Goal: Communication & Community: Answer question/provide support

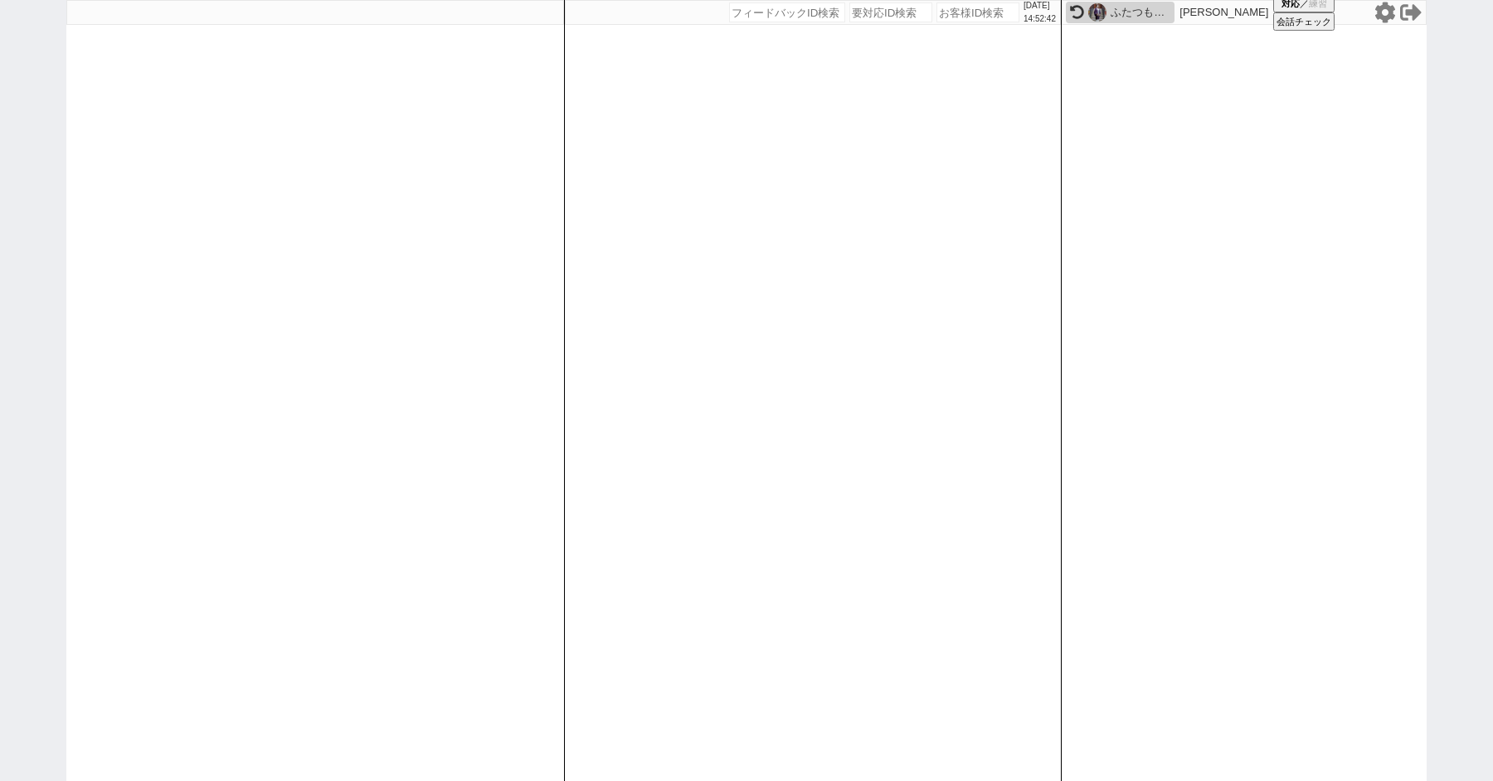
paste input "549205"
type input "549205"
select select
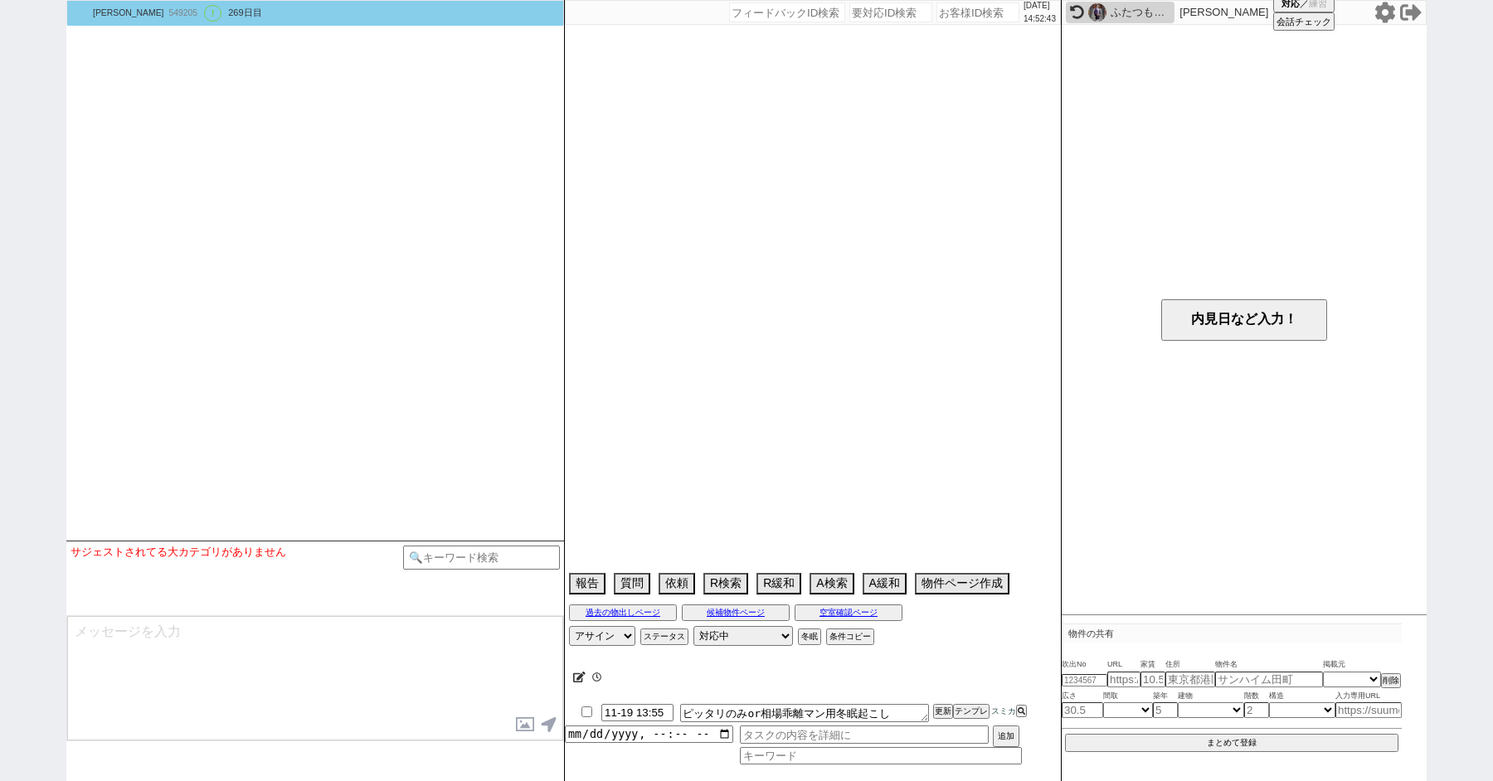
select select "15"
select select "1"
select select "23"
select select "3129"
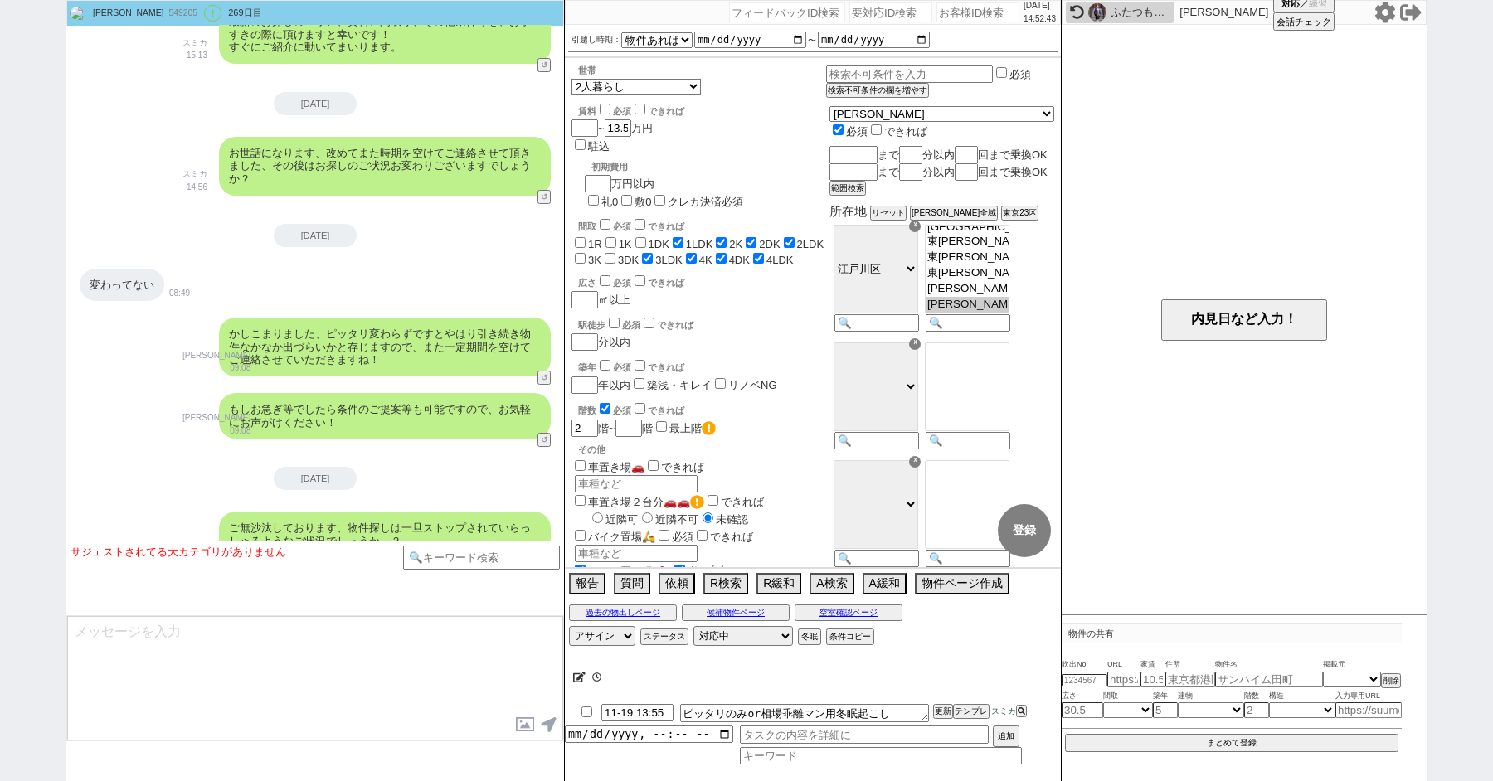
scroll to position [2118, 0]
paste input "608165"
type input "608165"
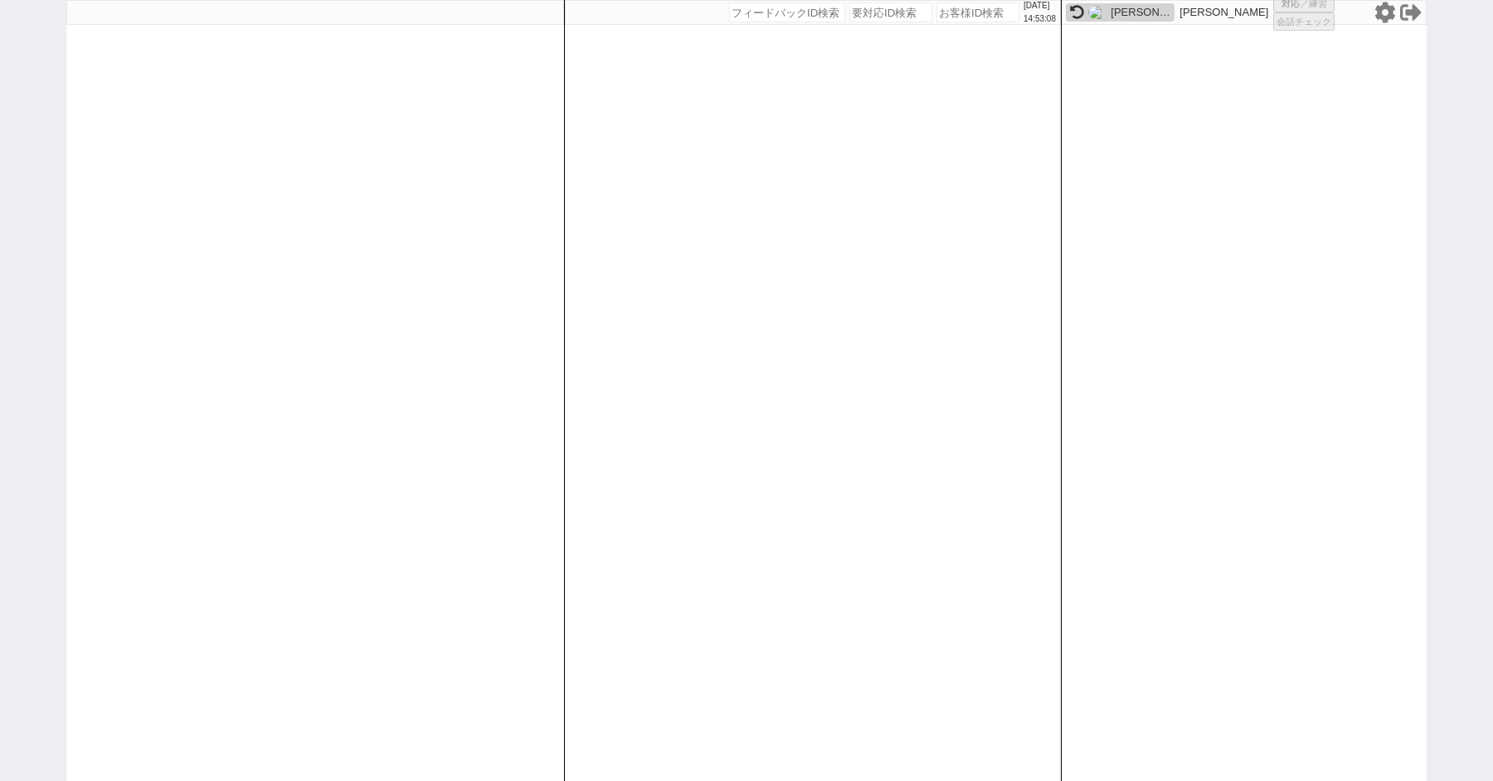
select select
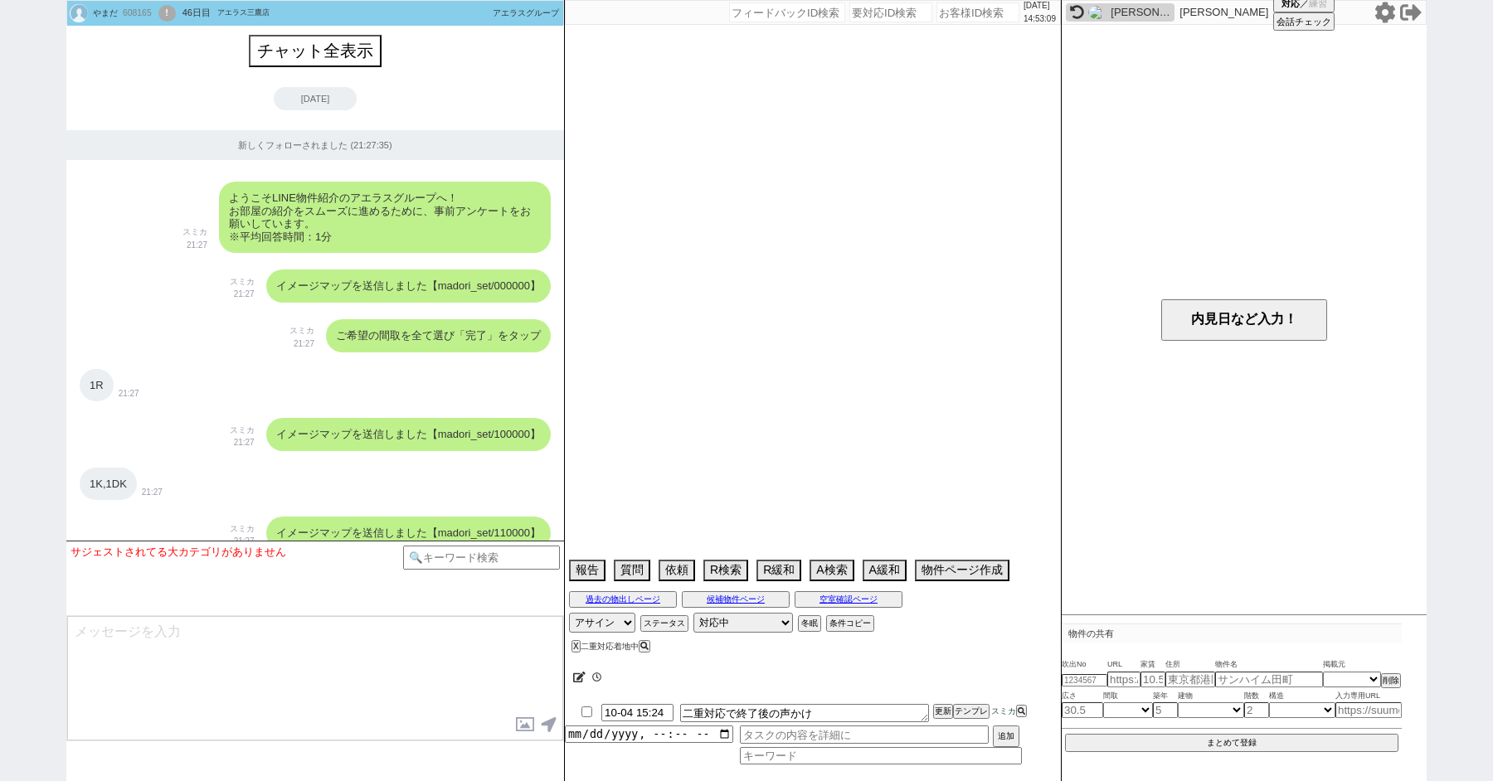
scroll to position [3389, 0]
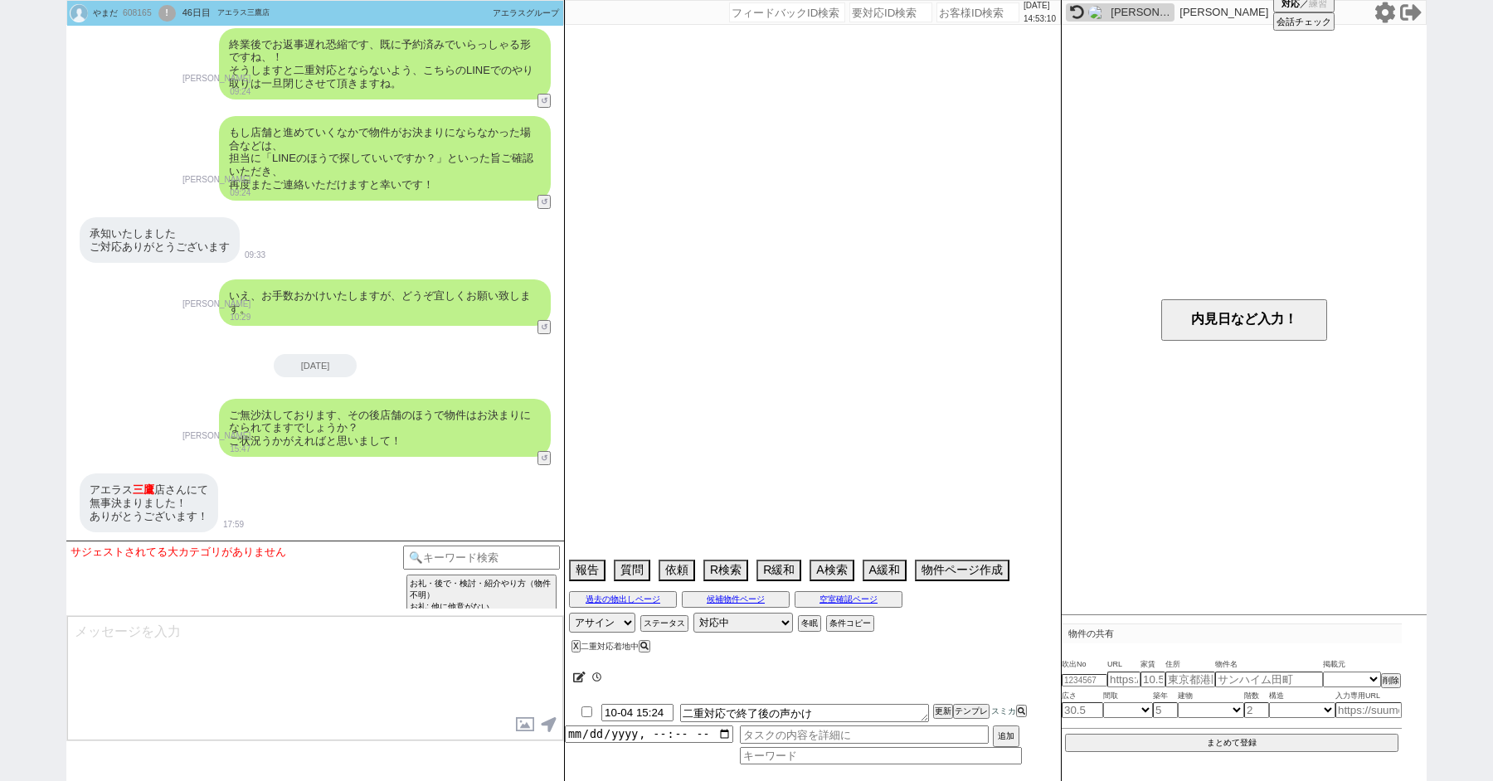
select select "[DATE]"
select select "9"
select select "37"
select select "0"
select select "2"
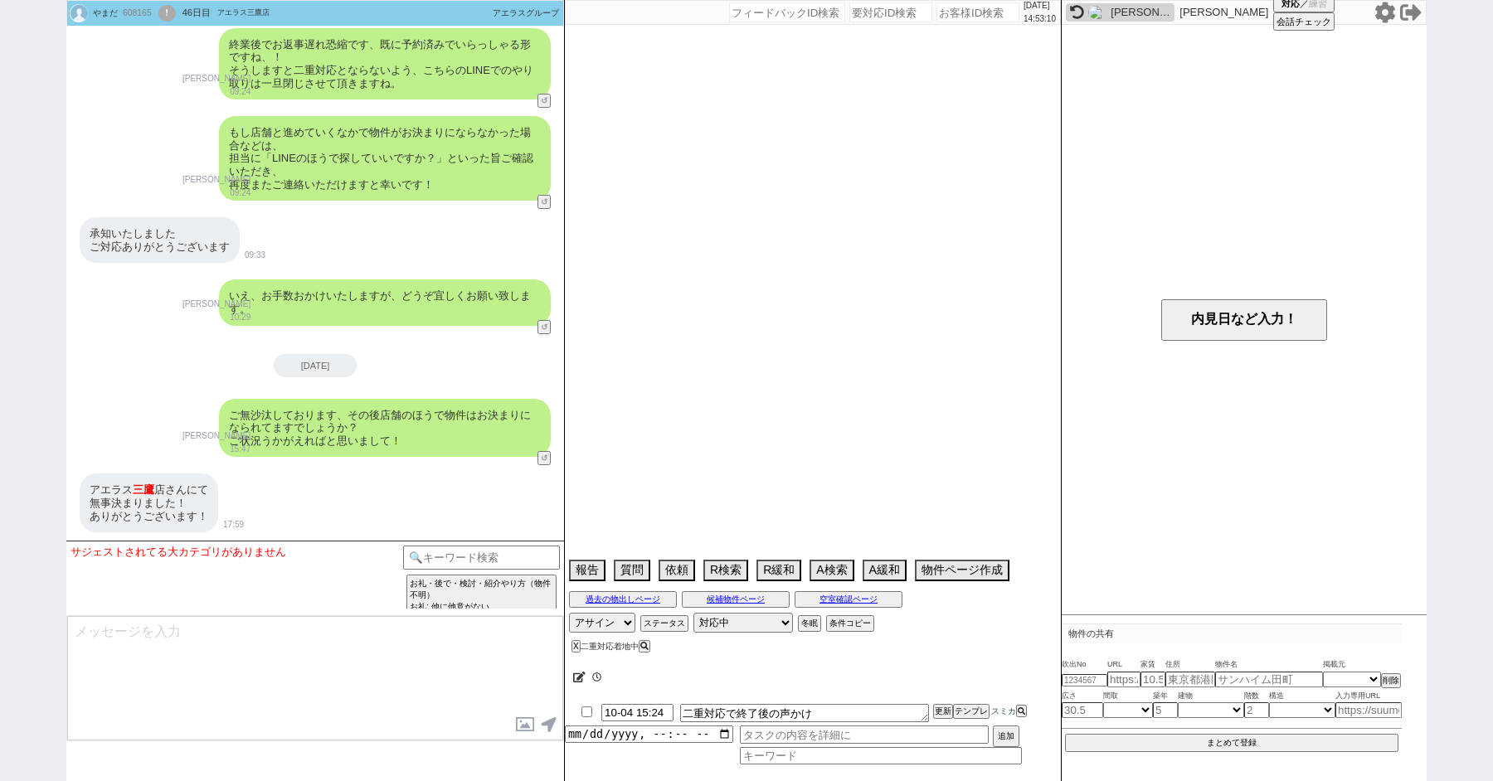
select select "3"
select select "4"
select select "5"
select select "6"
select select "7"
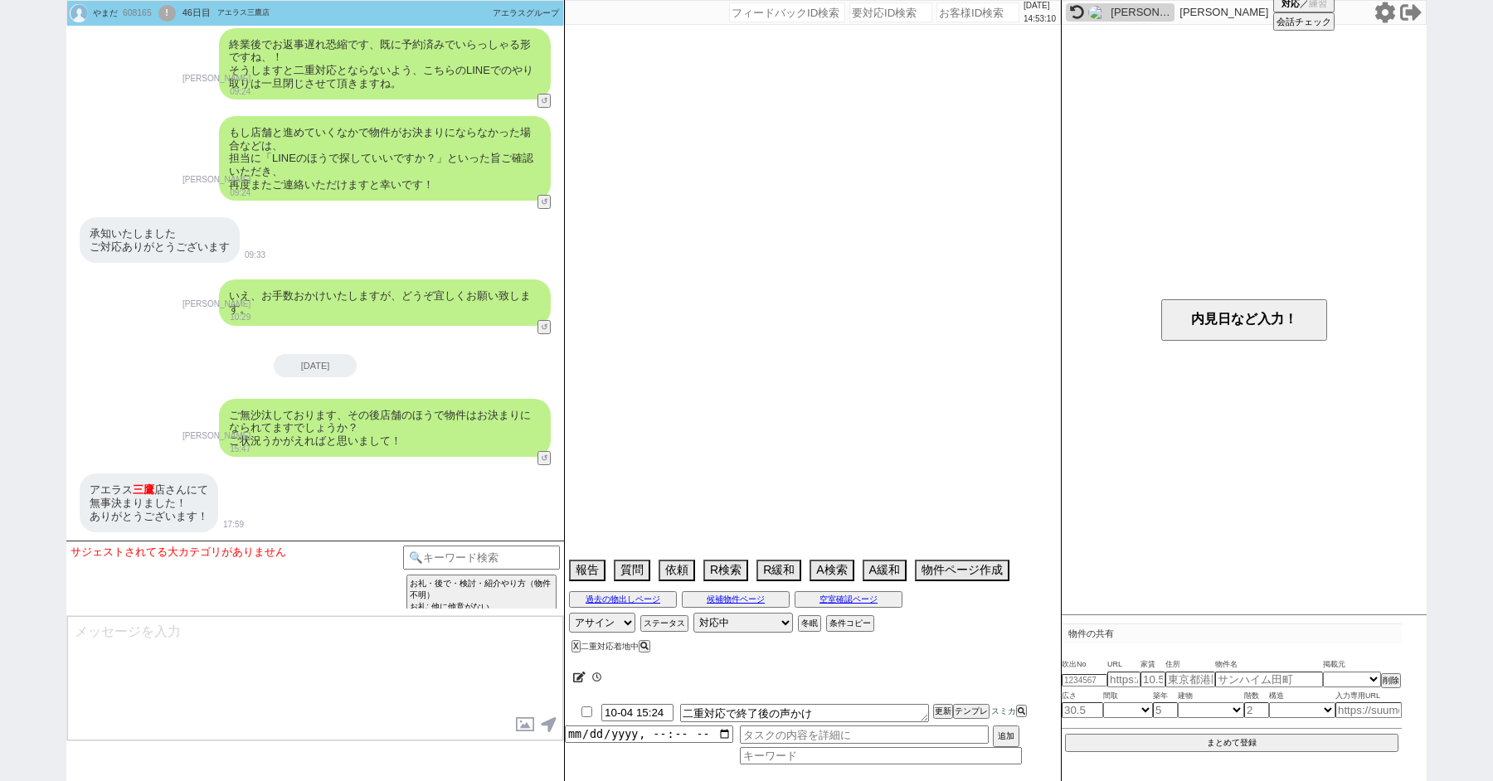
select select "8"
select select "9"
select select "10"
select select "11"
select select "12"
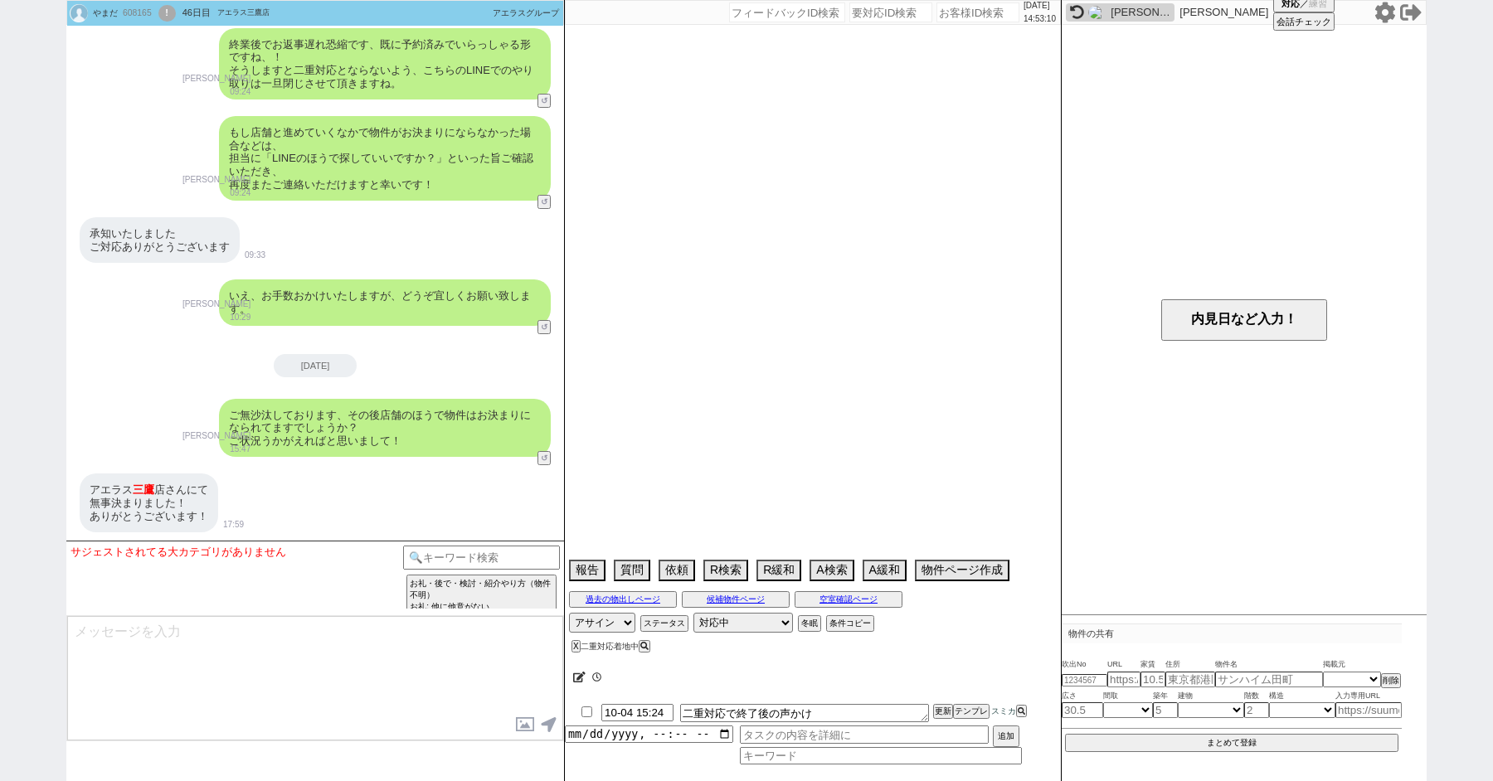
select select "13"
select select "14"
select select "15"
select select "16"
select select "17"
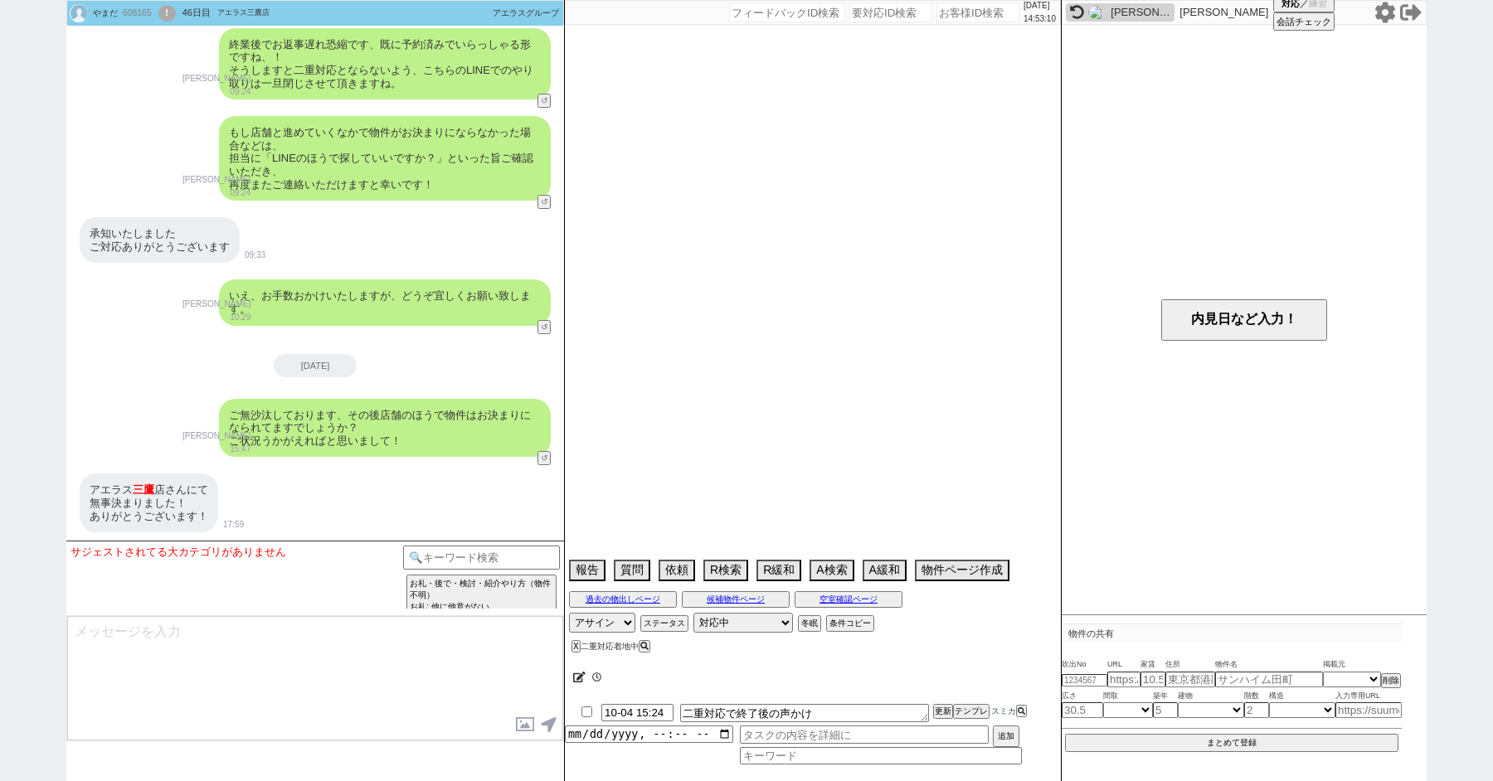
select select "18"
select select "19"
select select "20"
select select "21"
select select "22"
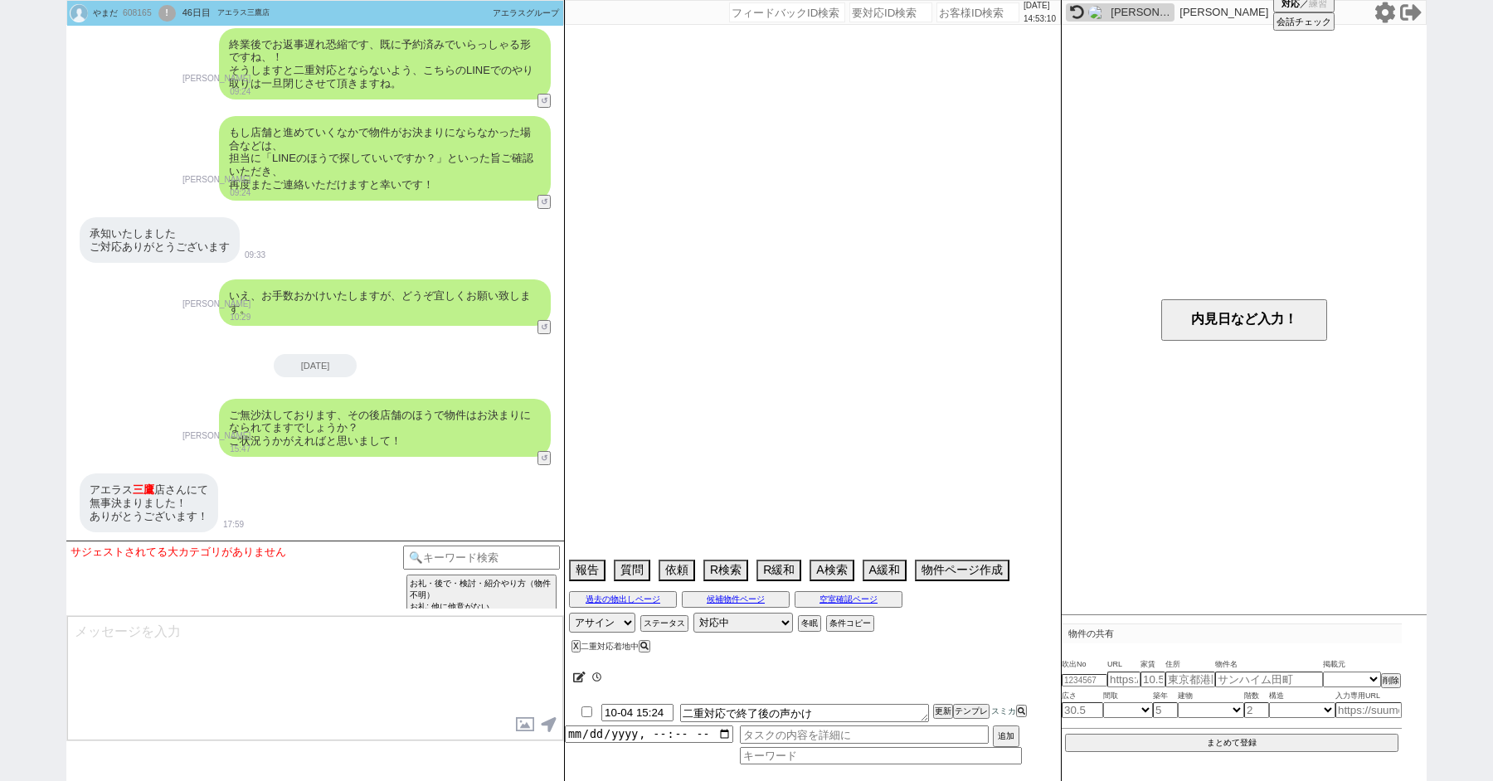
select select "23"
select select "24"
select select "25"
select select "26"
select select "27"
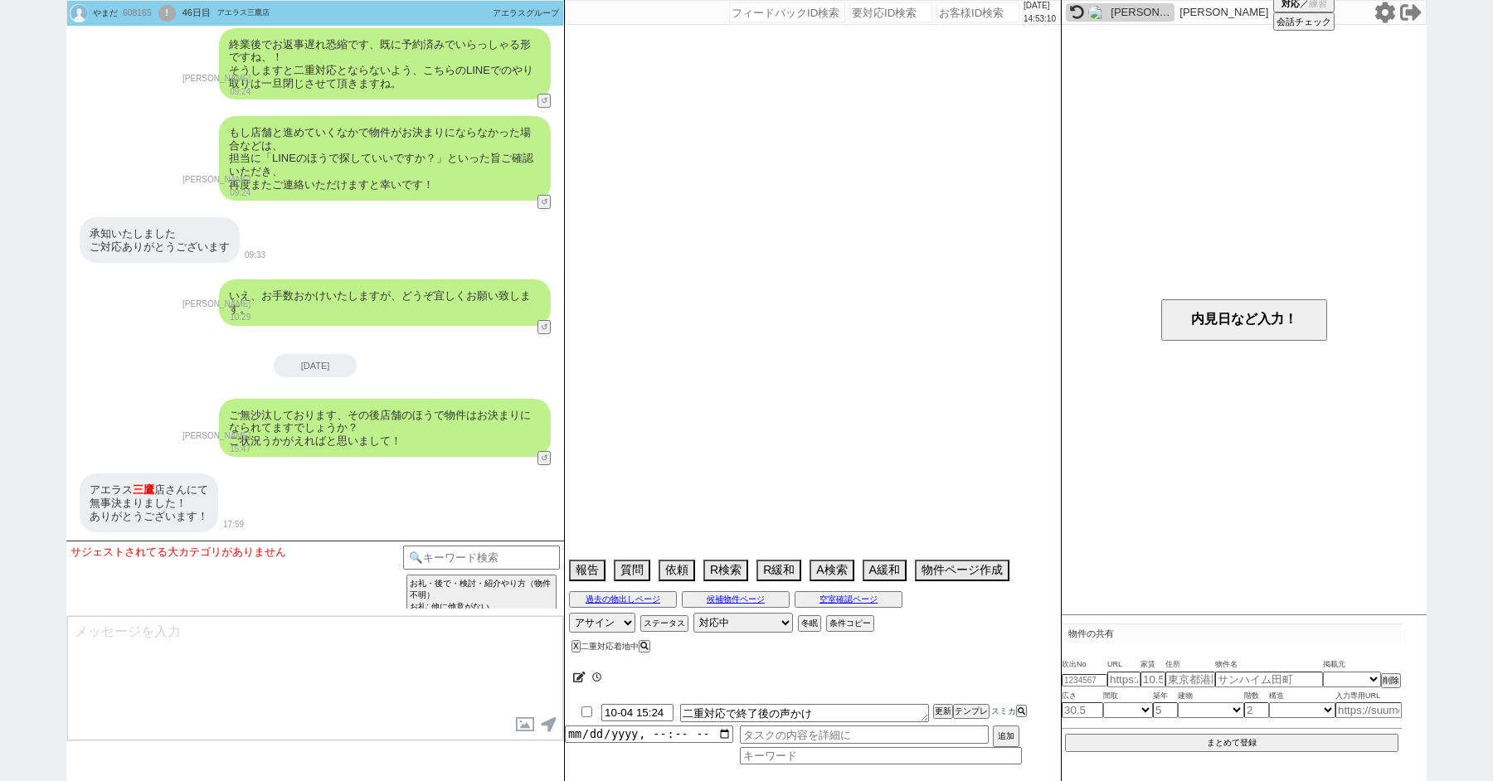
select select "28"
select select "29"
select select "30"
select select "31"
select select "32"
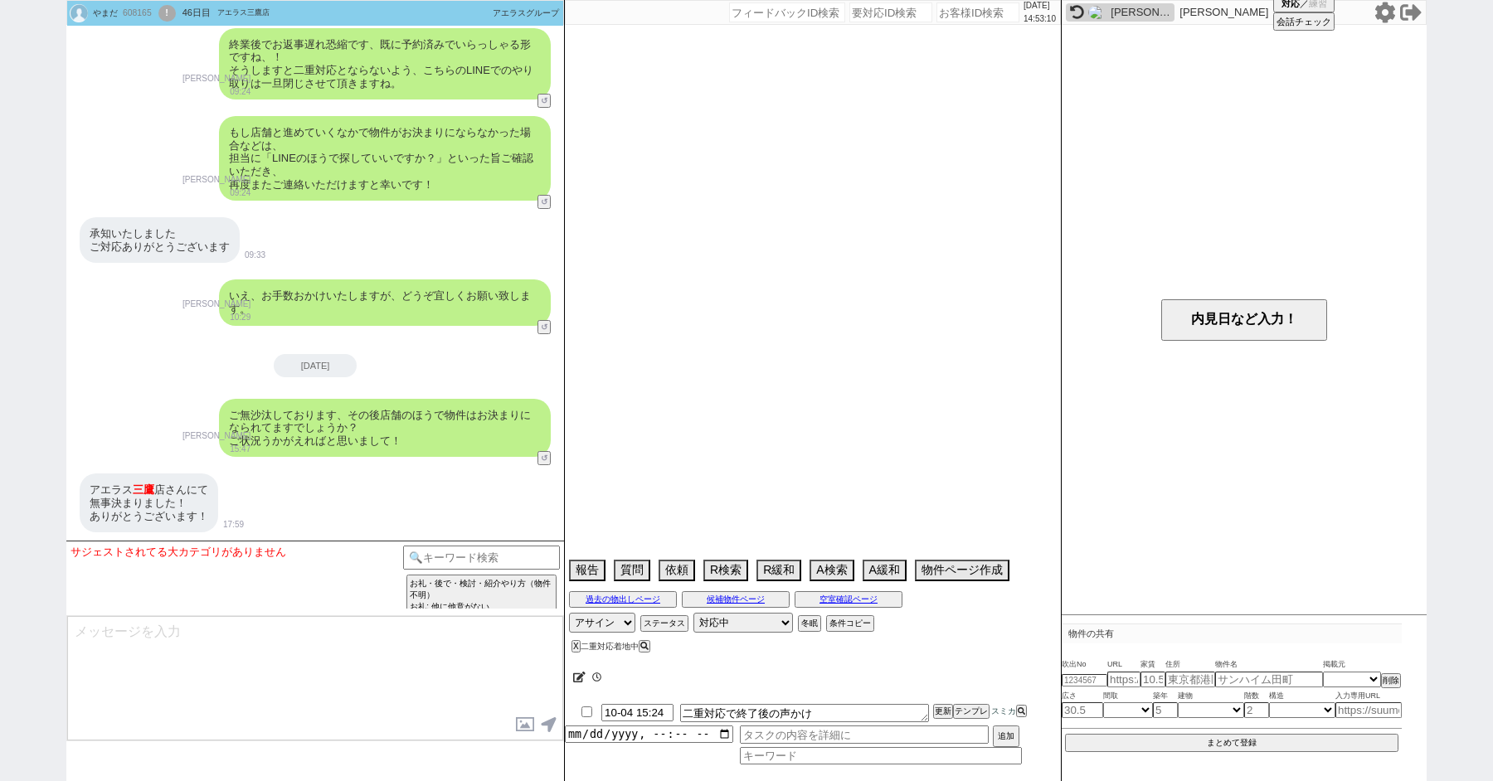
select select "33"
select select "34"
select select "35"
select select "36"
select select "37"
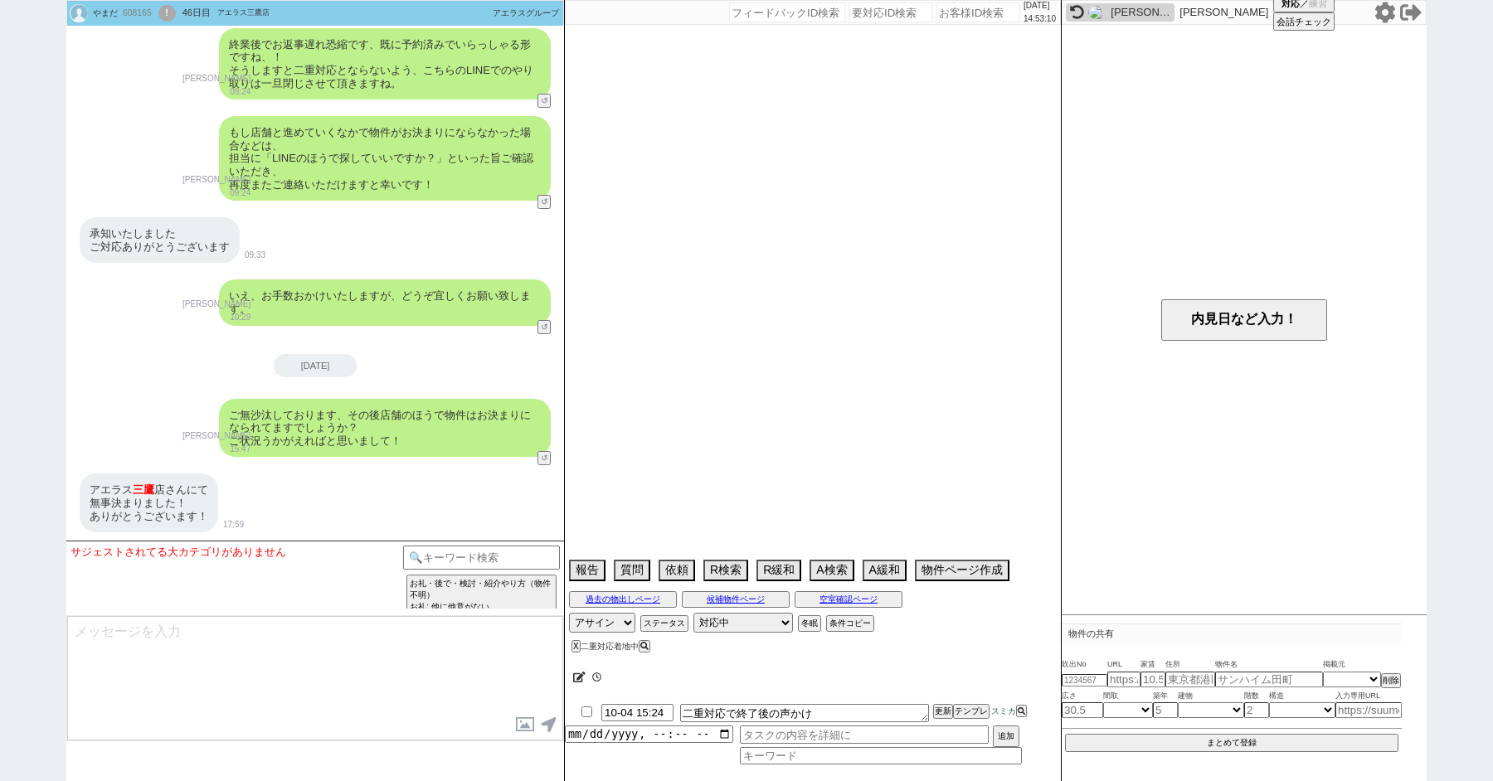
select select "38"
select select "39"
select select "40"
select select "41"
select select "42"
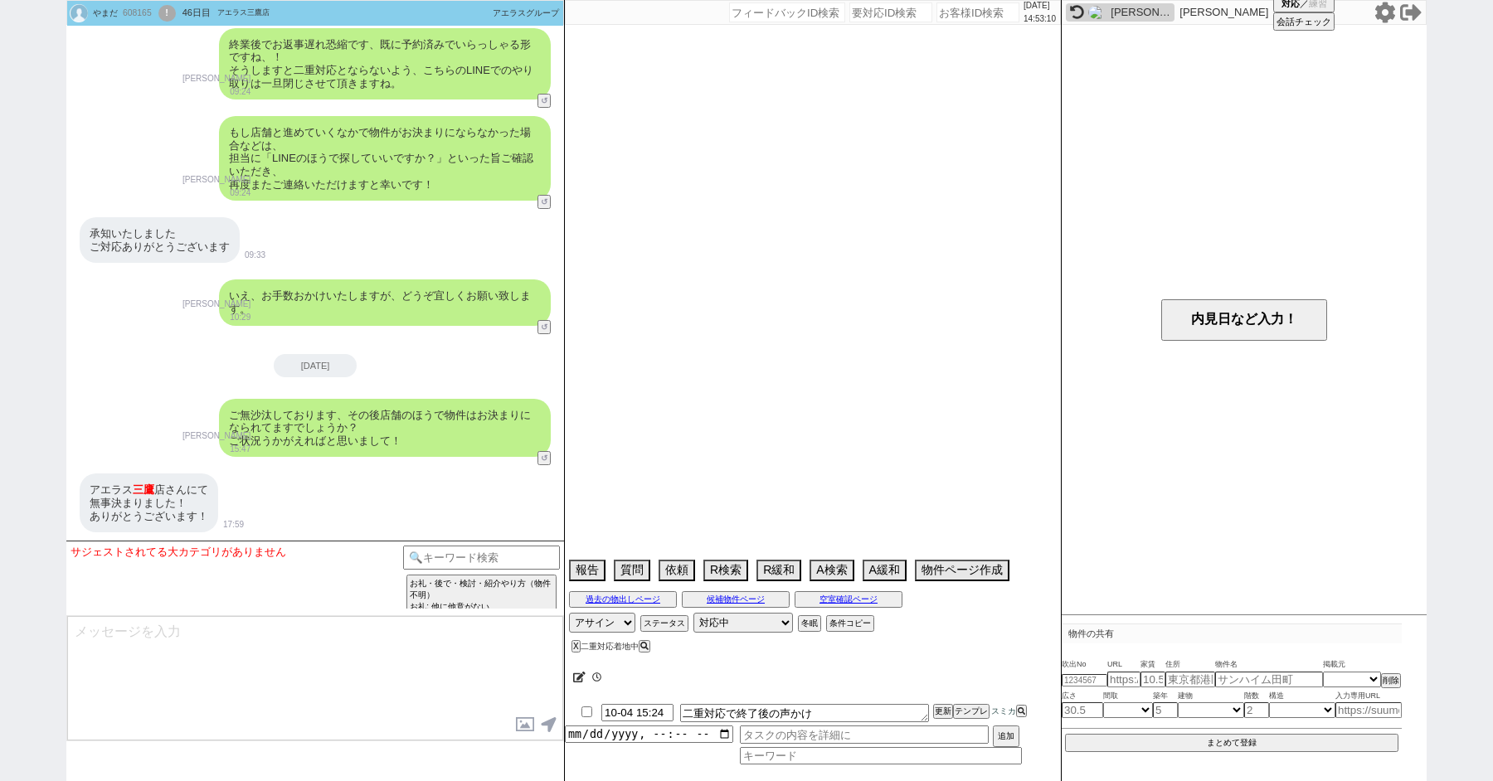
select select "43"
select select "45"
select select "46"
select select "47"
select select "48"
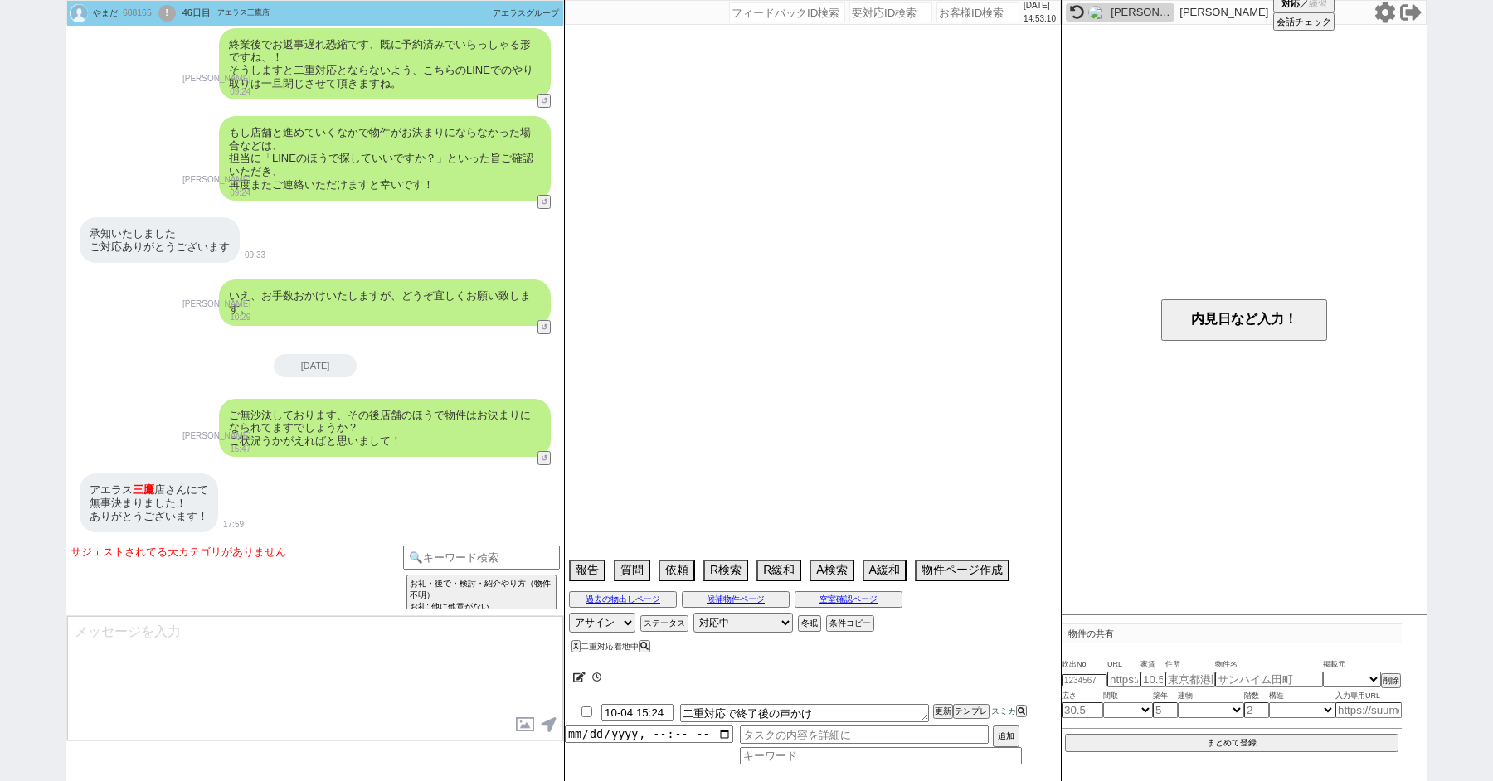
select select "49"
select select "23"
select select "730"
select select "57"
select select "75"
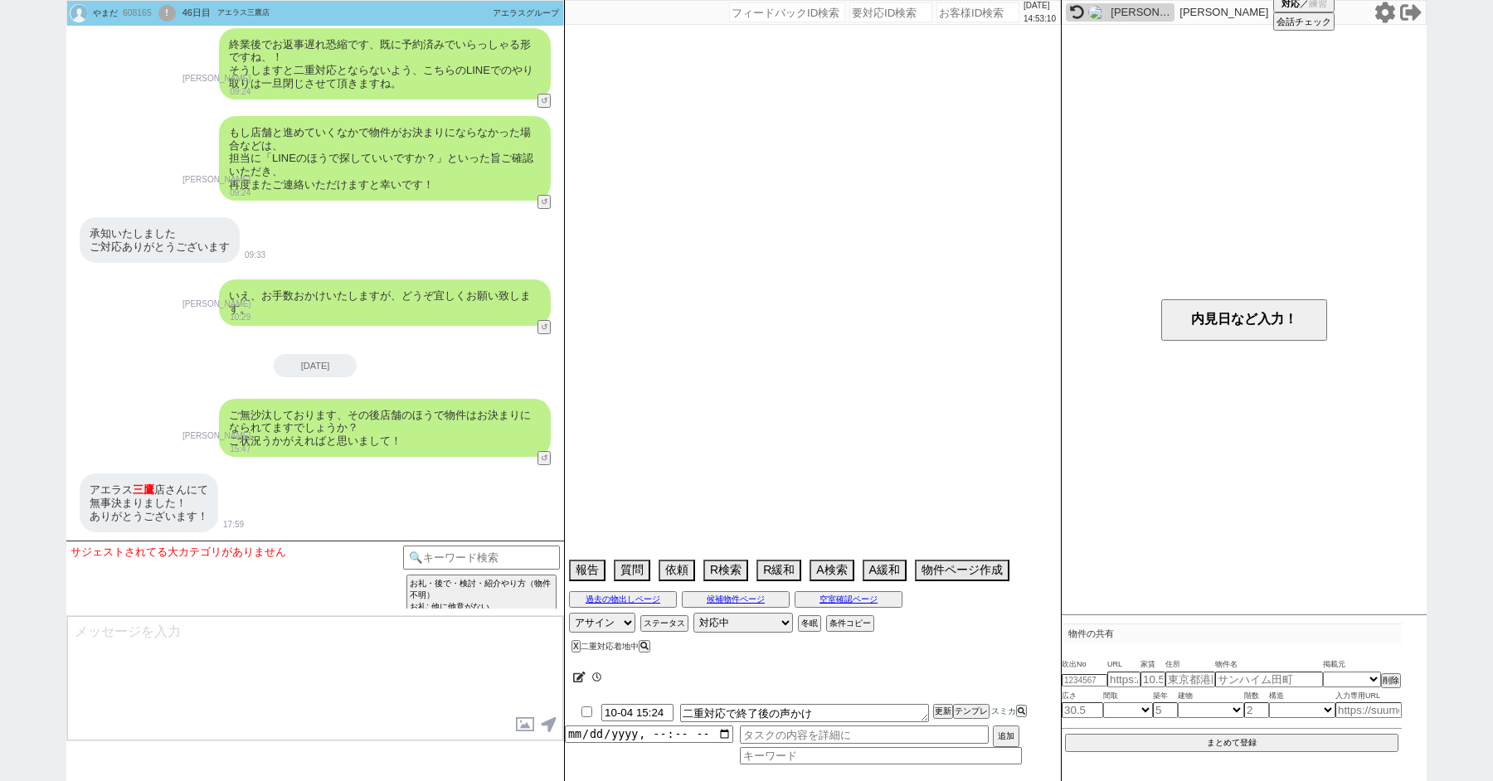
select select "817"
select select "14"
select select "72"
select select "15"
select select "517"
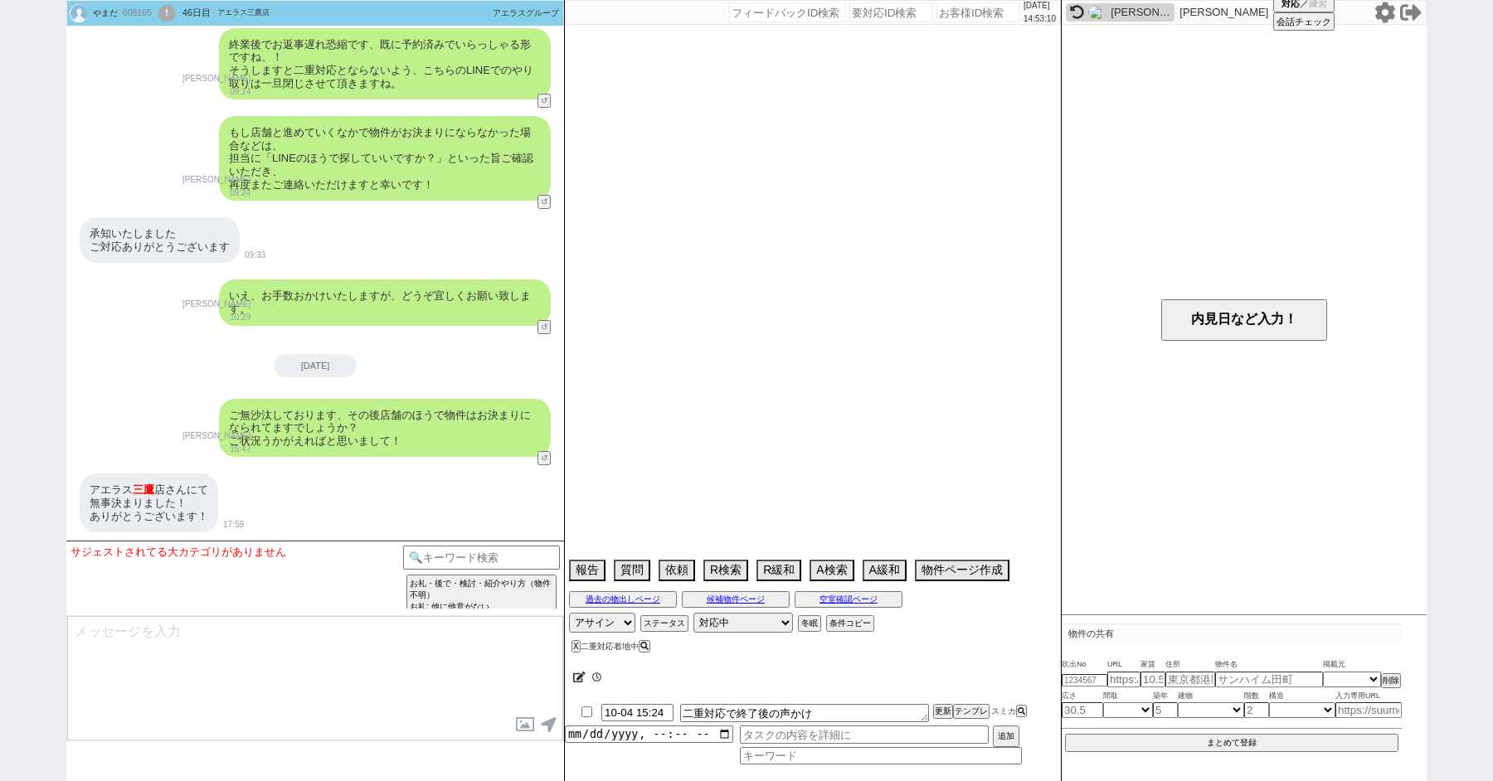
select select "70"
select select "53"
select select "44"
select select "60"
select select "9"
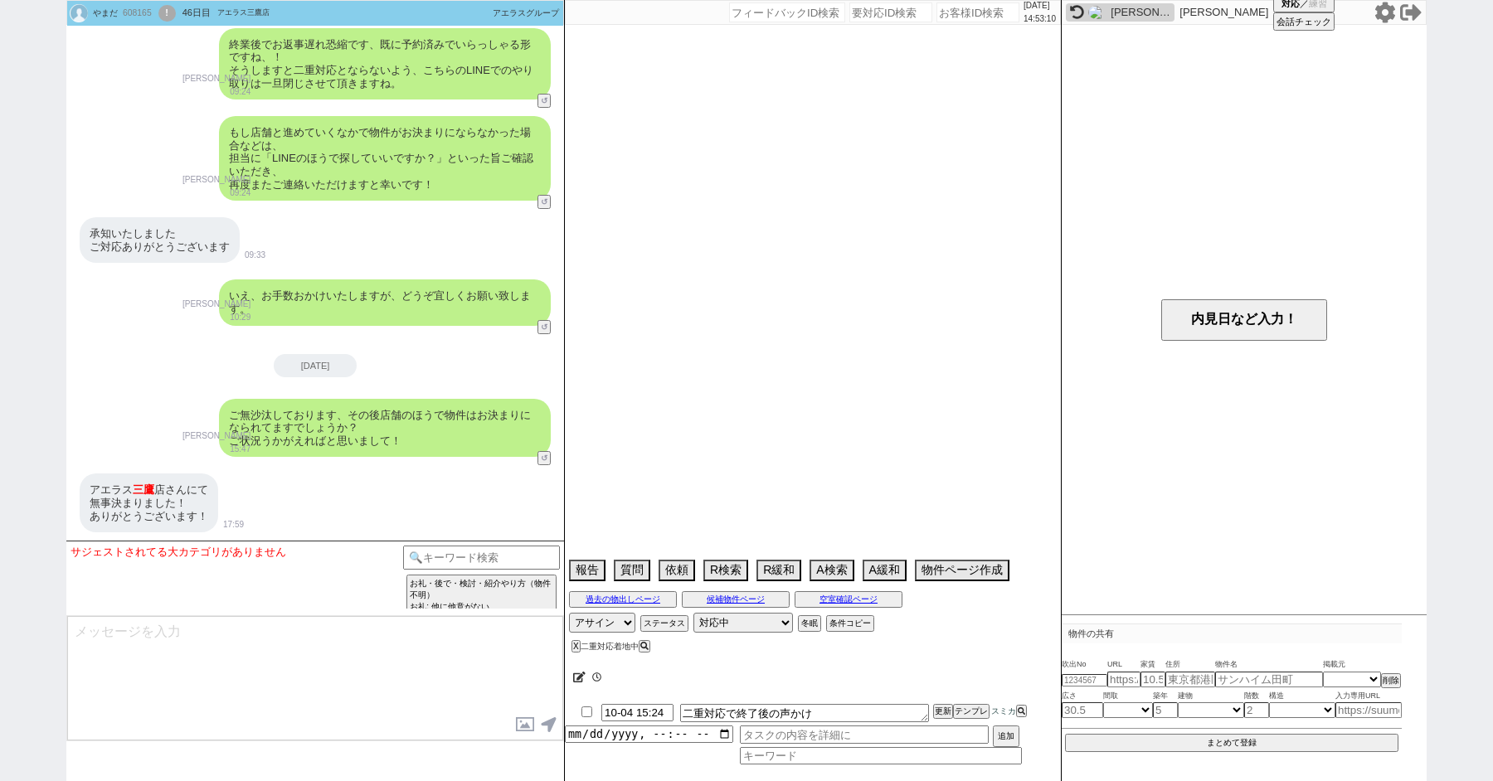
select select "332"
select select "48"
select select "65"
select select "63"
select select "62"
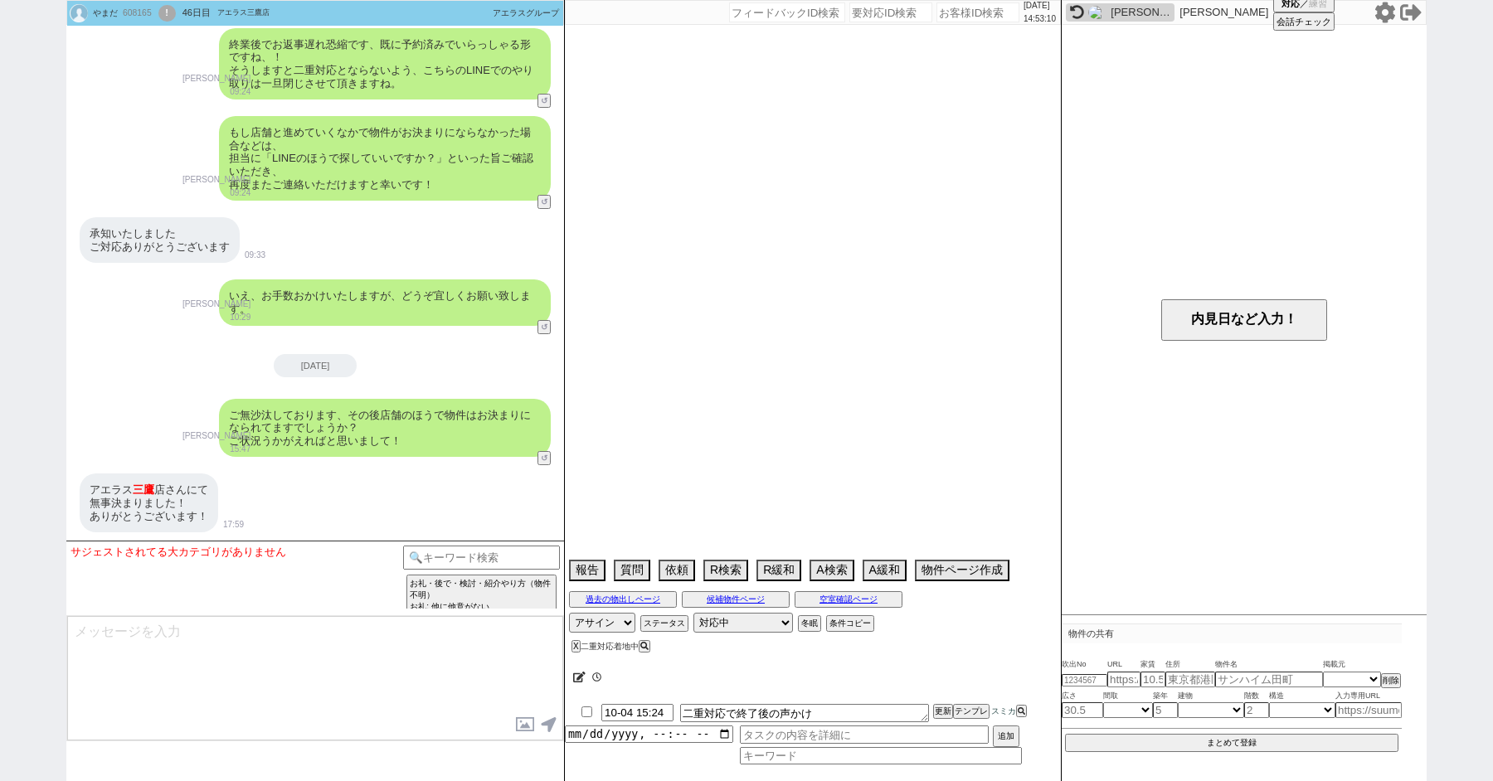
select select "25"
select select "3116"
select select "50"
select select "71"
select select "10"
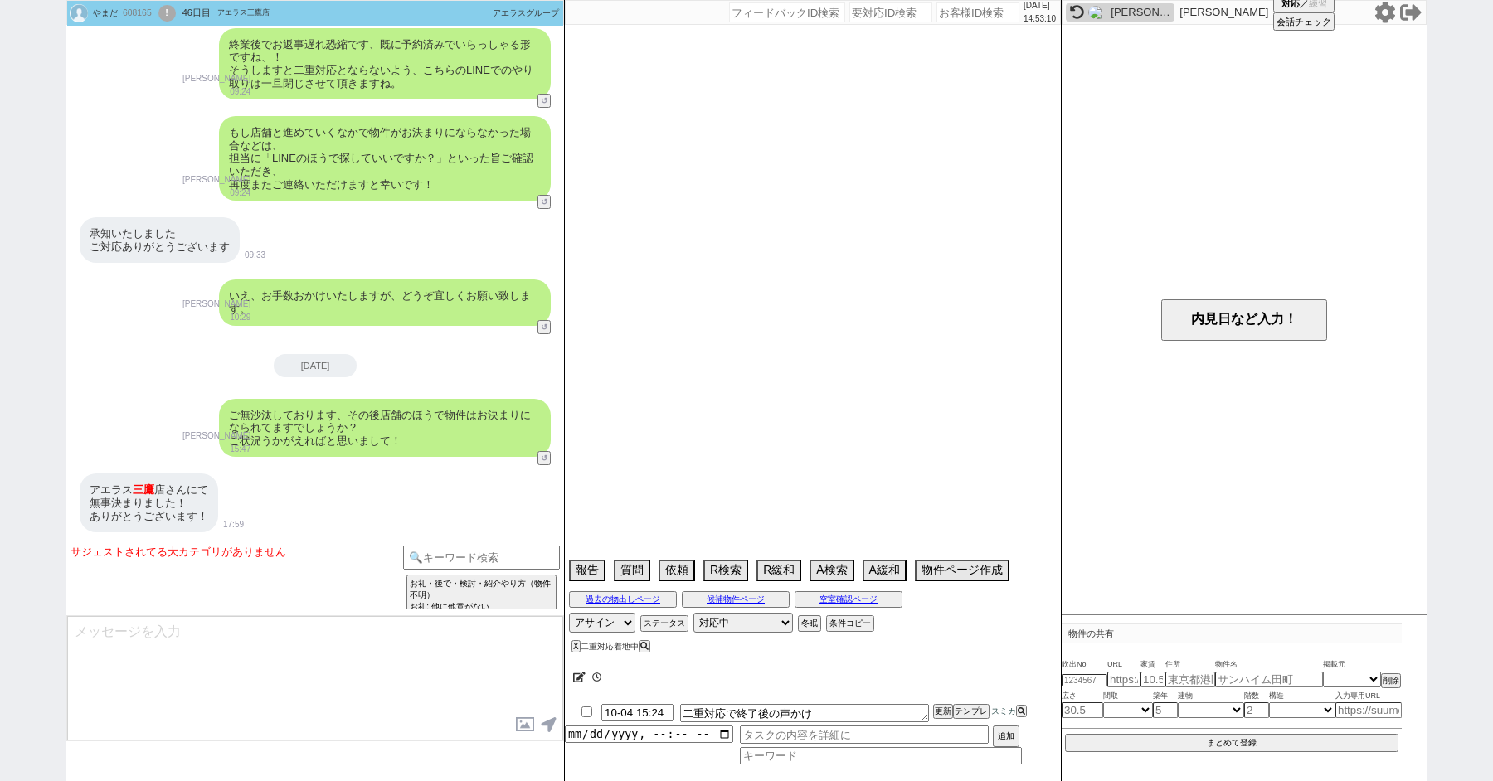
select select "374"
select select "64"
select select "69"
select select "38"
select select "19"
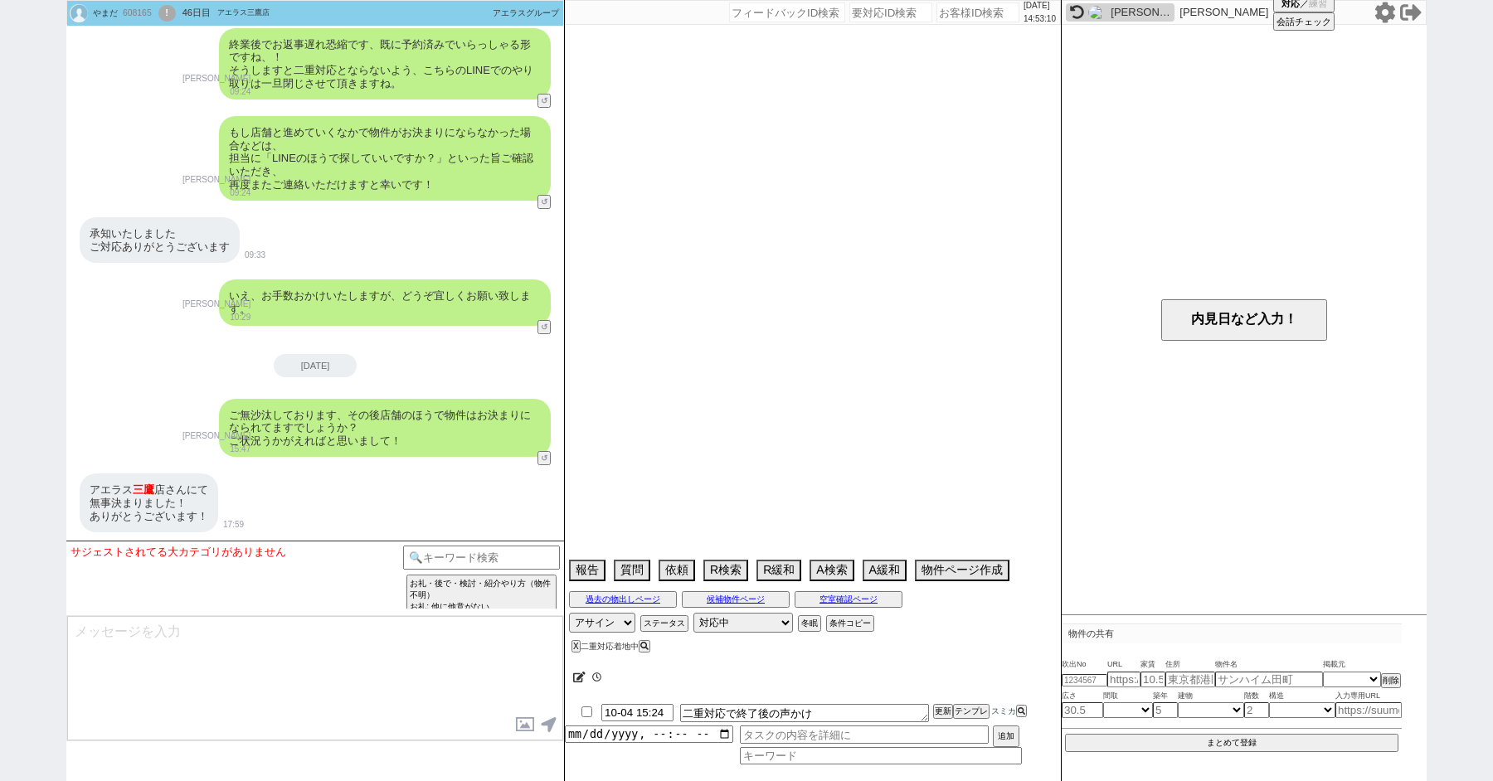
select select "67"
select select "59"
select select "52"
select select "47"
select select "68"
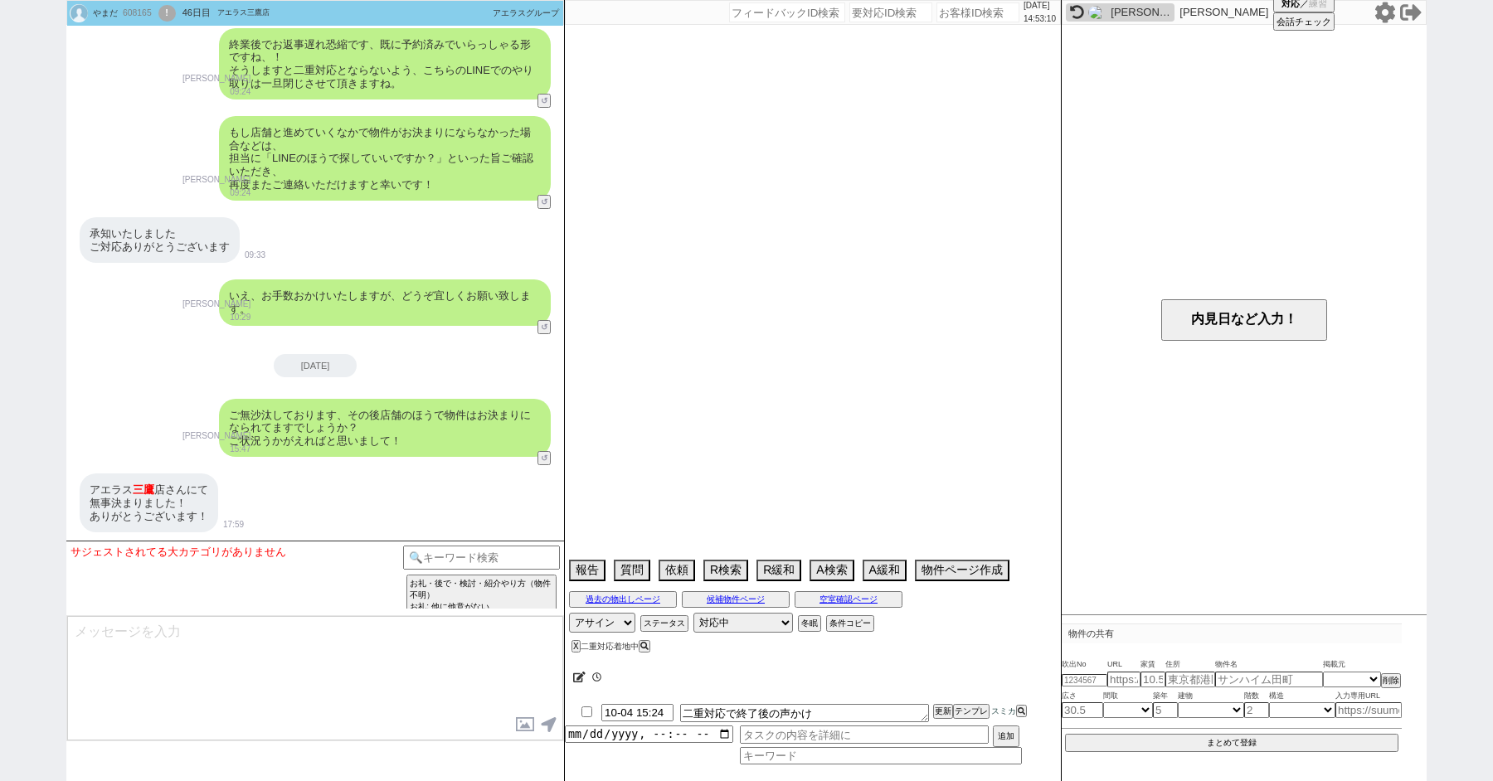
select select "33"
select select "74"
select select "54"
select select "36"
select select "66"
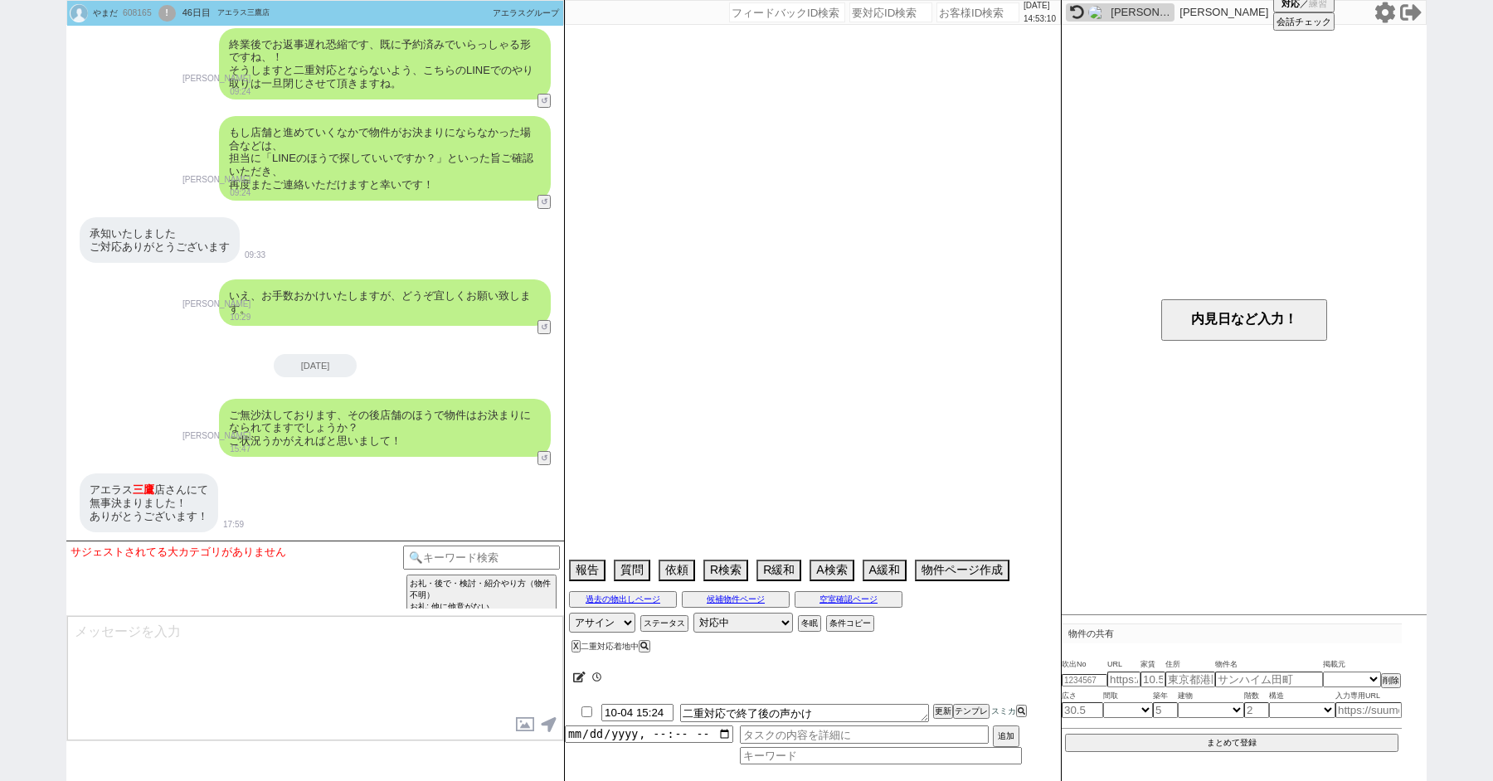
select select "35"
select select "56"
select select "76"
select select "12"
select select "29"
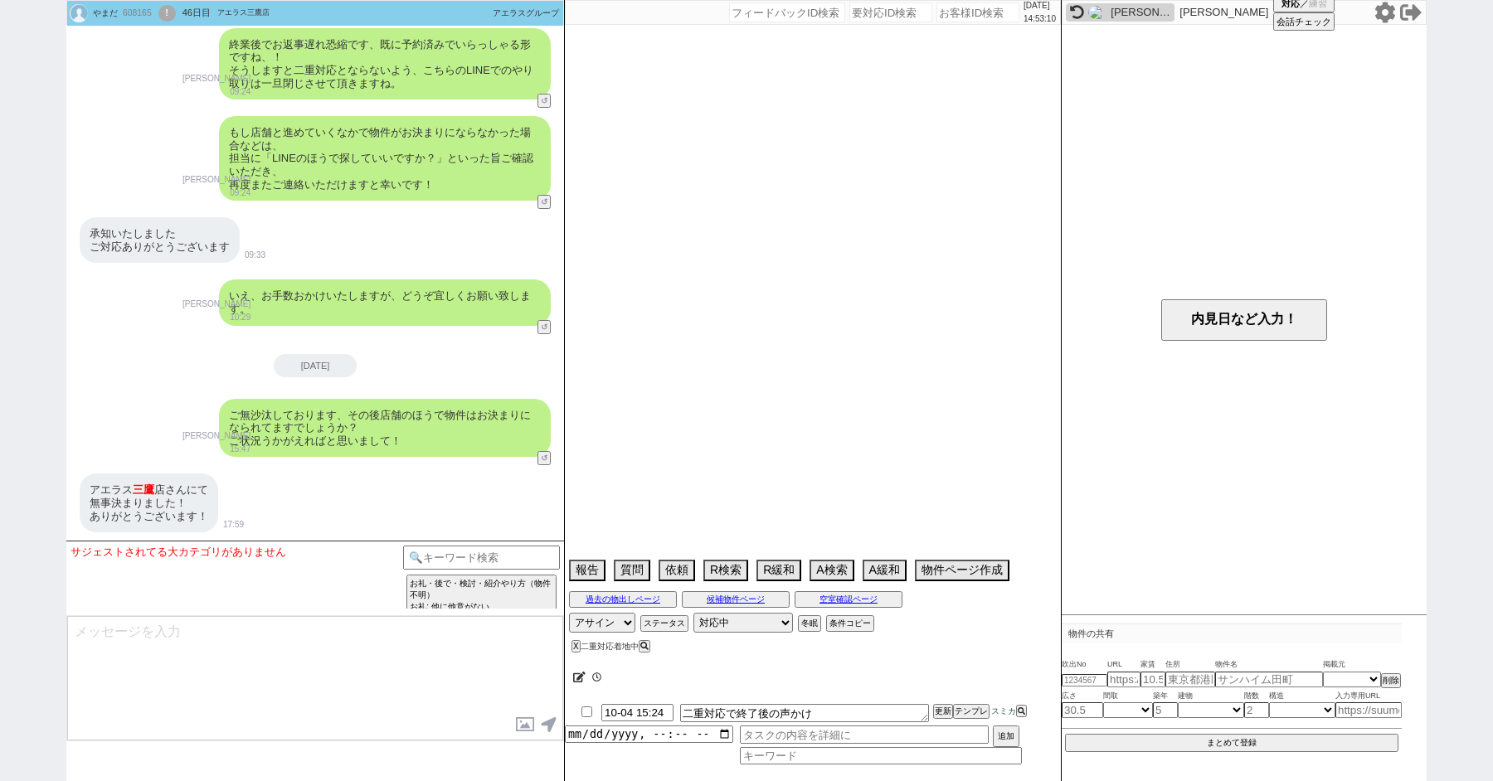
select select "17"
select select "564"
select select "16"
select select "7"
select select "55"
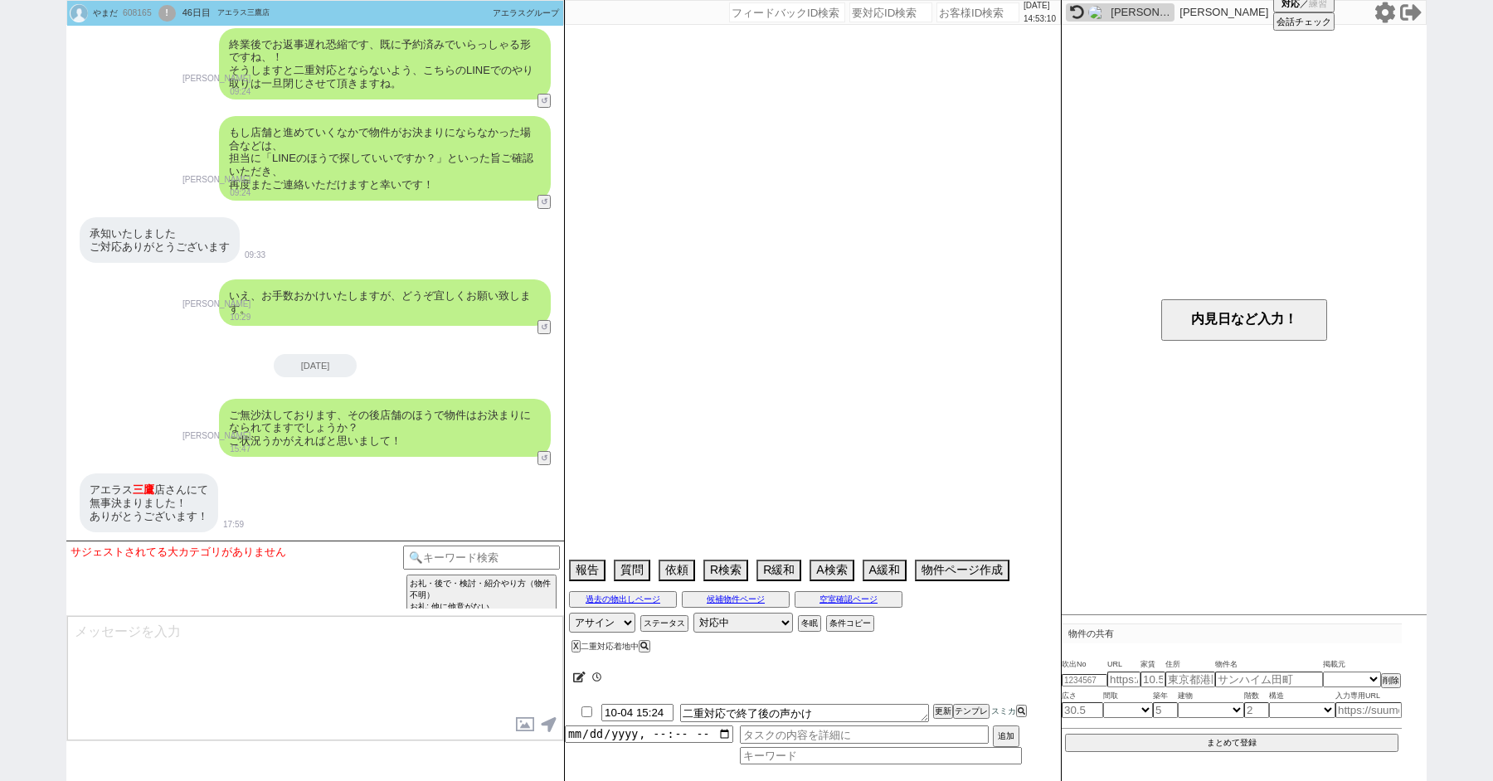
select select "73"
select select "[DATE]"
select select "24"
select select "27"
select select "77"
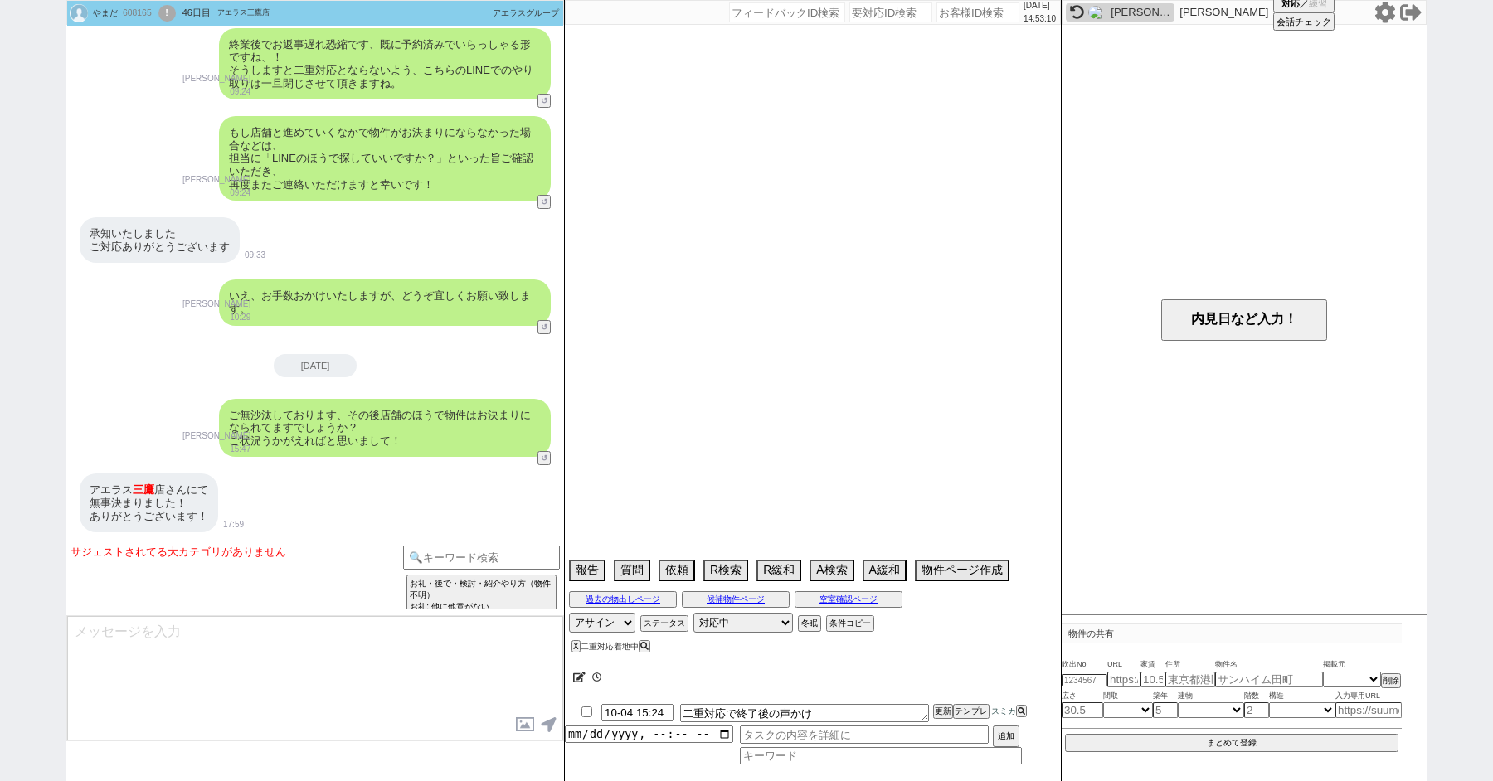
select select "11"
select select "51"
select select "58"
select select "46"
select select "30"
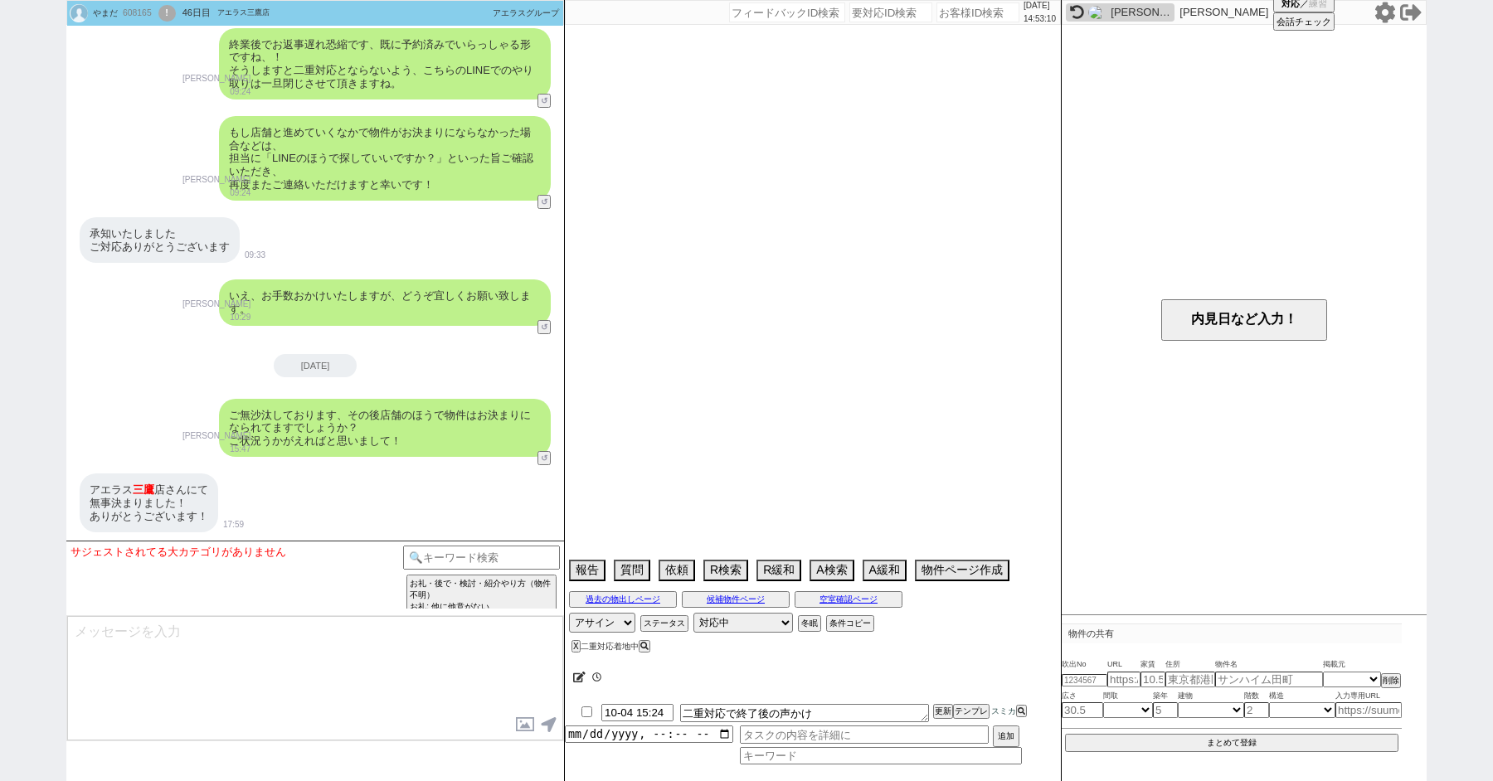
select select "34"
select select "61"
select select "37"
select select "41"
select select "31"
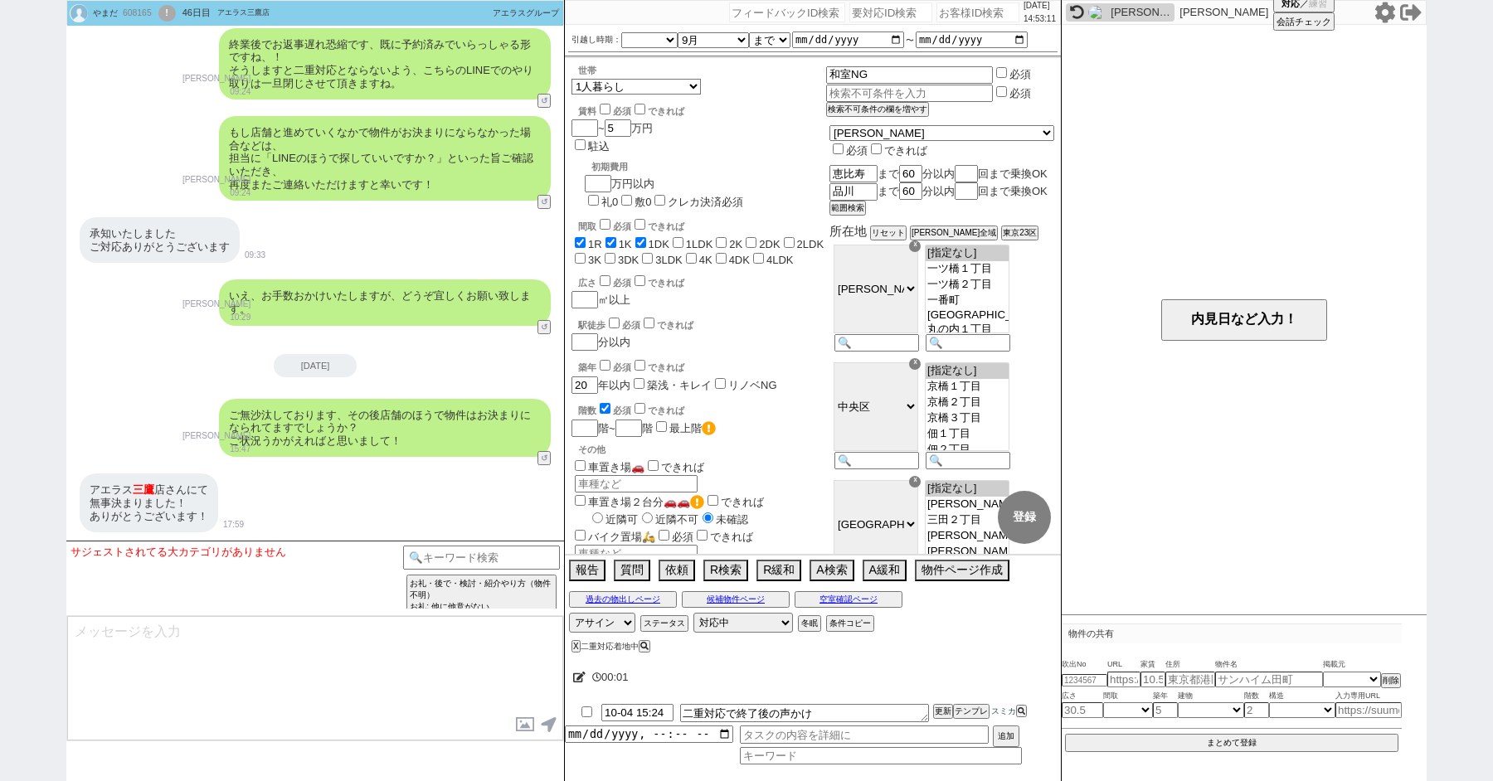
scroll to position [74, 0]
click at [544, 458] on button "↺" at bounding box center [546, 459] width 10 height 11
select select "決まってます ／ 申込済みです"
click at [242, 560] on option "決まってます ／ 申込済みです" at bounding box center [248, 554] width 149 height 16
type textarea "さようでしたか、無事に決められたとのことで何よりです！ お忙しいところご回答ありがとうございました！"
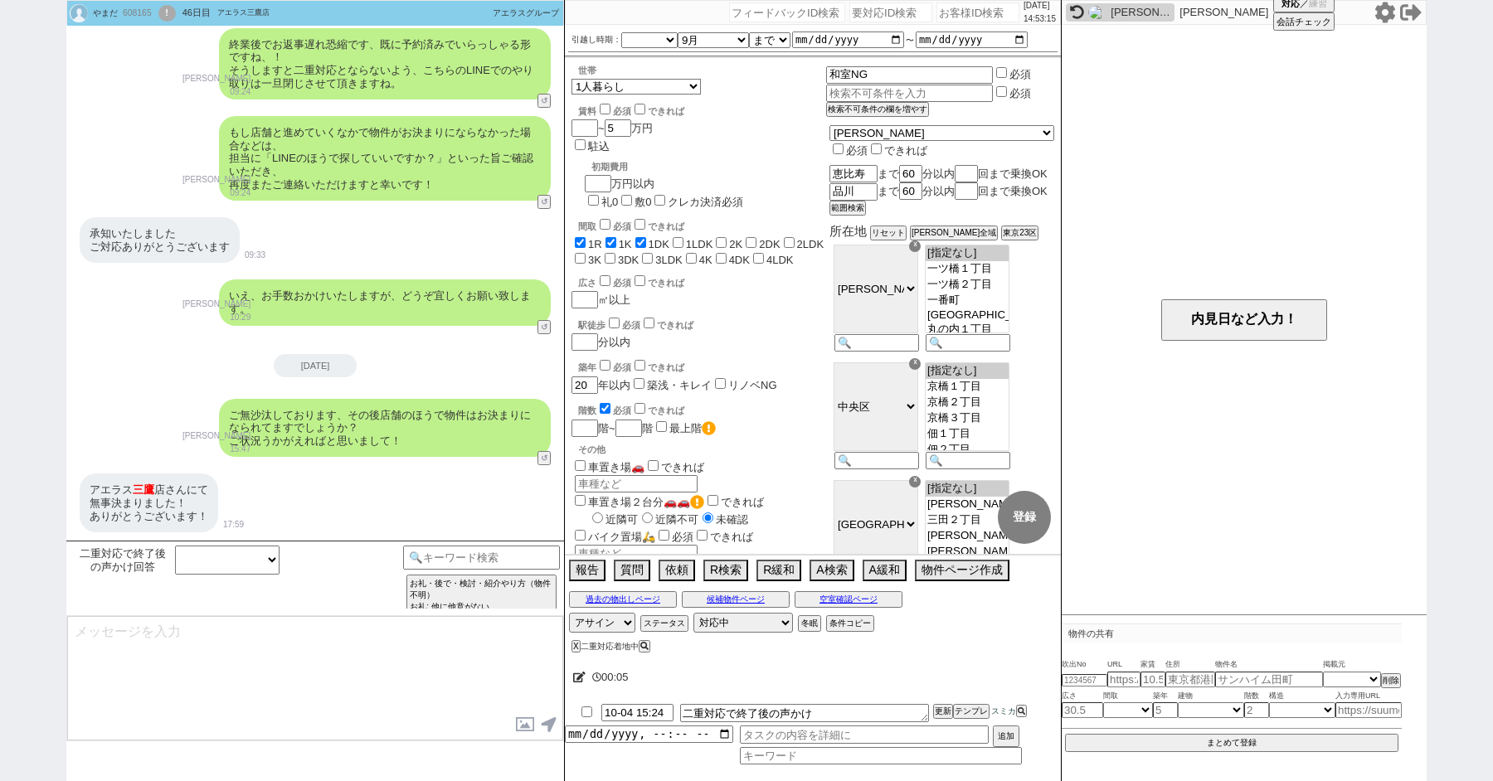
scroll to position [3509, 0]
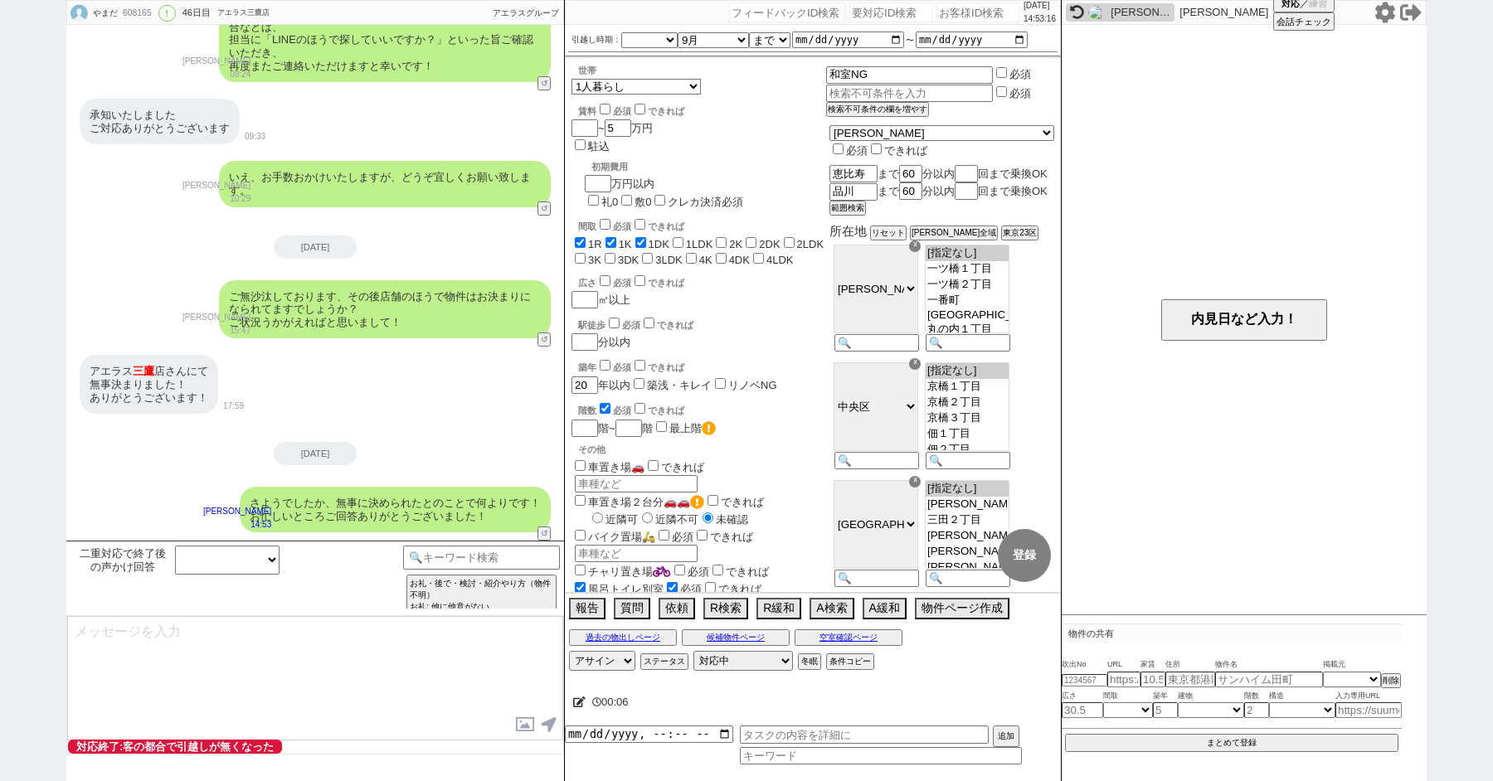
select select "600"
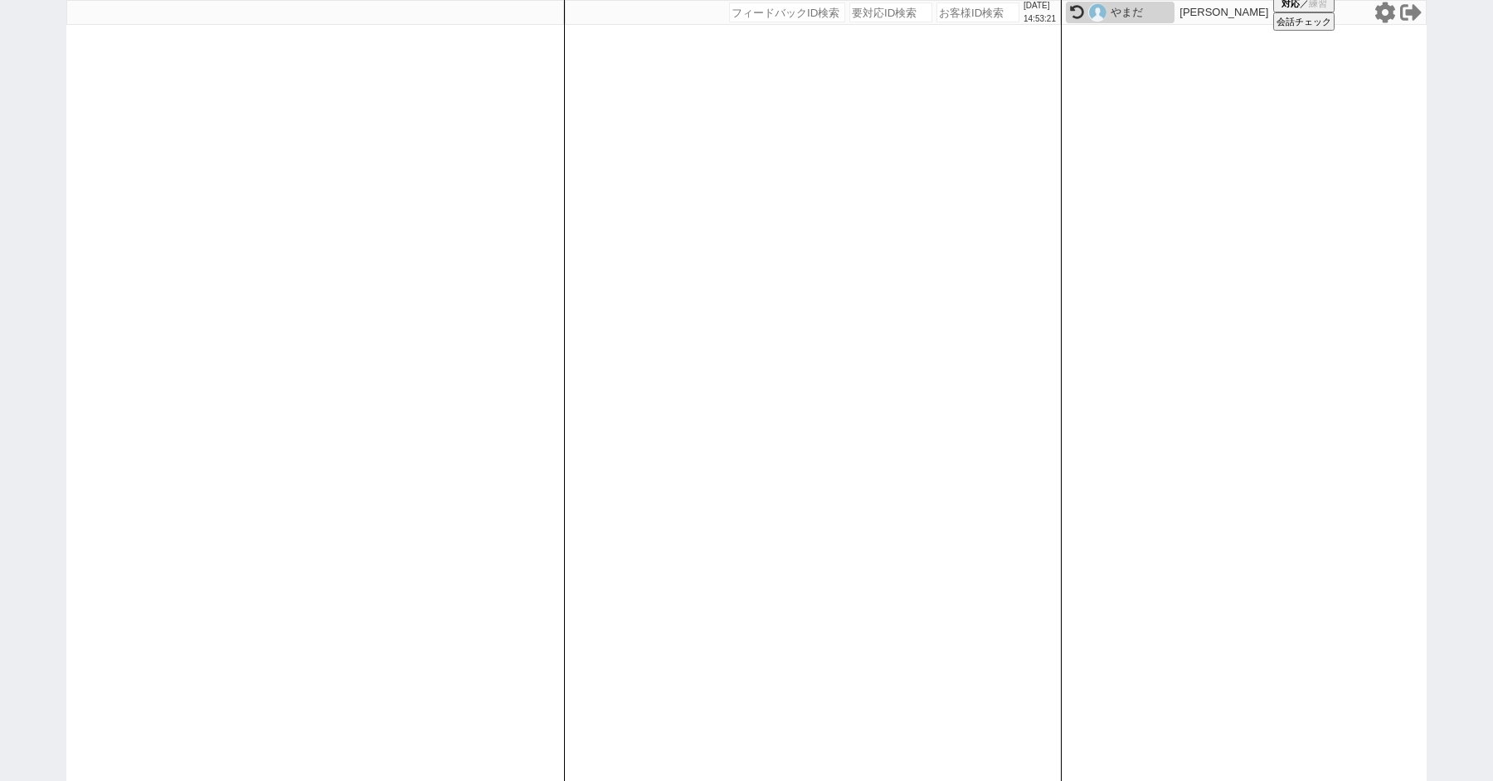
paste input "608168"
type input "608168"
select select
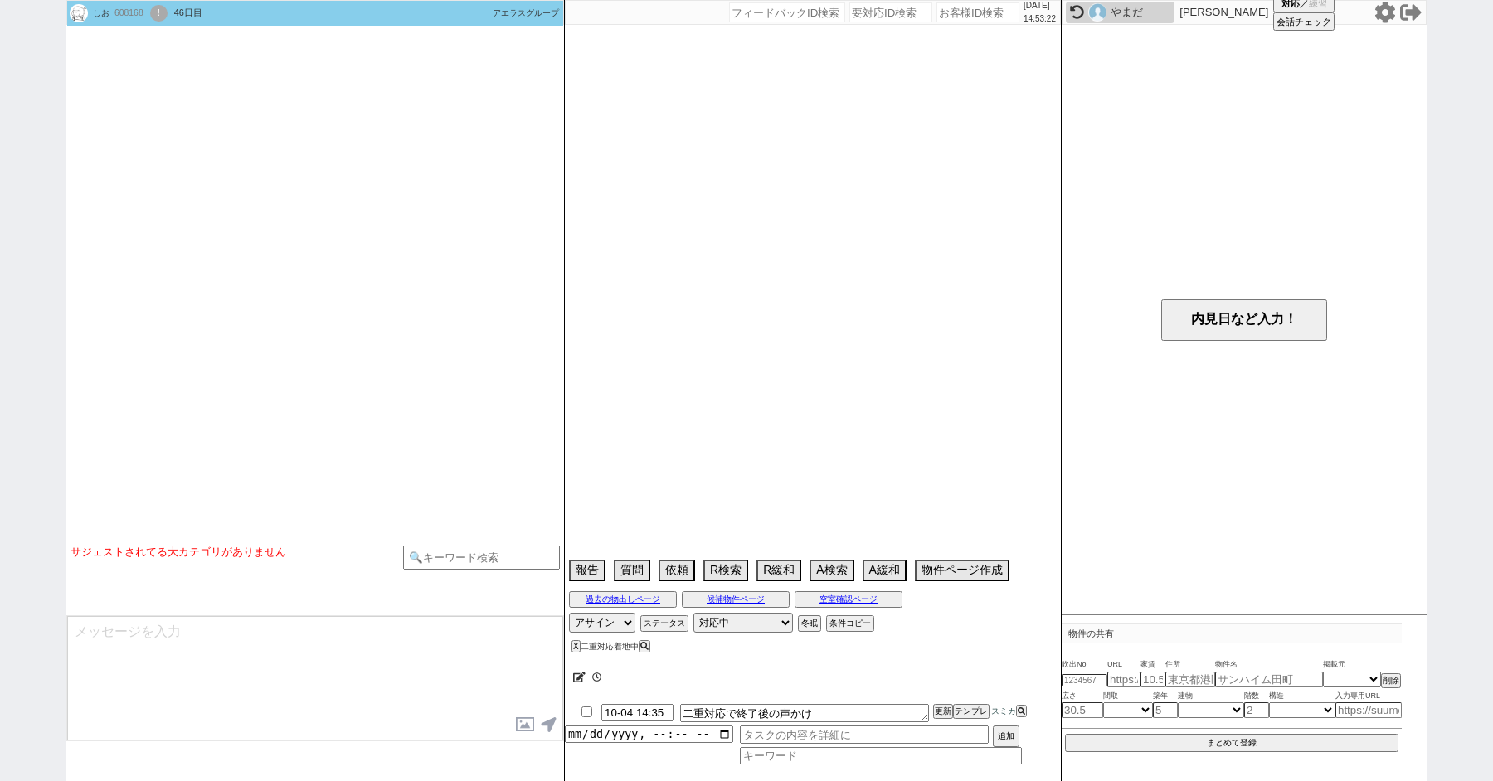
select select "15"
select select "1"
select select "50"
select select "[DATE]"
select select "25"
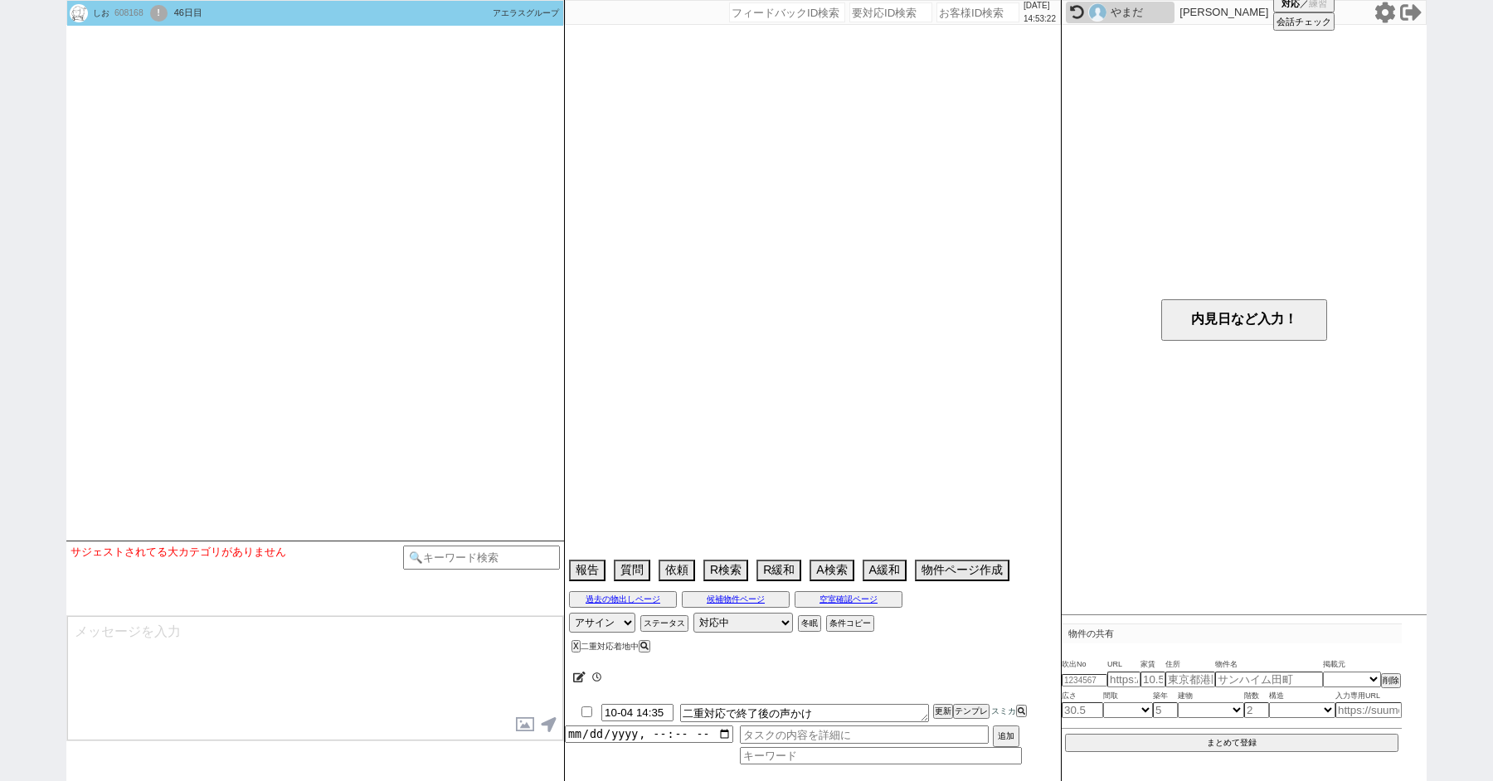
select select "790"
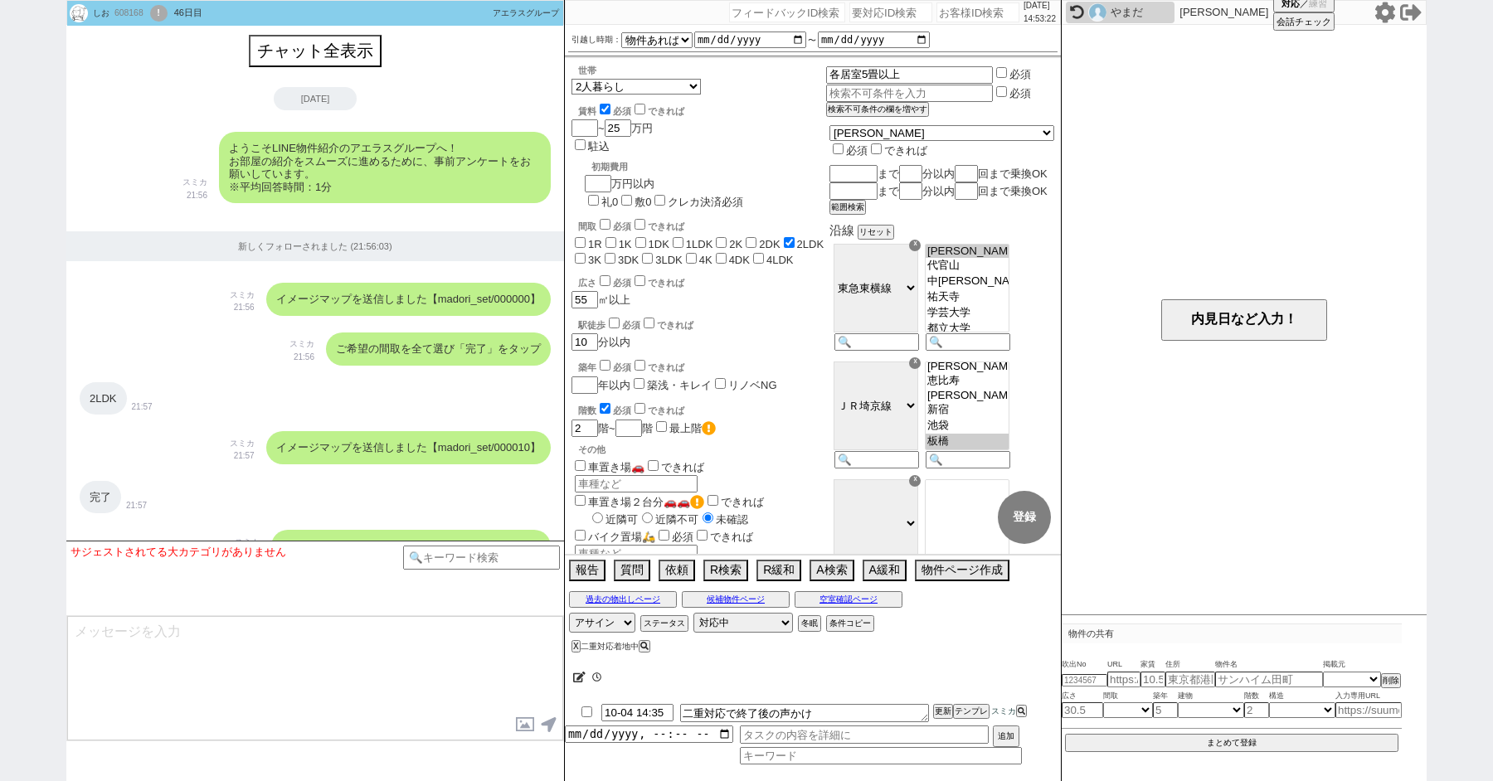
scroll to position [74, 0]
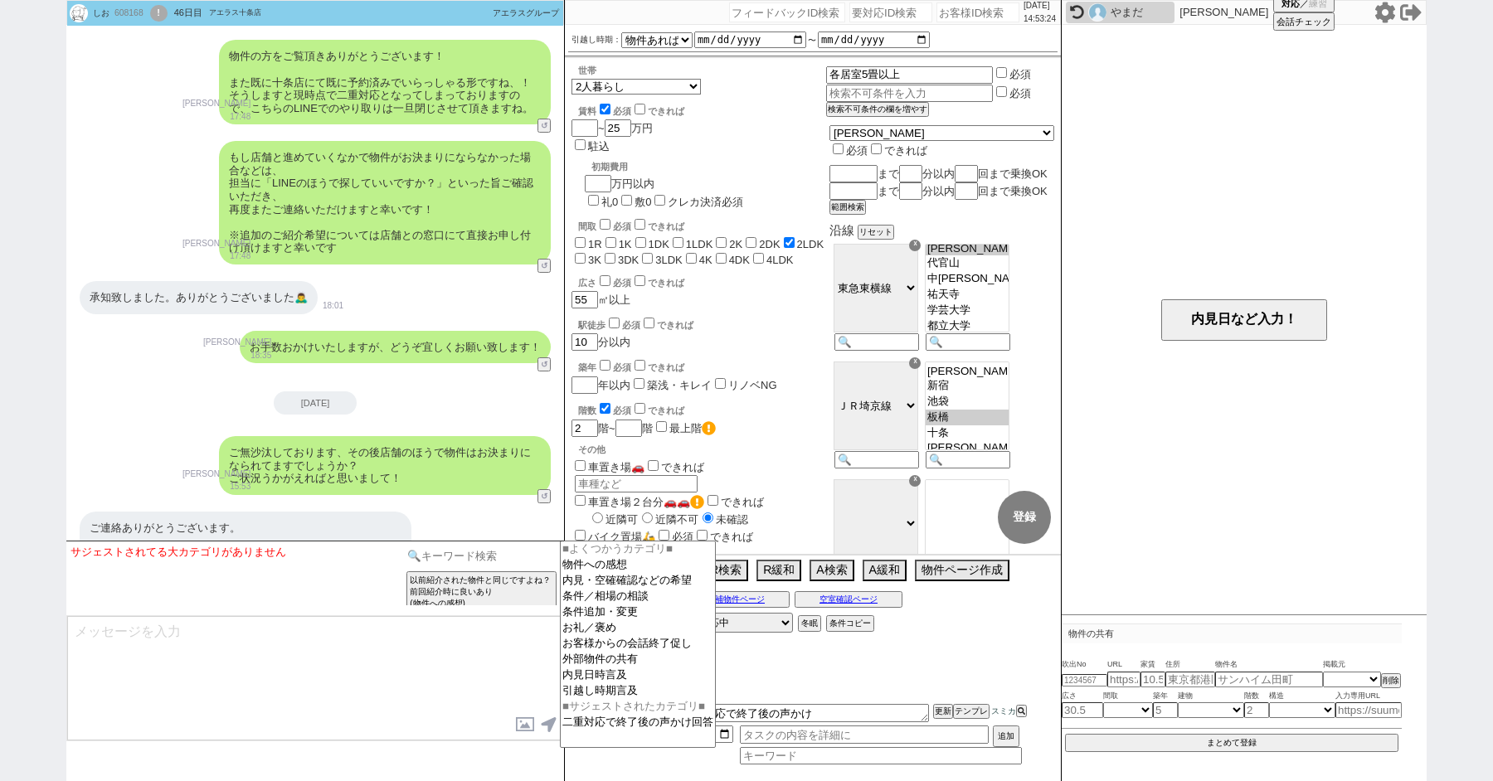
click at [462, 554] on input at bounding box center [481, 556] width 157 height 21
click at [470, 503] on div "ご連絡ありがとうございます。 先月 十条 店の方ですぐに物件が決まり、来週 引越 しとなりました。 以前は物件ご紹介頂きありがとうございました！ 18:19" at bounding box center [315, 553] width 498 height 101
click at [132, 428] on div "ご無沙汰しております、その後店舗のほうで物件はお決まりになられてますでしょうか？ ご状況うかがえればと思いまして！ [PERSON_NAME] 15:53 3…" at bounding box center [315, 465] width 498 height 75
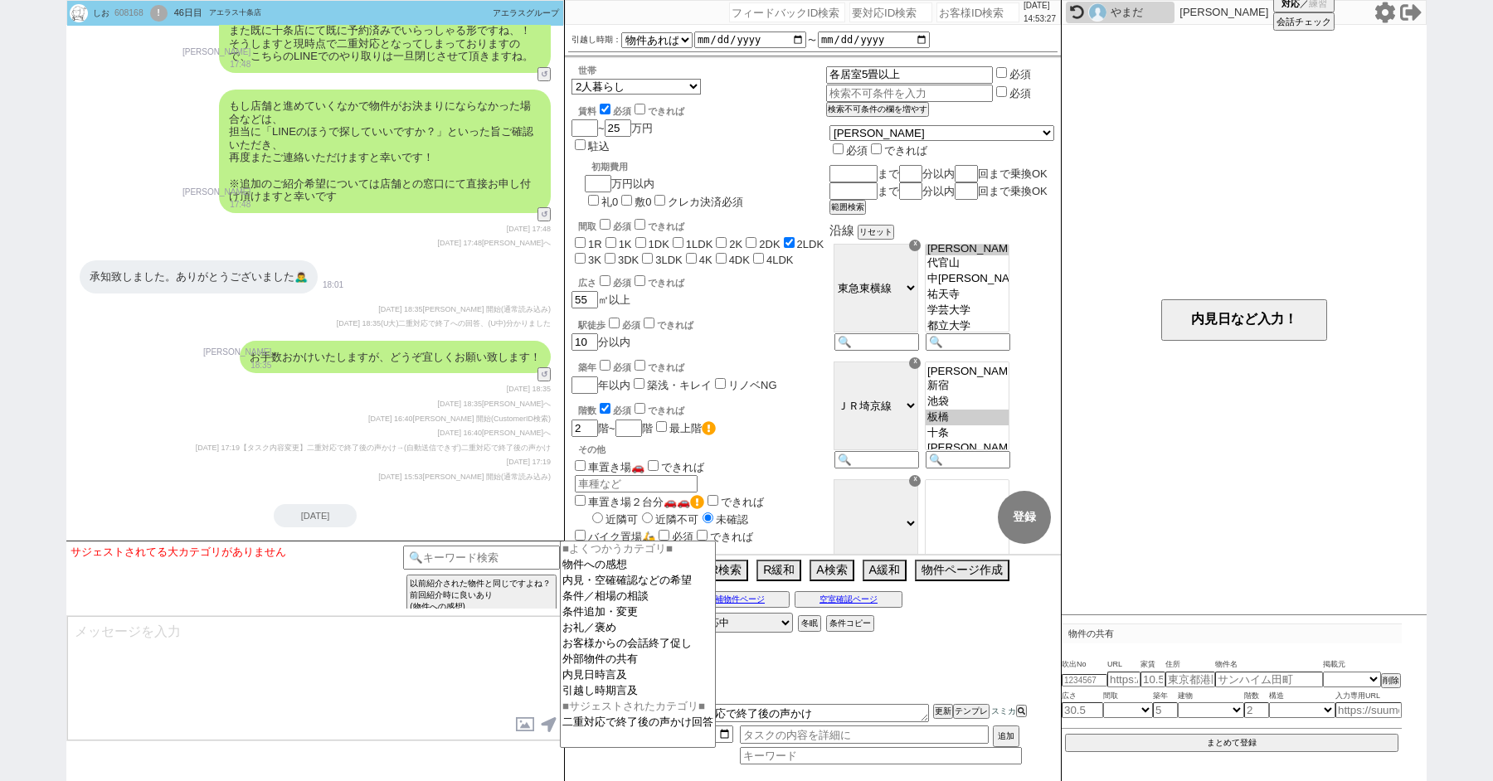
scroll to position [4021, 0]
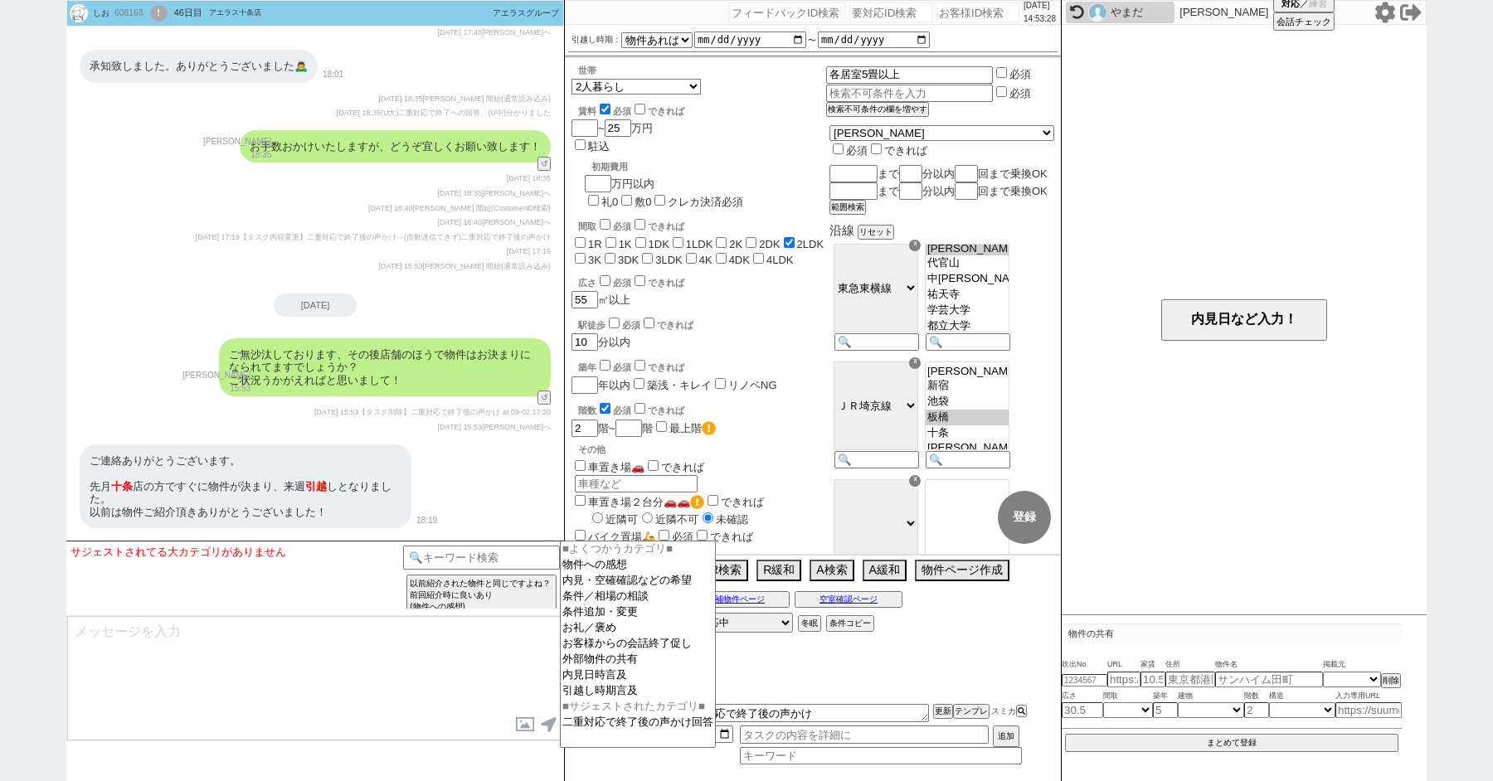
click at [156, 381] on div "ご無沙汰しております、その後店舗のほうで物件はお決まりになられてますでしょうか？ ご状況うかがえればと思いまして！ [PERSON_NAME] 15:53 3…" at bounding box center [315, 367] width 498 height 75
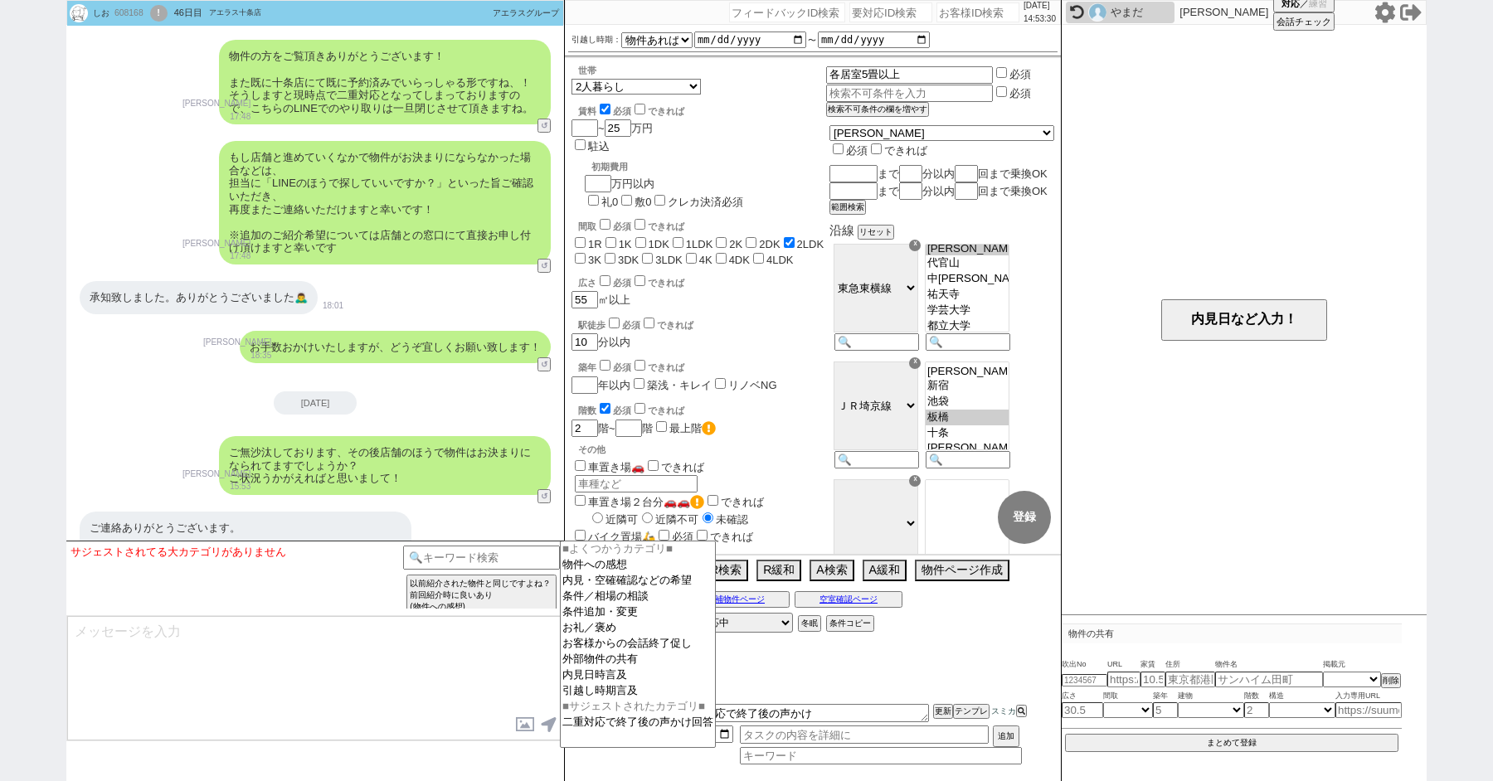
click at [484, 503] on div "ご連絡ありがとうございます。 先月 十条 店の方ですぐに物件が決まり、来週 引越 しとなりました。 以前は物件ご紹介頂きありがとうございました！ 18:19" at bounding box center [315, 553] width 498 height 101
click at [545, 493] on button "↺" at bounding box center [546, 498] width 10 height 11
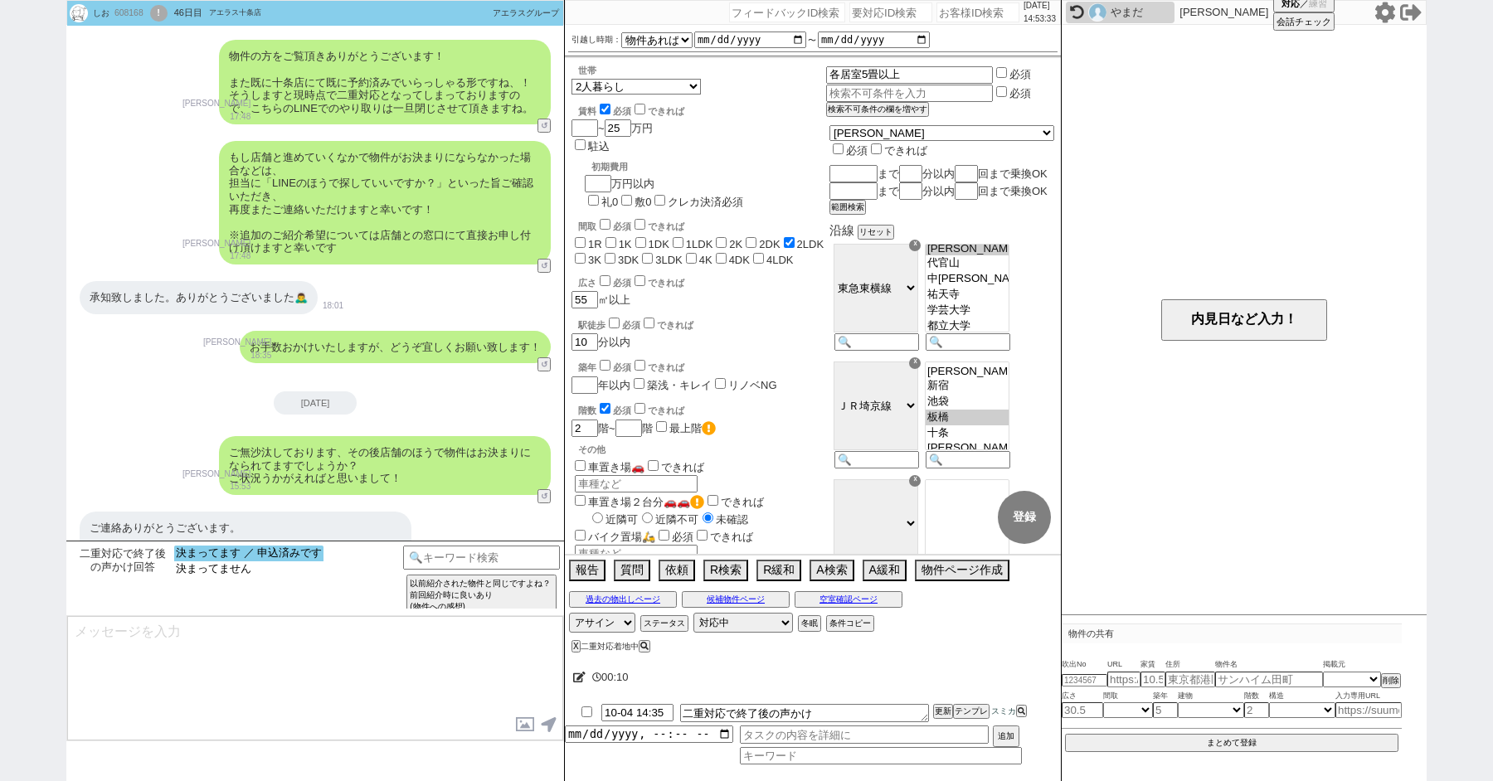
select select "決まってます ／ 申込済みです"
click at [245, 555] on option "決まってます ／ 申込済みです" at bounding box center [248, 554] width 149 height 16
type textarea "さようでしたか、無事に決められたとのことで何よりです！ お忙しいところご回答ありがとうございました！"
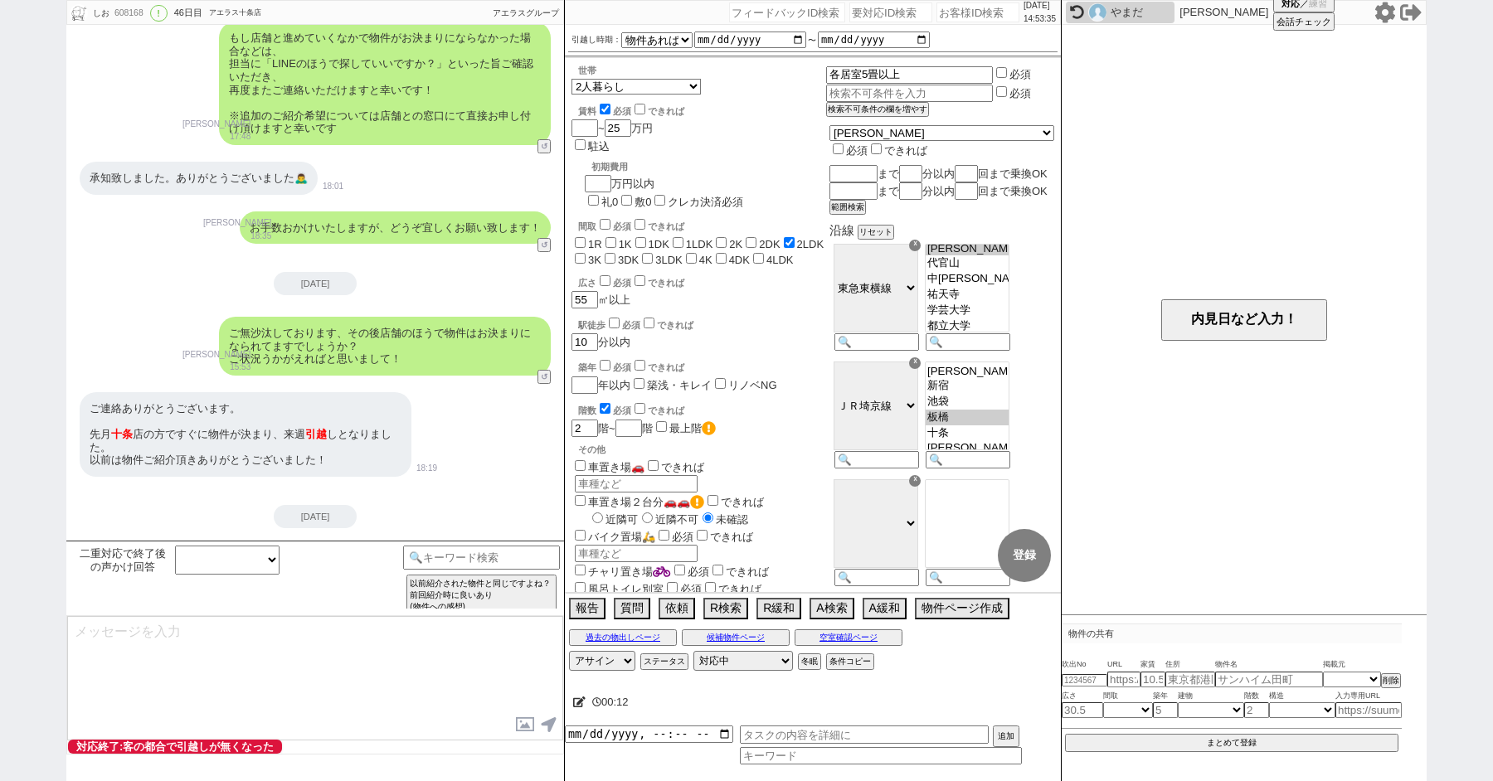
select select "600"
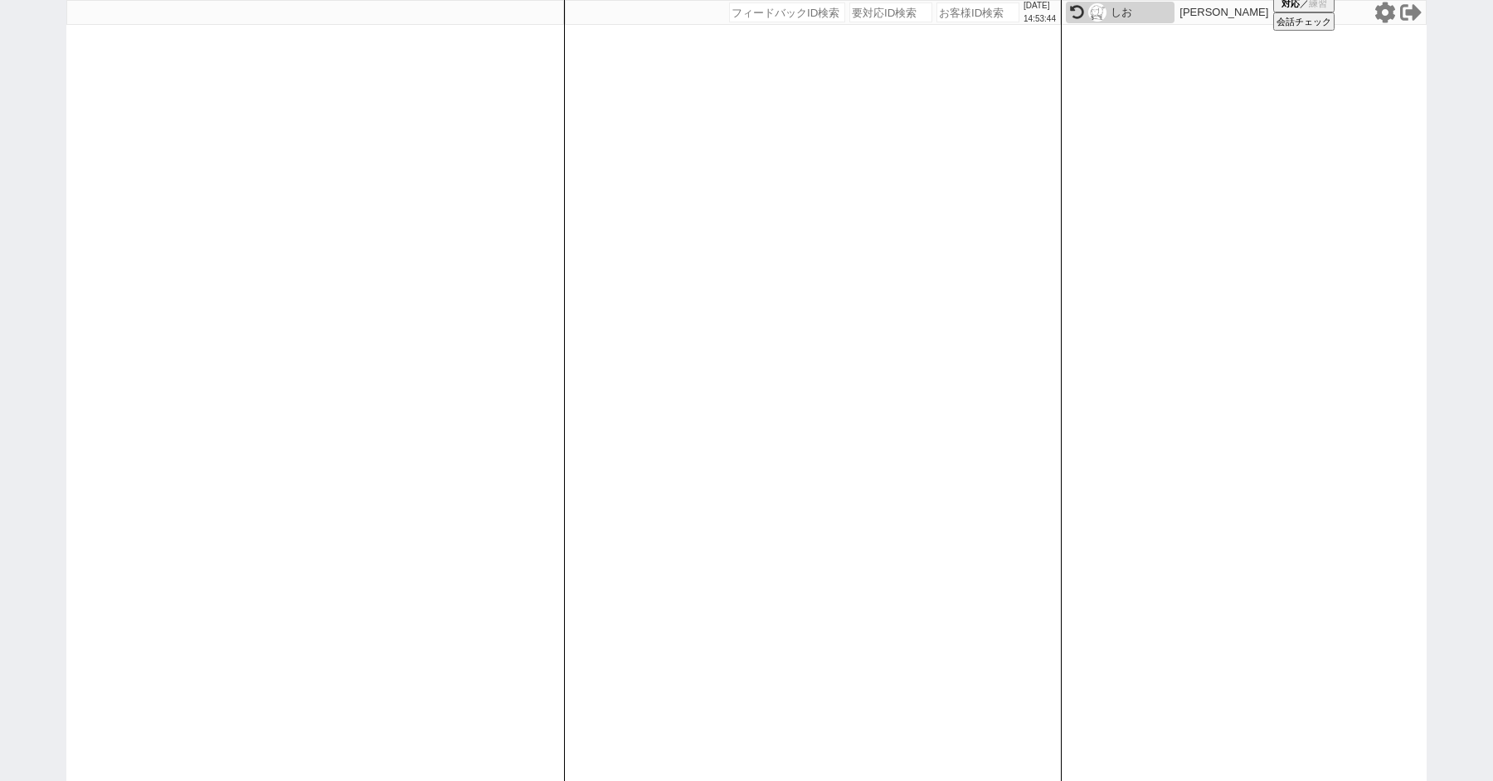
click at [0, 210] on div "[DATE] 14:53:44 候補物件を追加してしてください 紹介した物件一覧 他社物件を追加する 空室確認ページに追加・削除 紹介した物件一覧 他社物件を…" at bounding box center [746, 390] width 1493 height 781
paste input "608282"
type input "608282"
select select
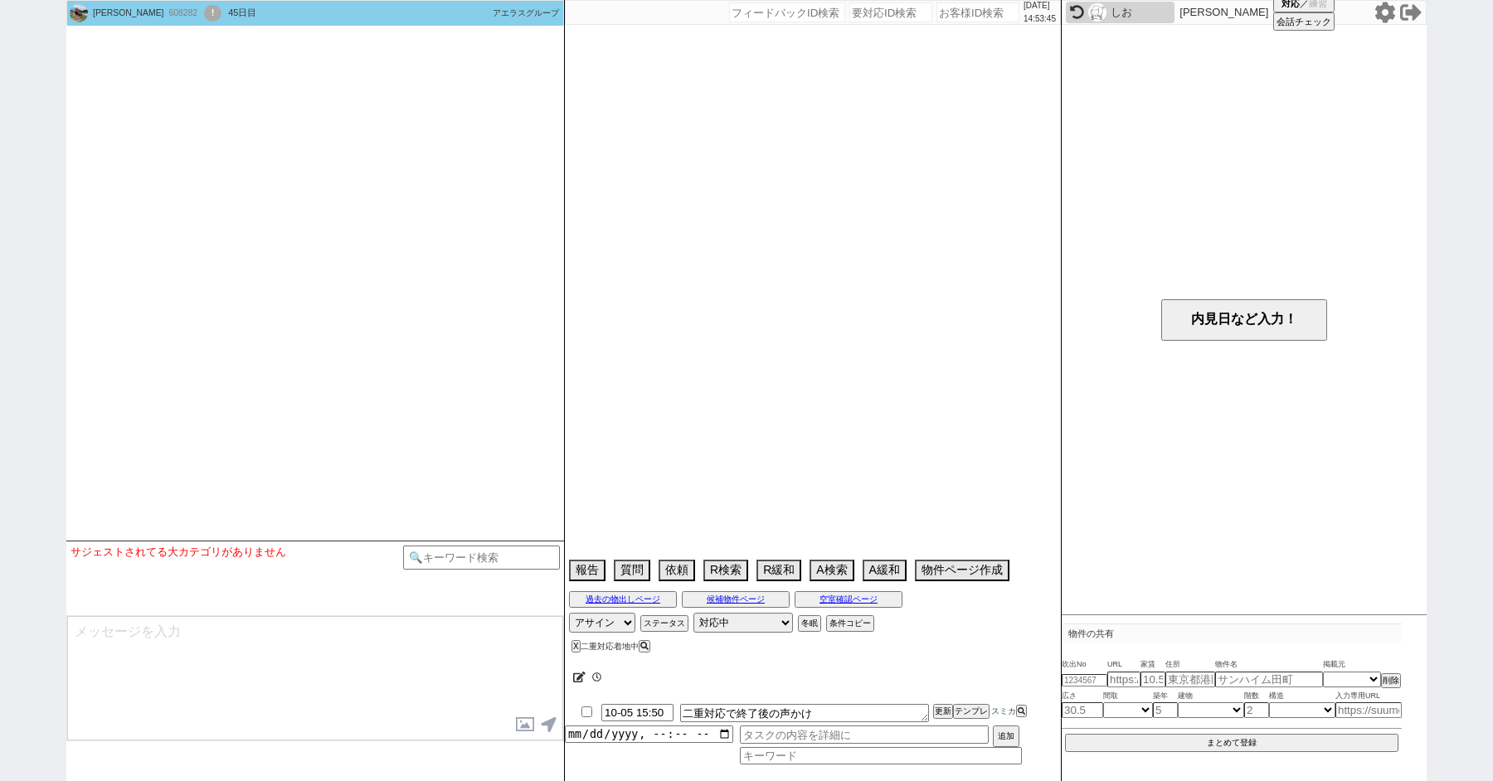
type textarea "[DATE]13時〜来店予約済み（店舗不明）"
select select "15"
select select "1"
select select "12"
select select "32"
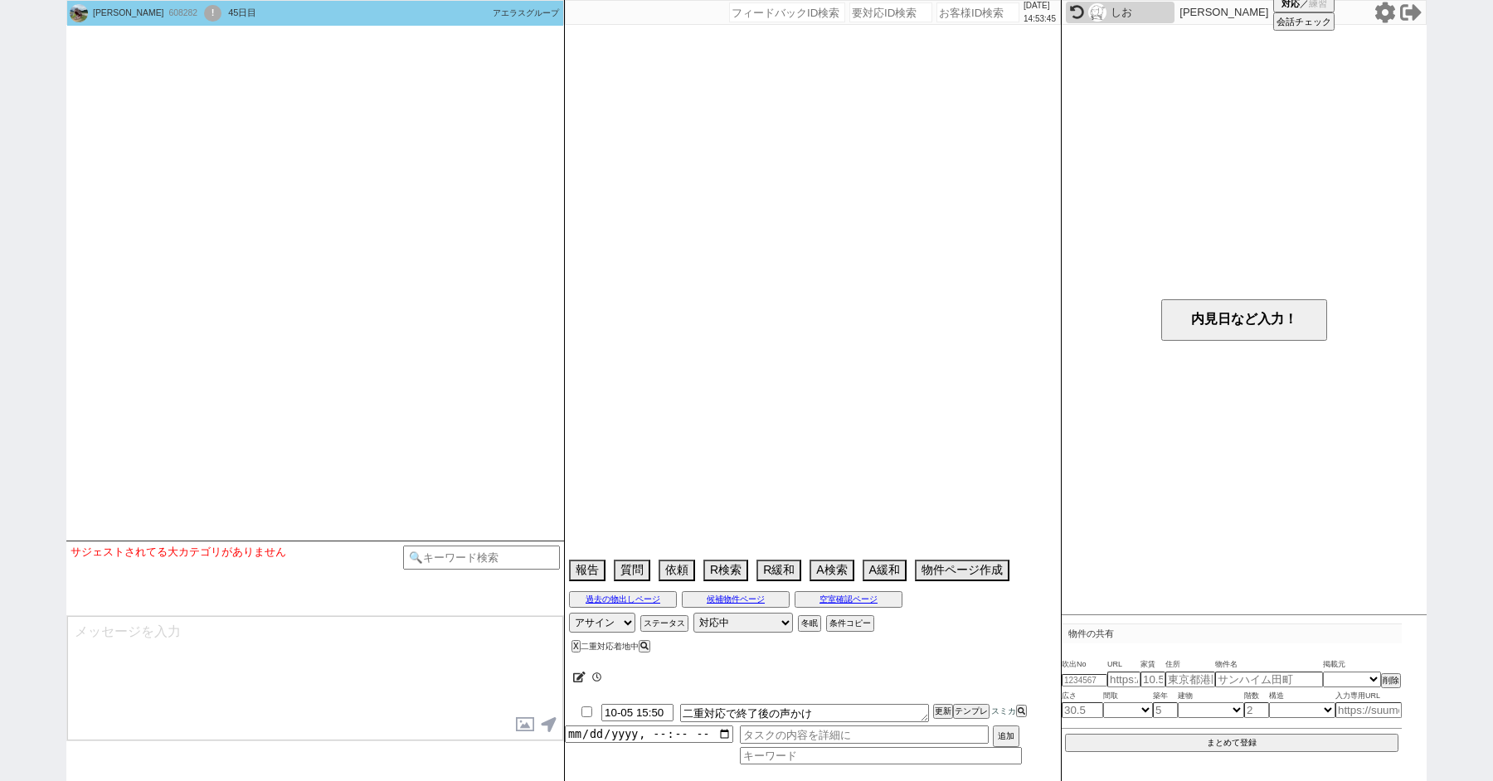
select select "941"
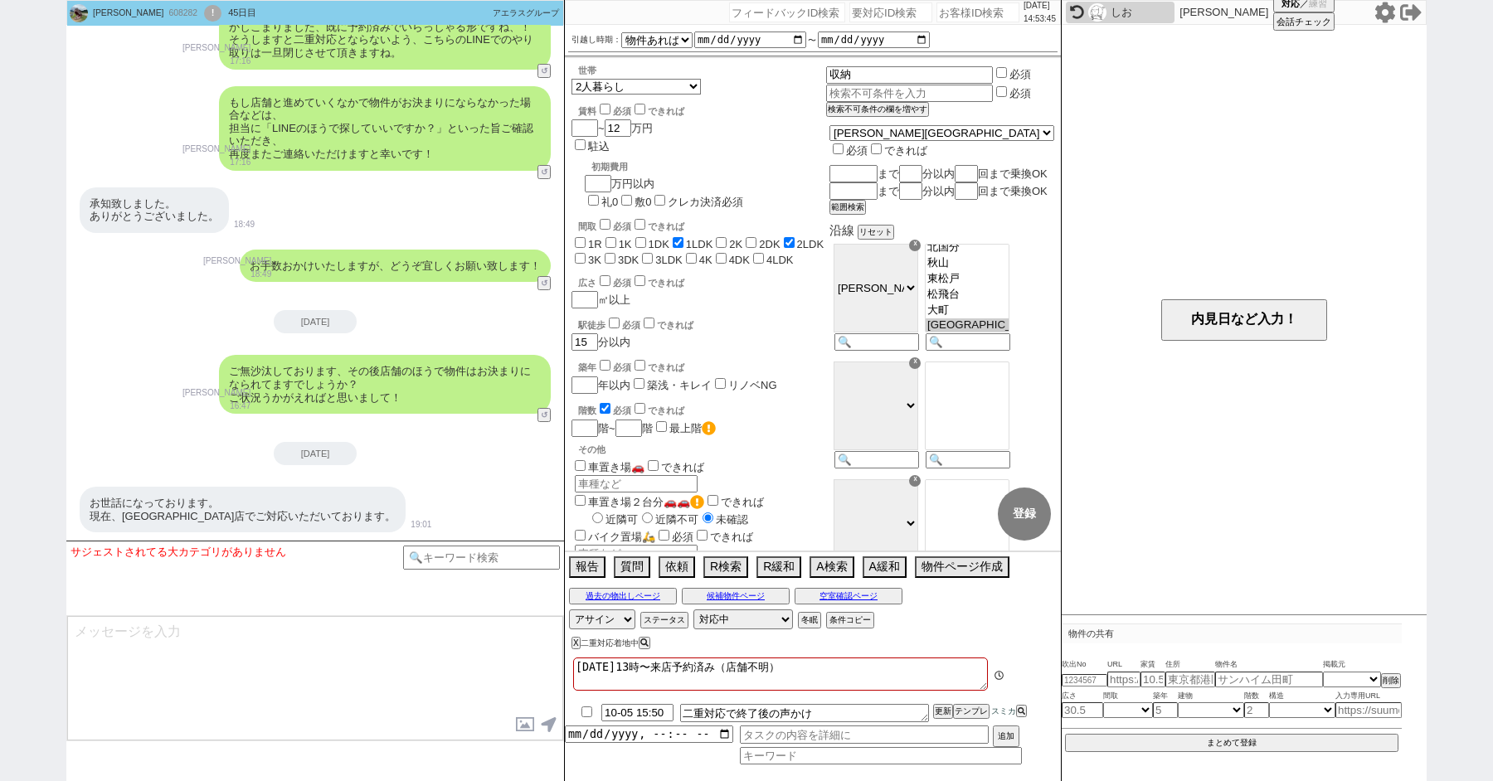
scroll to position [74, 0]
click at [547, 417] on button "↺" at bounding box center [546, 416] width 10 height 11
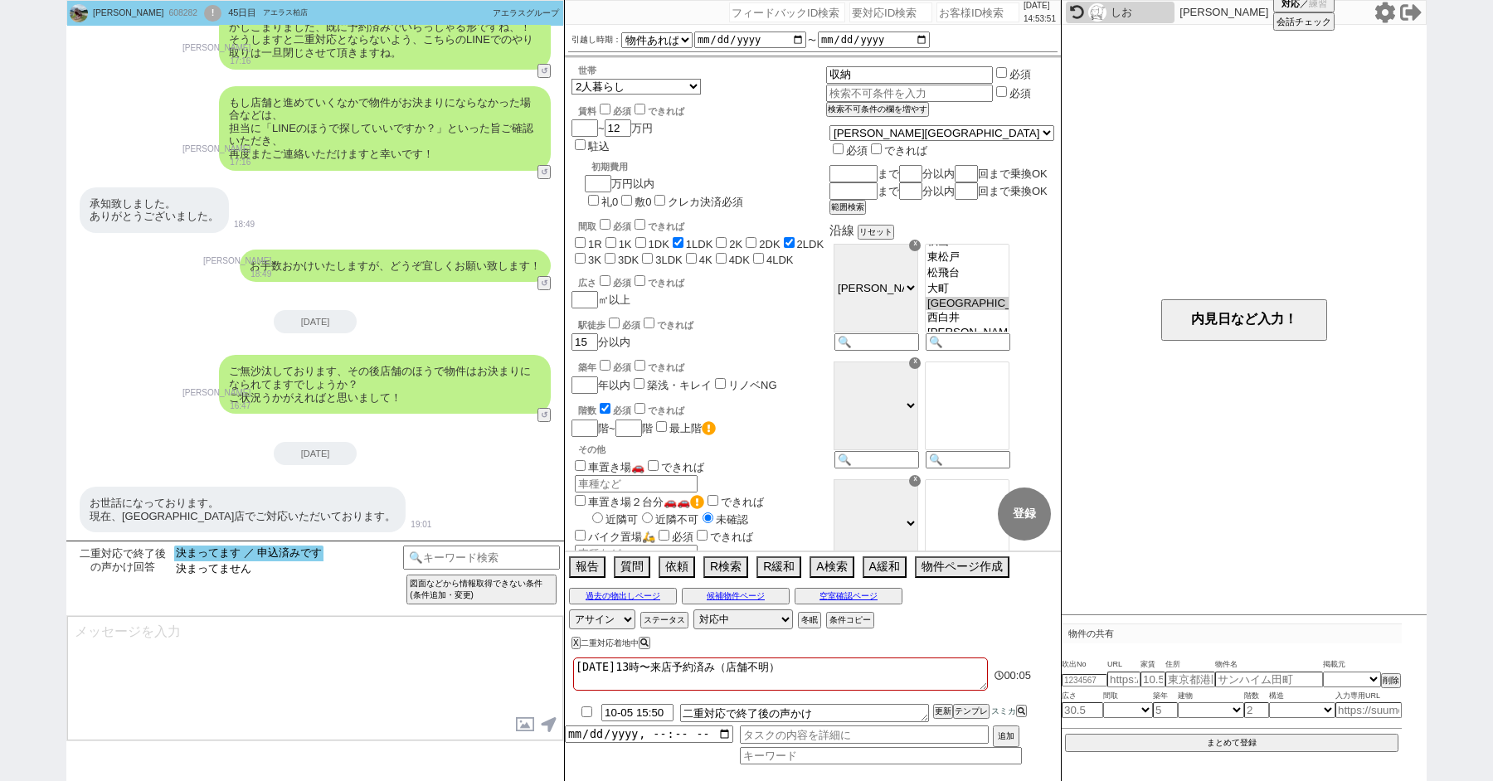
select select "決まってます ／ 申込済みです"
click at [226, 557] on option "決まってます ／ 申込済みです" at bounding box center [248, 554] width 149 height 16
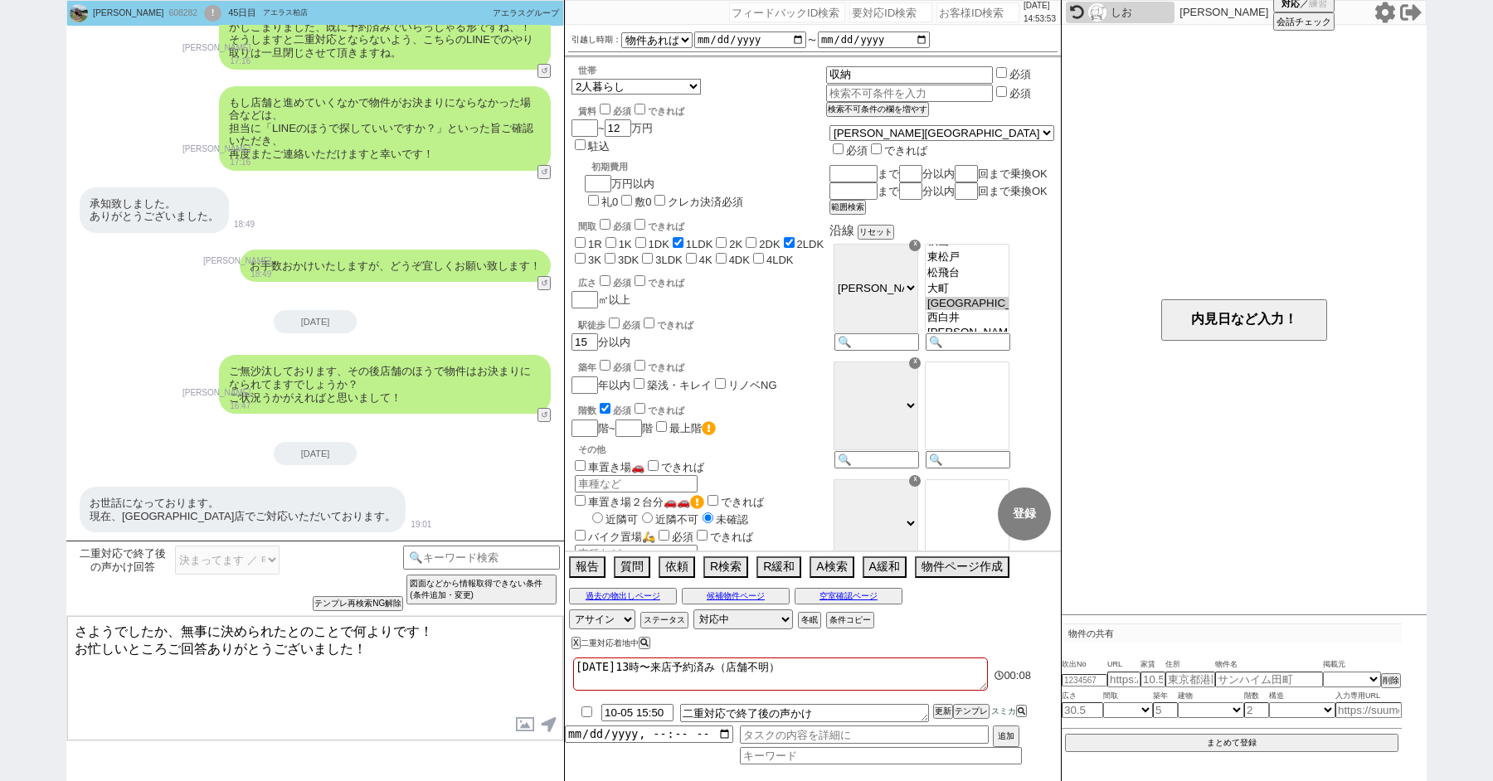
drag, startPoint x: 174, startPoint y: 629, endPoint x: 497, endPoint y: 629, distance: 322.6
click at [497, 629] on textarea "さようでしたか、無事に決められたとのことで何よりです！ お忙しいところご回答ありがとうございました！" at bounding box center [315, 678] width 496 height 124
type textarea "さようでしたか、お忙しいところご回答ありがとうございました！"
click at [204, 9] on div "!" at bounding box center [212, 13] width 17 height 17
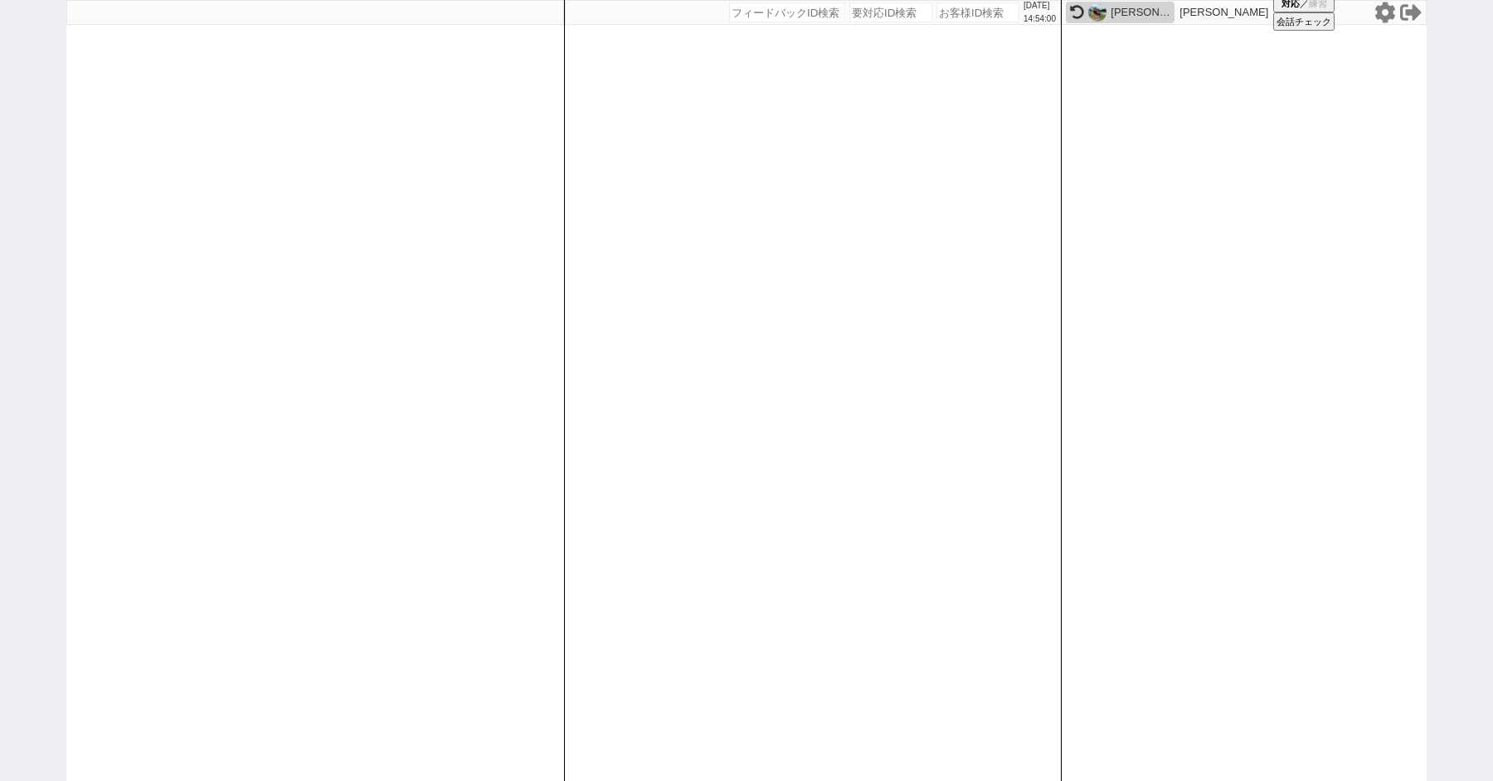
paste input "608379"
type input "608379"
select select
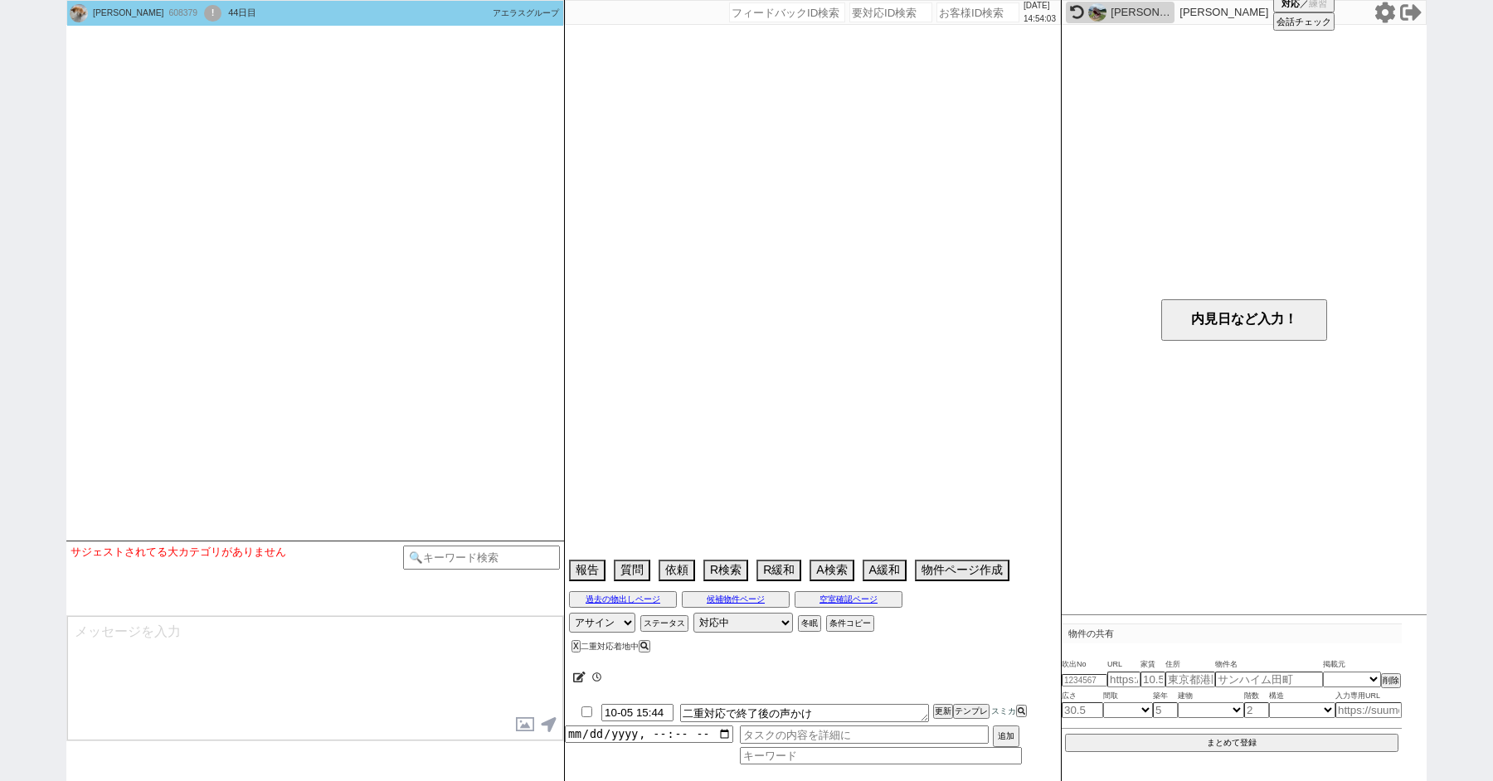
scroll to position [2542, 0]
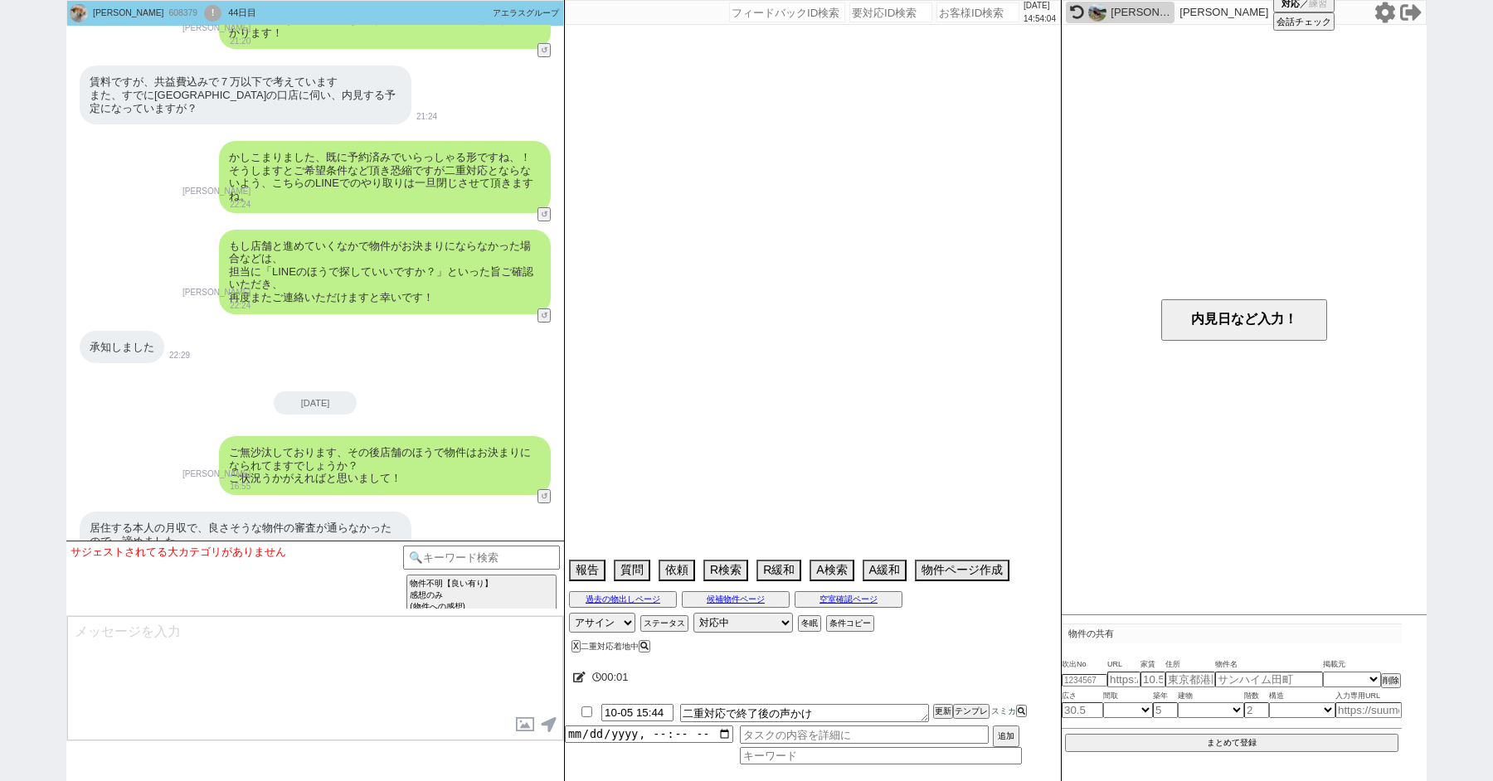
select select "[DATE]"
select select "11"
select select "37"
select select "0"
select select "59"
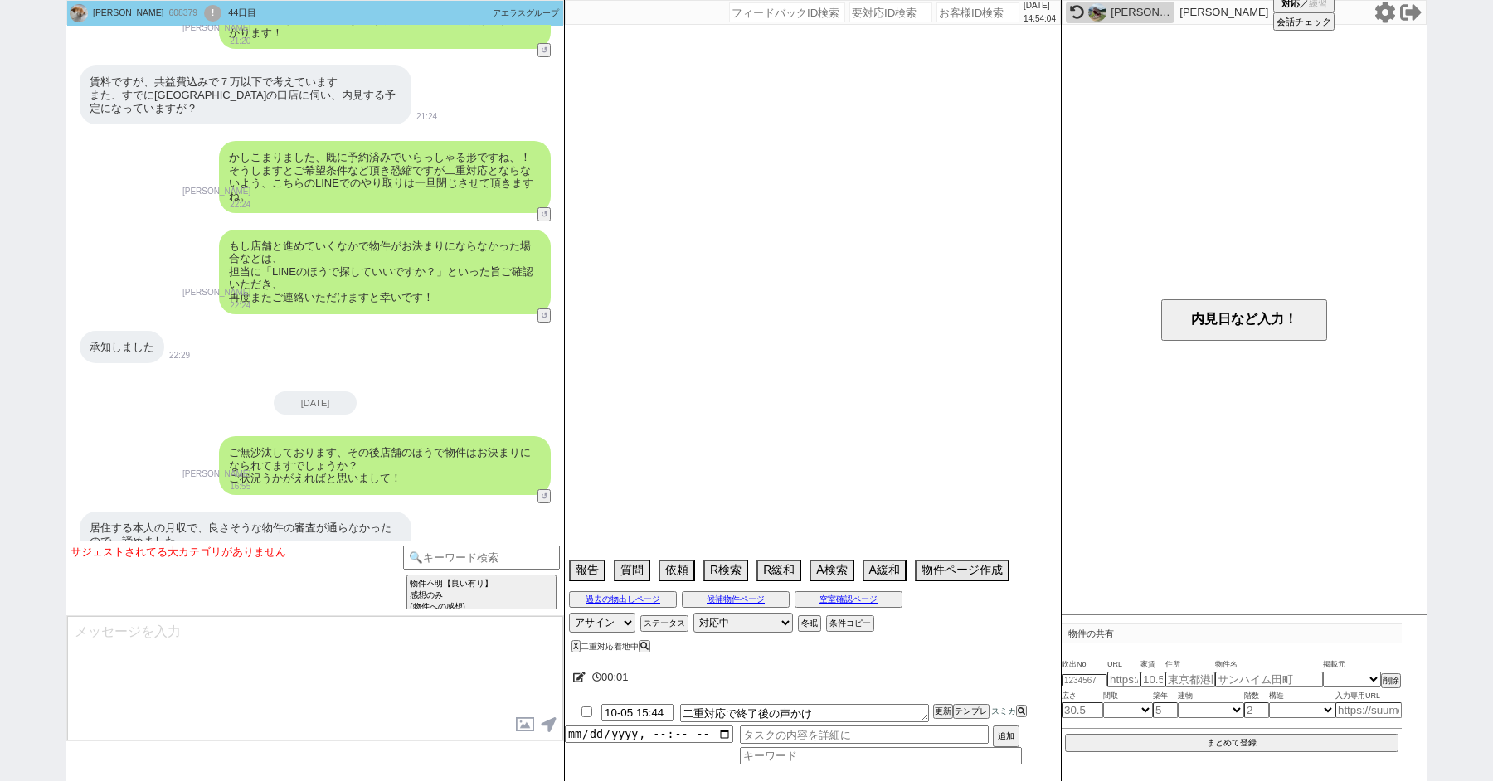
select select "75"
select select "14"
select select "60"
select select "62"
select select "23"
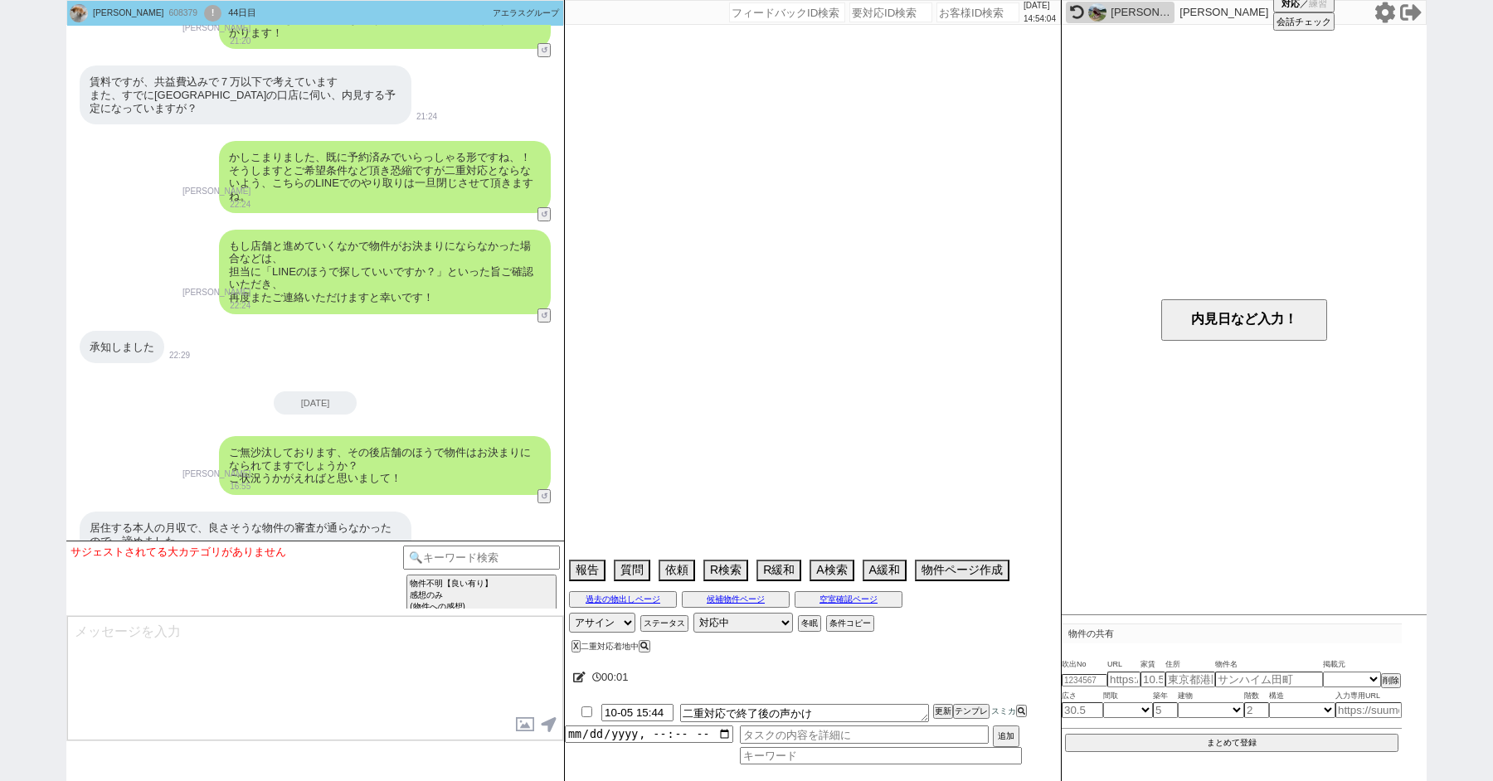
select select "731"
select select "819"
select select "64"
select select "[DATE]"
select select "63"
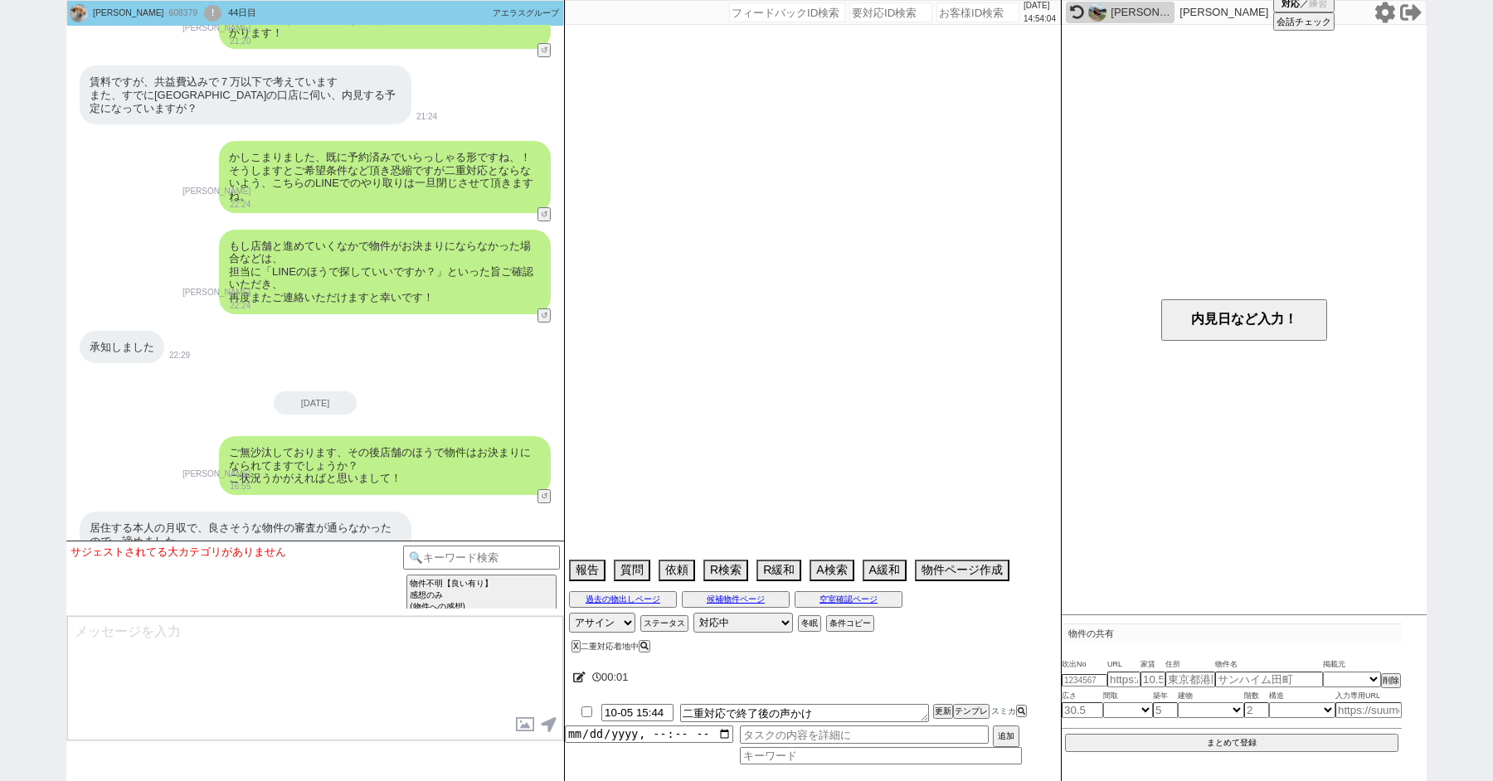
select select "69"
select select "65"
select select "[DATE]"
select select "70"
select select "1685"
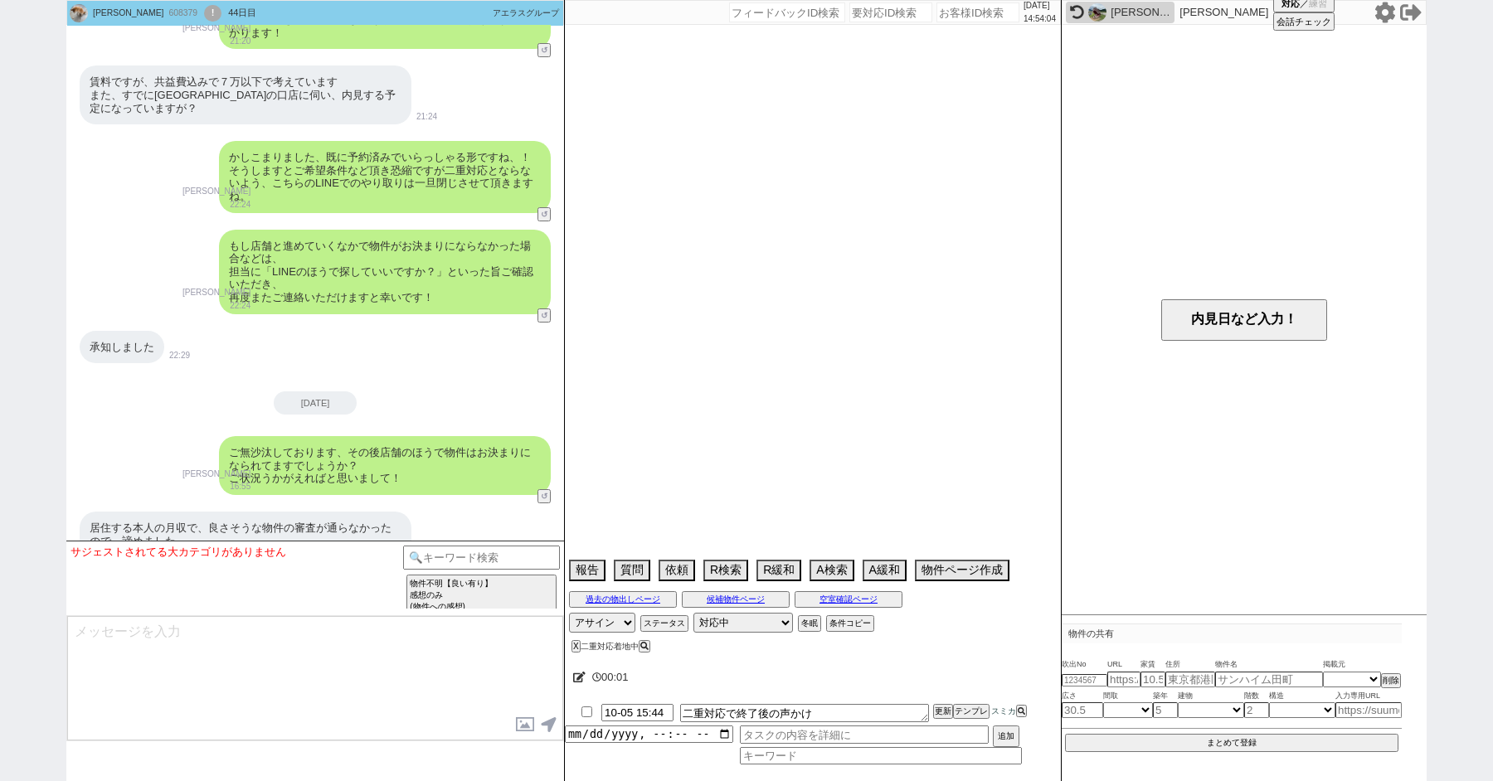
select select "67"
select select "66"
select select "71"
select select "48"
select select "74"
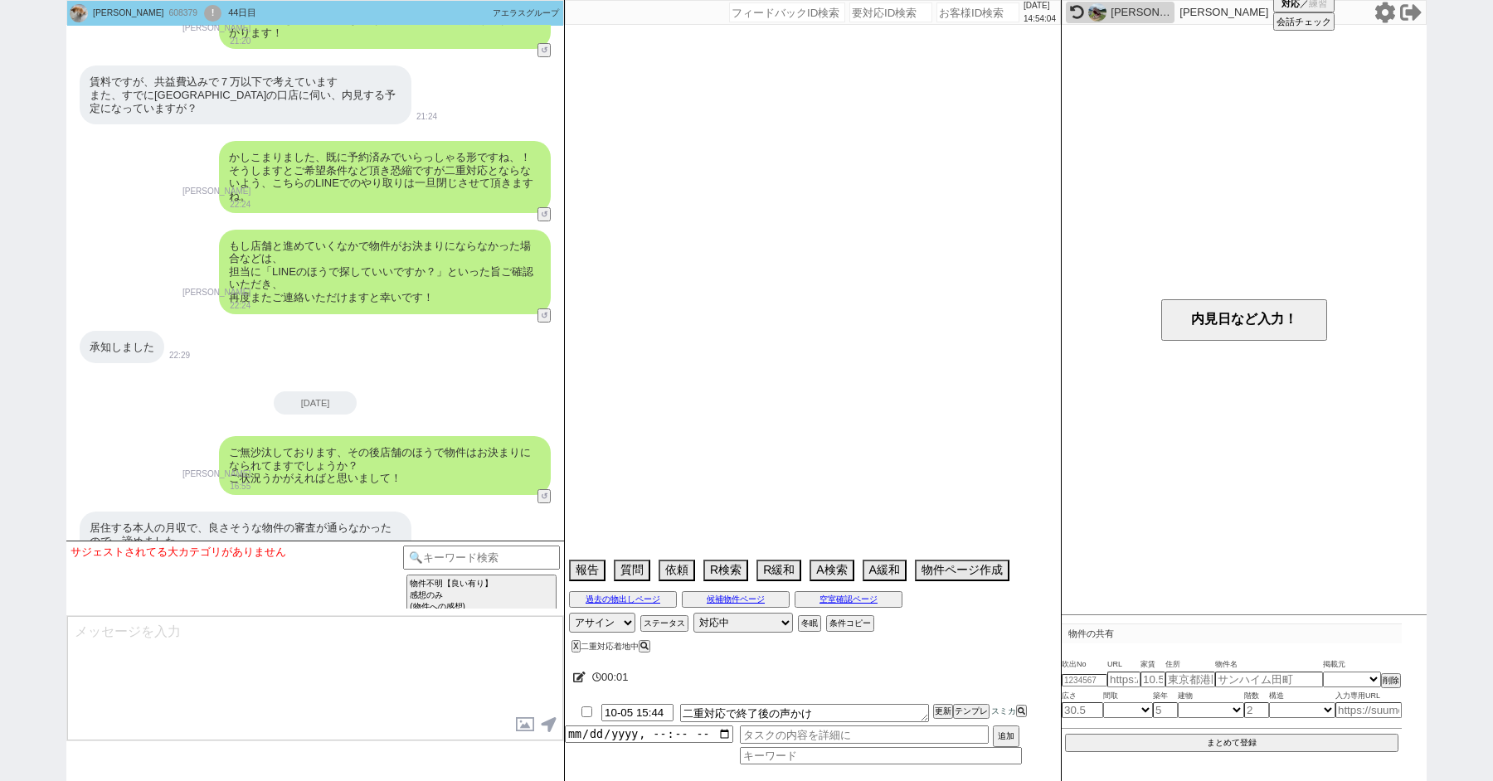
select select "50"
select select "47"
select select "25"
select select "3116"
select select "68"
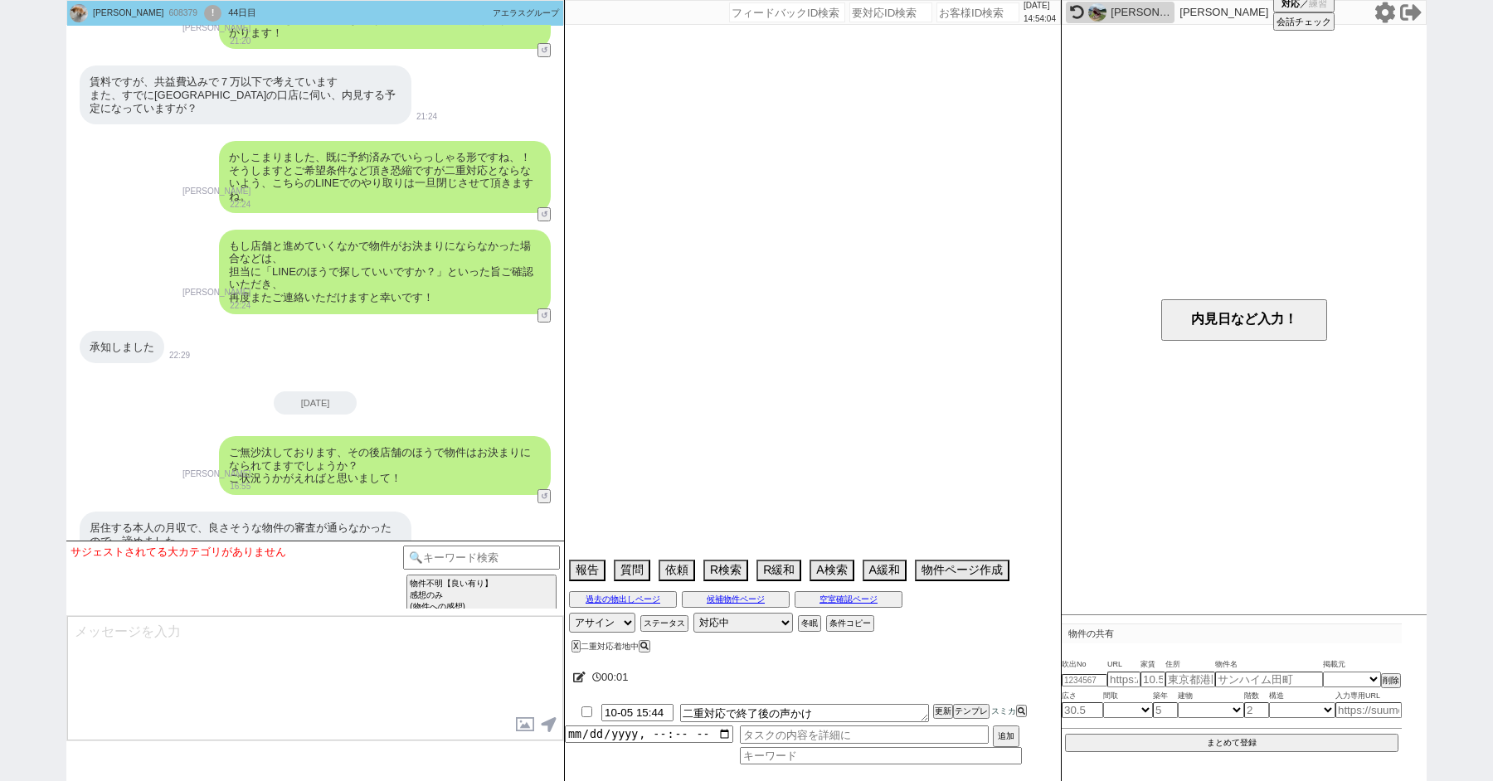
select select "[DATE]"
select select "7"
select select "56"
select select "53"
select select "44"
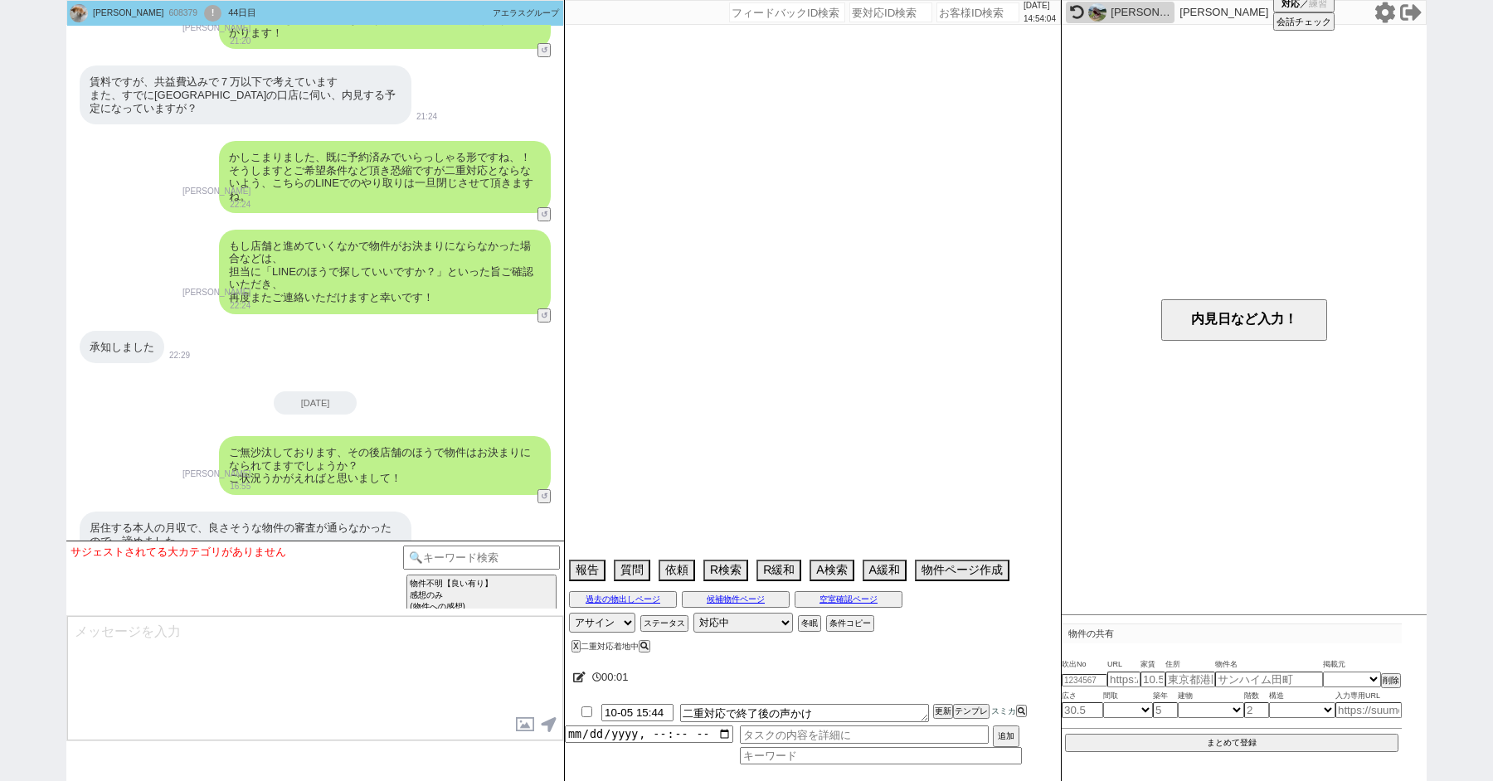
select select "57"
select select "12"
select select "11"
select select "77"
select select "61"
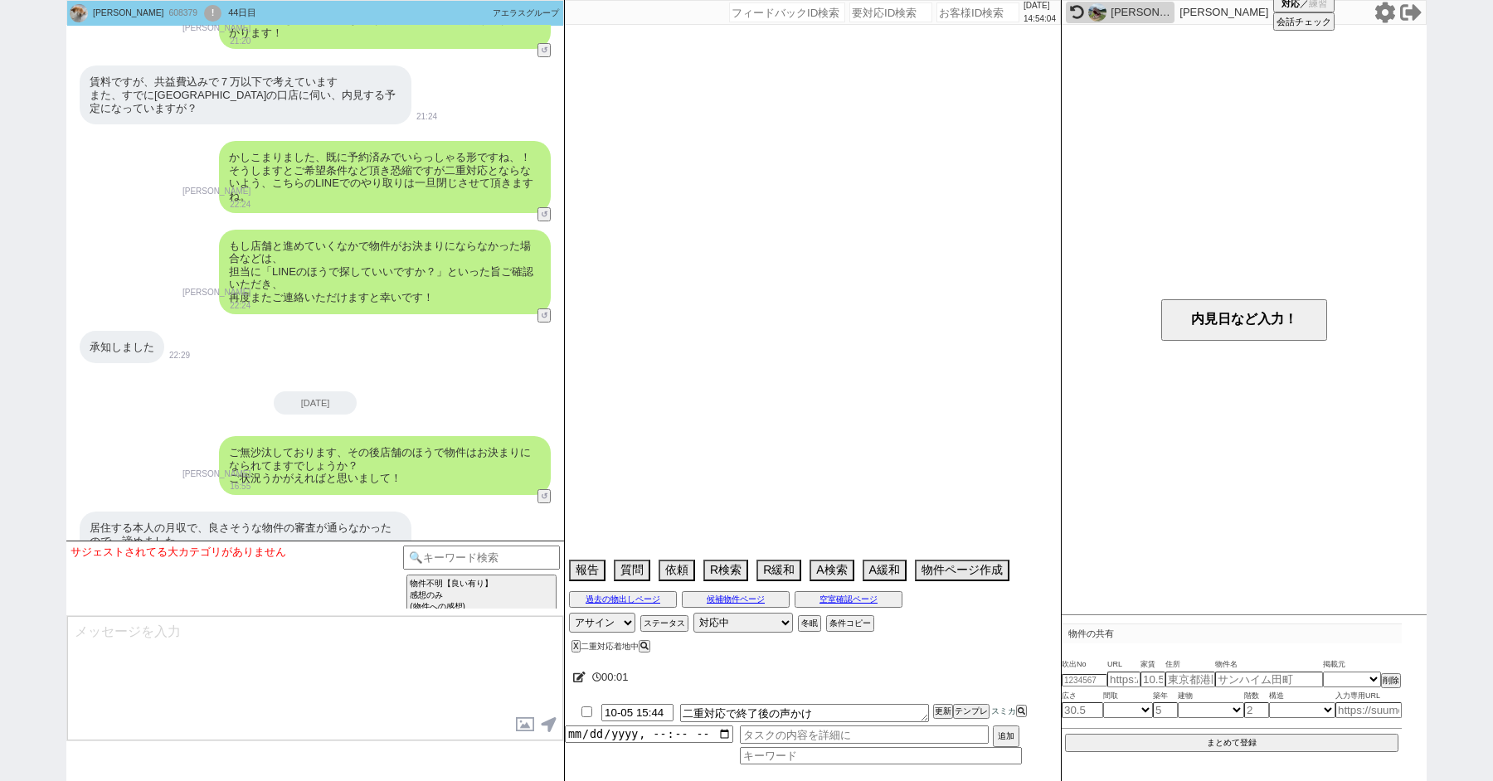
select select "38"
select select "29"
select select "73"
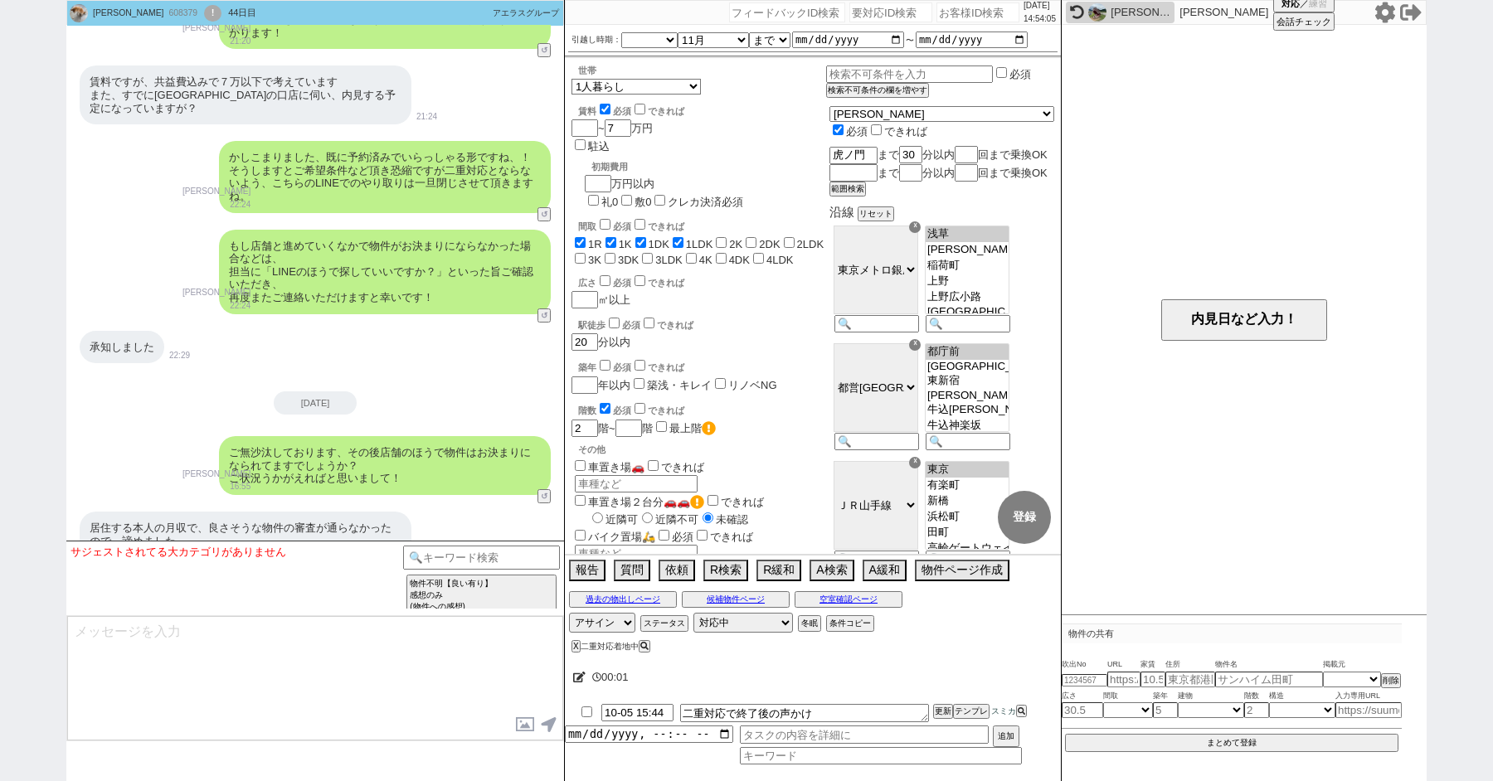
scroll to position [74, 0]
click at [595, 567] on button "報告" at bounding box center [585, 569] width 33 height 18
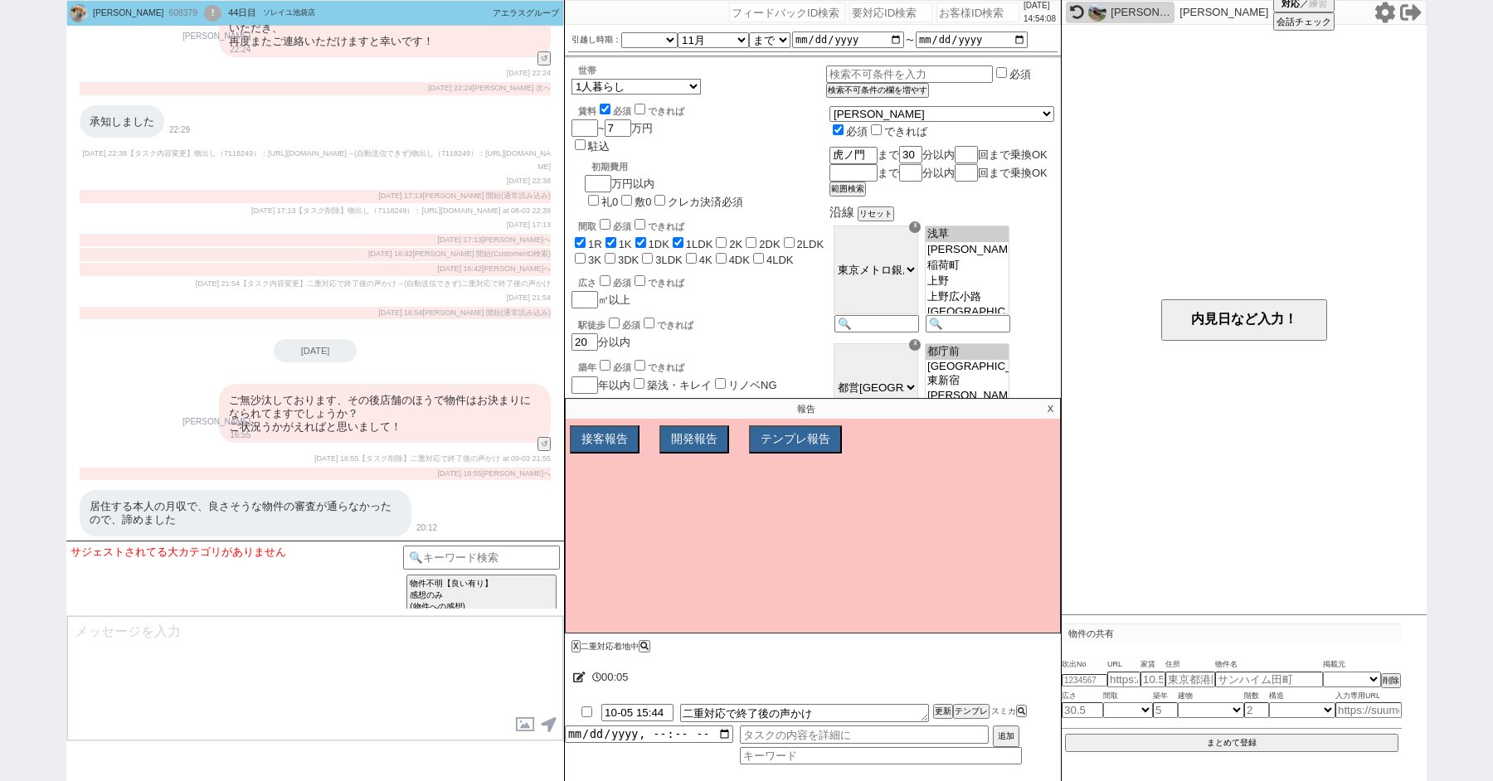
scroll to position [4362, 0]
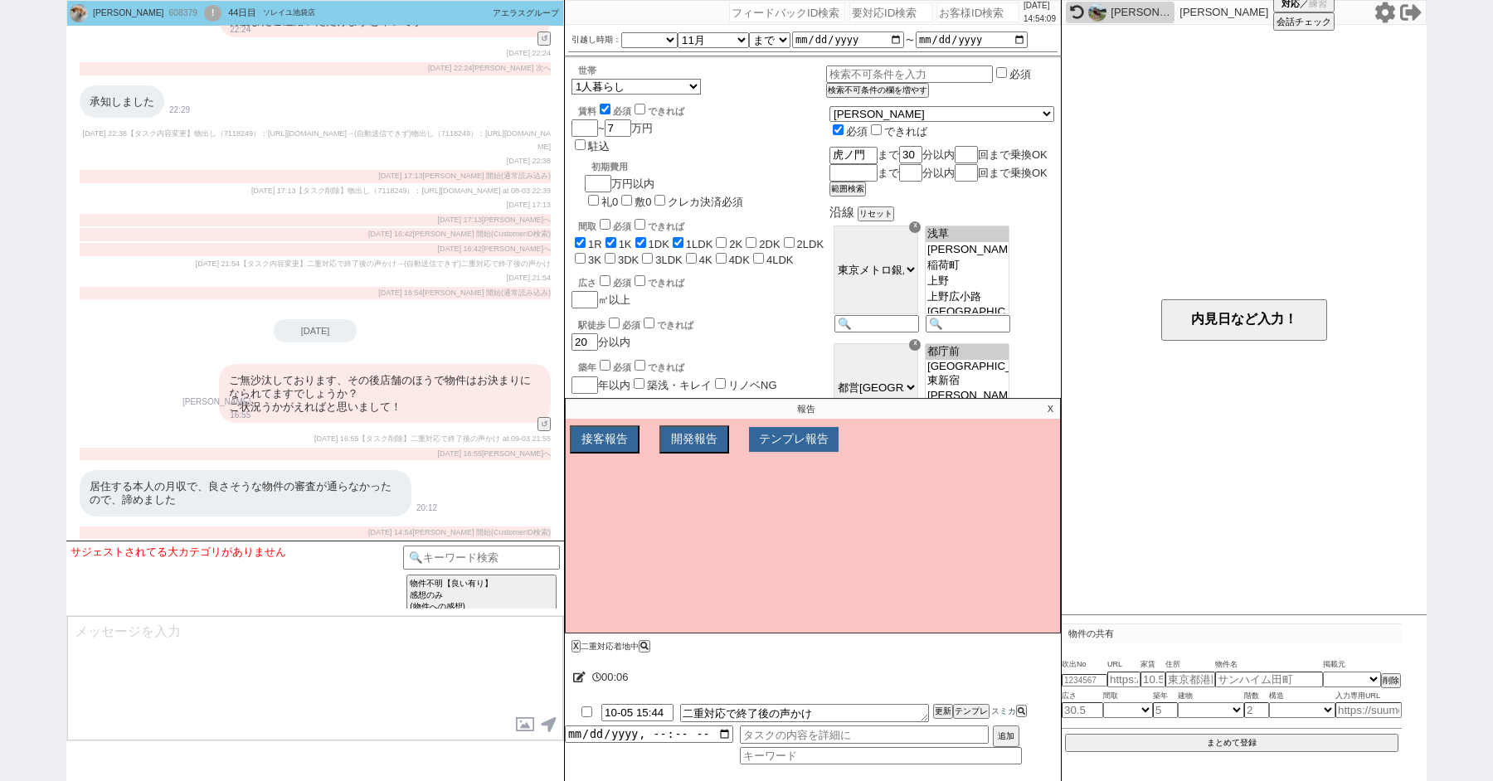
click at [799, 449] on button "テンプレ報告" at bounding box center [794, 439] width 90 height 25
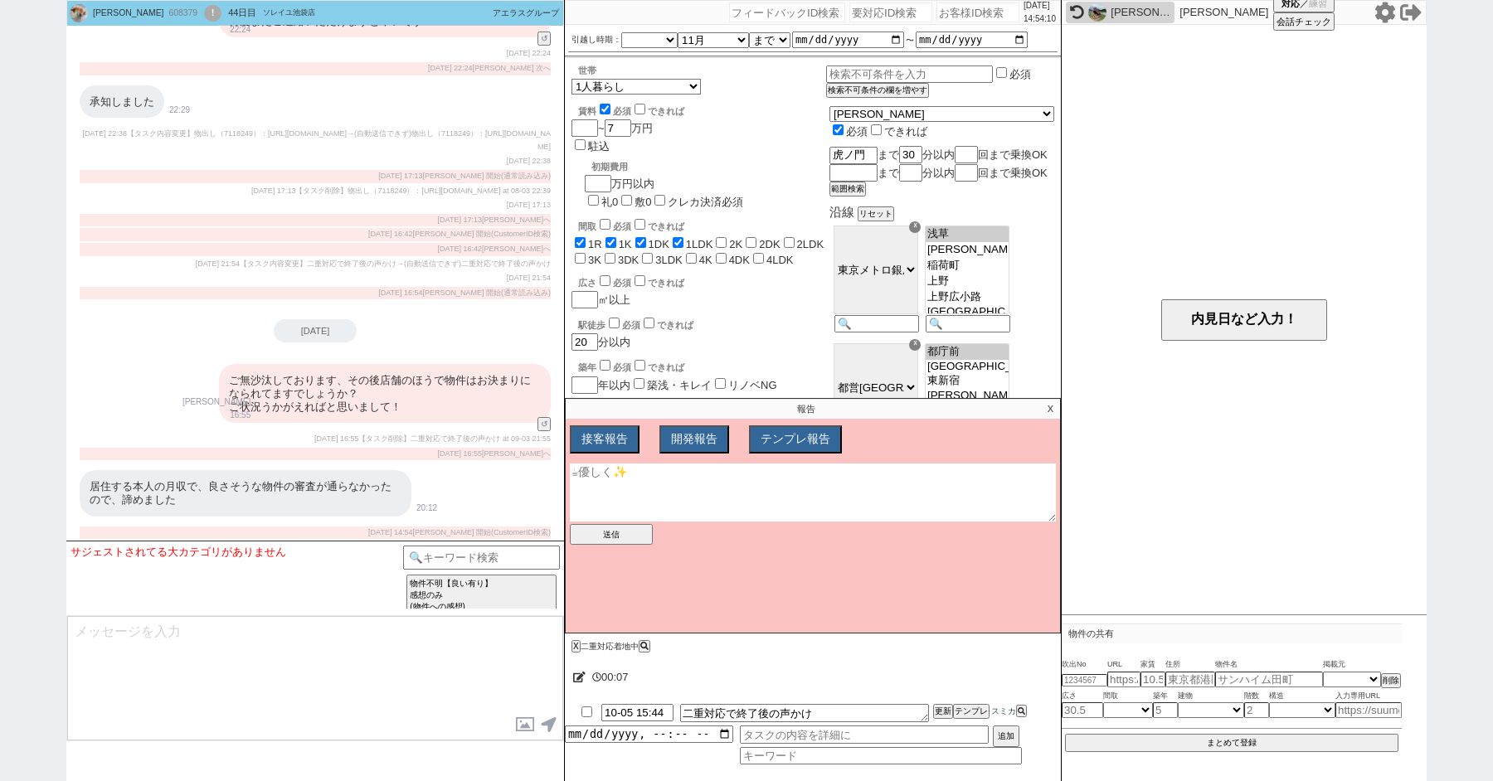
click at [707, 506] on textarea at bounding box center [813, 493] width 486 height 58
click at [359, 453] on div "[DATE] 16:55 [PERSON_NAME] 次へ" at bounding box center [315, 454] width 471 height 13
click at [614, 537] on button "送信" at bounding box center [611, 534] width 83 height 21
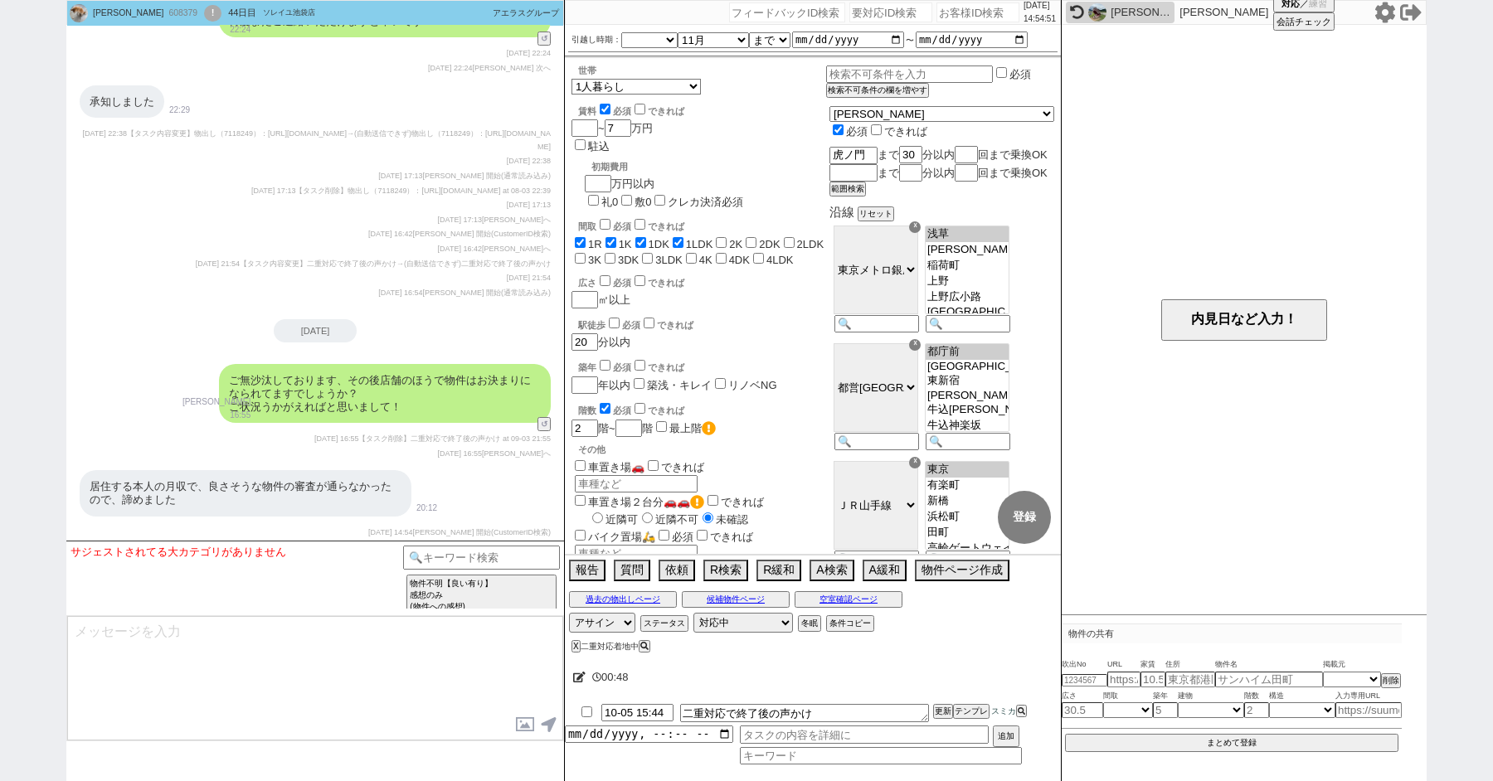
click at [440, 470] on div "居住する本人の月収で、良さそうな物件の審査が通らなかったので、諦めました 20:12" at bounding box center [315, 493] width 498 height 62
click at [542, 424] on div "ご無沙汰しております、その後店舗のほうで物件はお決まりになられてますでしょうか？ ご状況うかがえればと思いまして！ [PERSON_NAME] 16:55 3…" at bounding box center [315, 393] width 498 height 75
click at [451, 483] on div "居住する本人の月収で、良さそうな物件の審査が通らなかったので、諦めました 20:12" at bounding box center [315, 493] width 498 height 62
click at [538, 425] on div "ご無沙汰しております、その後店舗のほうで物件はお決まりになられてますでしょうか？ ご状況うかがえればと思いまして！ [PERSON_NAME] 16:55 3…" at bounding box center [315, 393] width 498 height 75
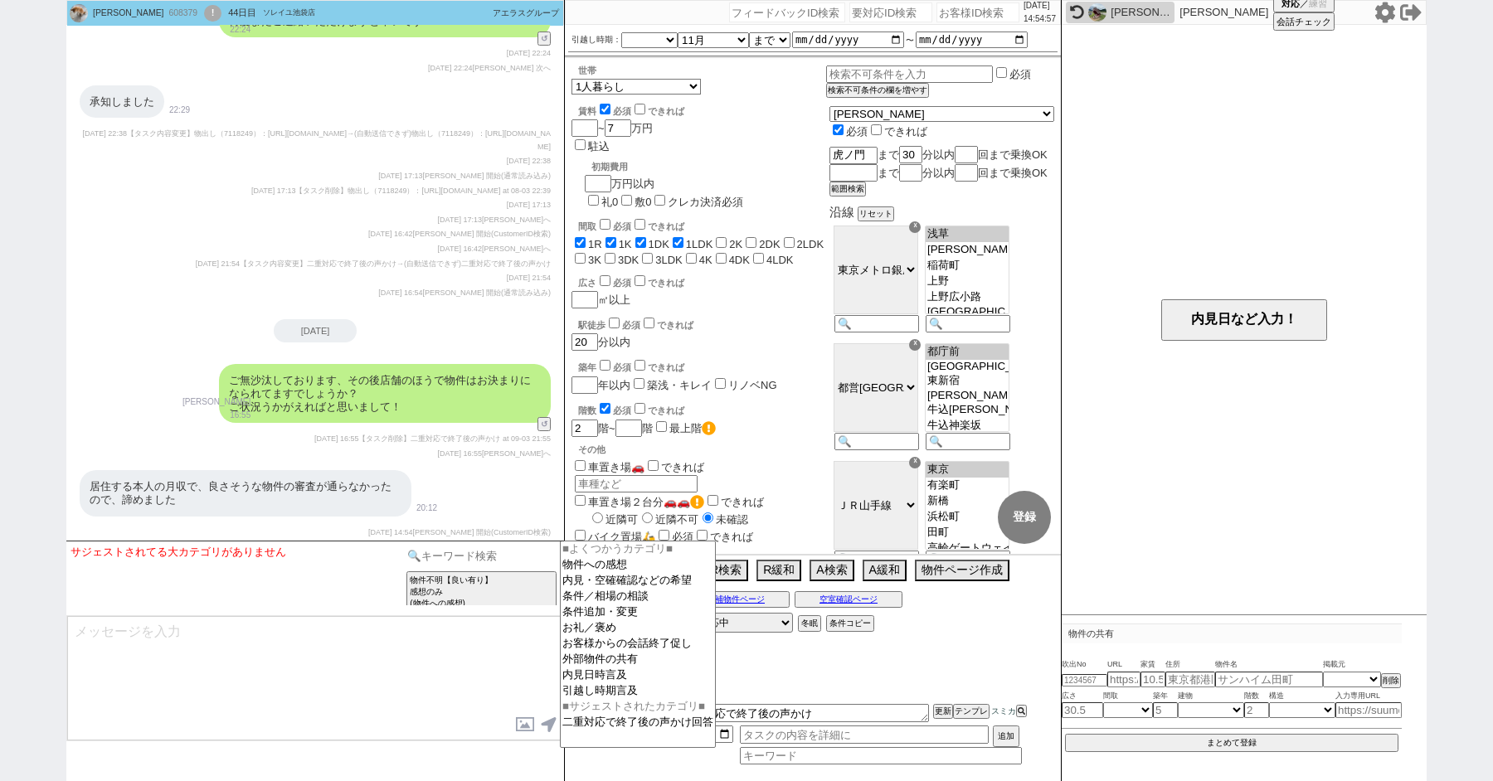
click at [472, 558] on input at bounding box center [481, 556] width 157 height 21
click at [544, 424] on button "↺" at bounding box center [546, 425] width 10 height 11
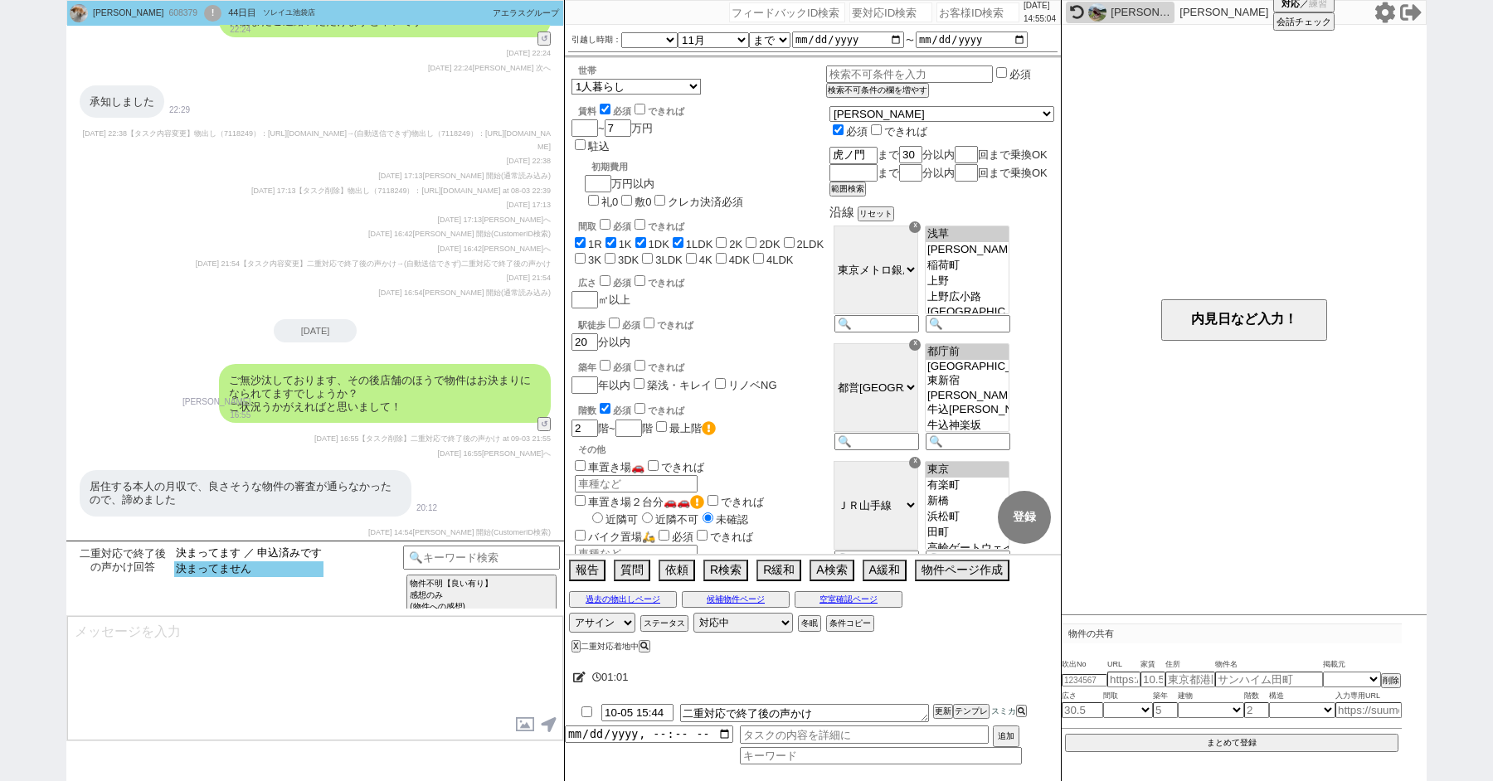
click at [263, 569] on option "決まってません" at bounding box center [248, 569] width 149 height 16
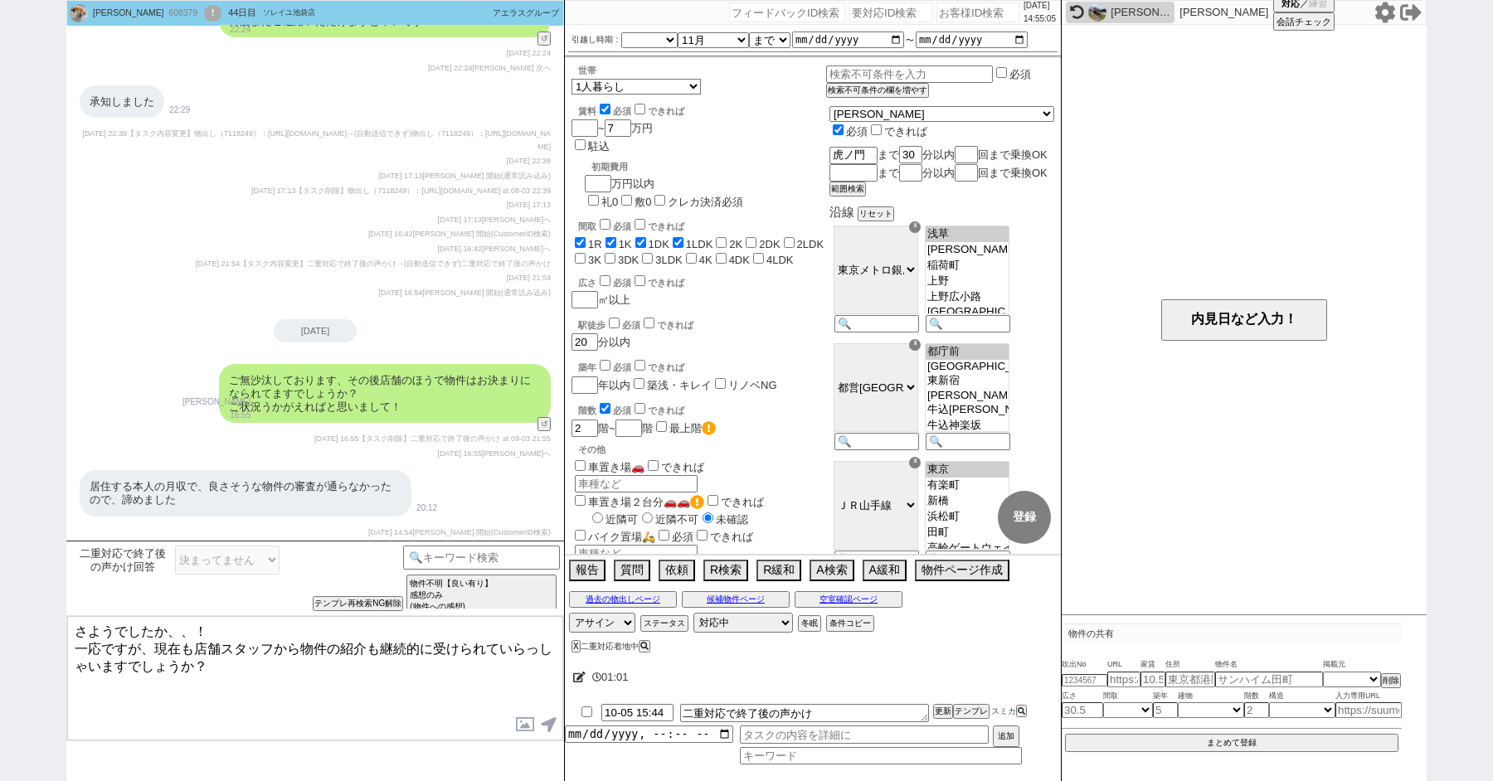
click at [309, 685] on textarea "さようでしたか、、！ 一応ですが、現在も店舗スタッフから物件の紹介も継続的に受けられていらっしゃいますでしょうか？" at bounding box center [315, 678] width 496 height 124
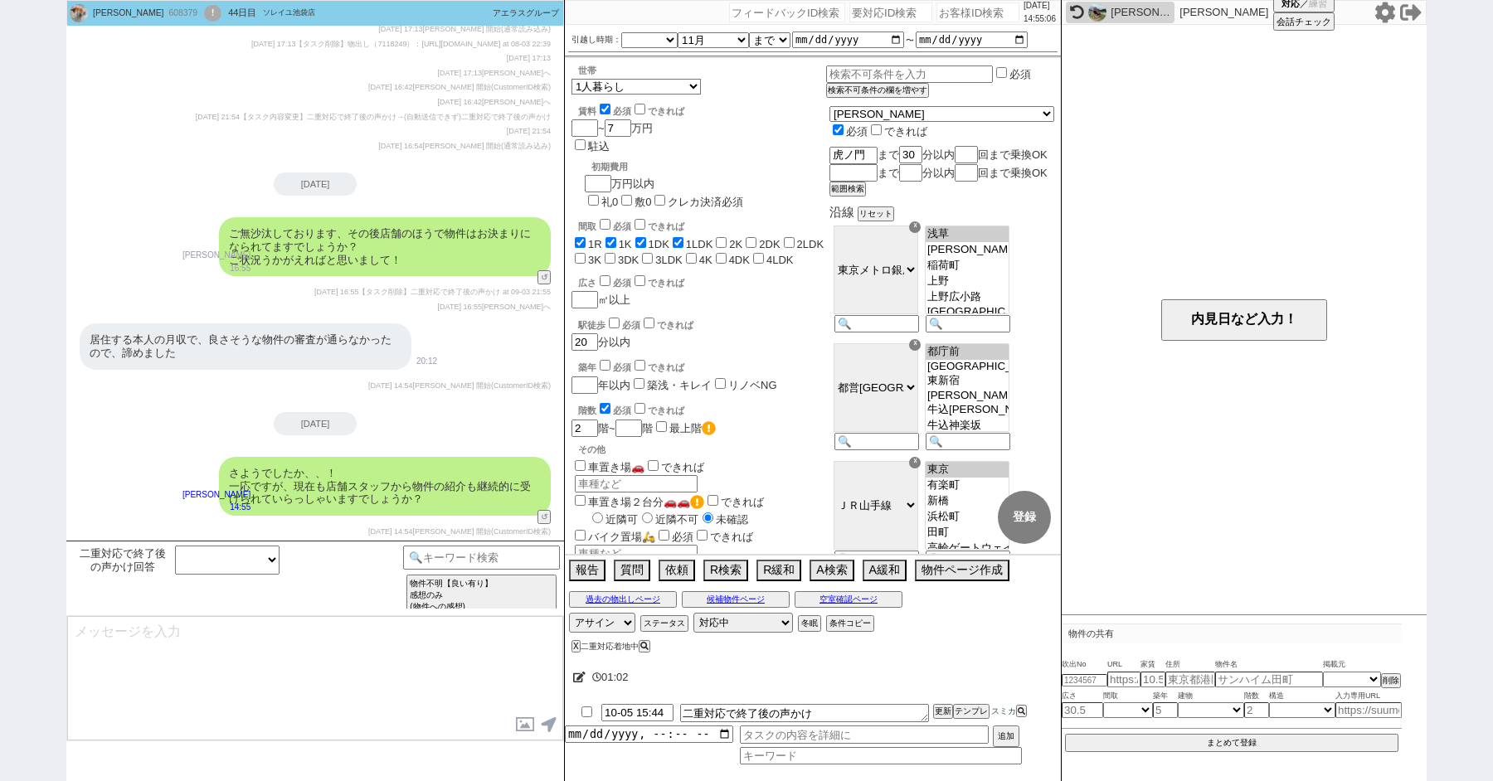
scroll to position [4508, 0]
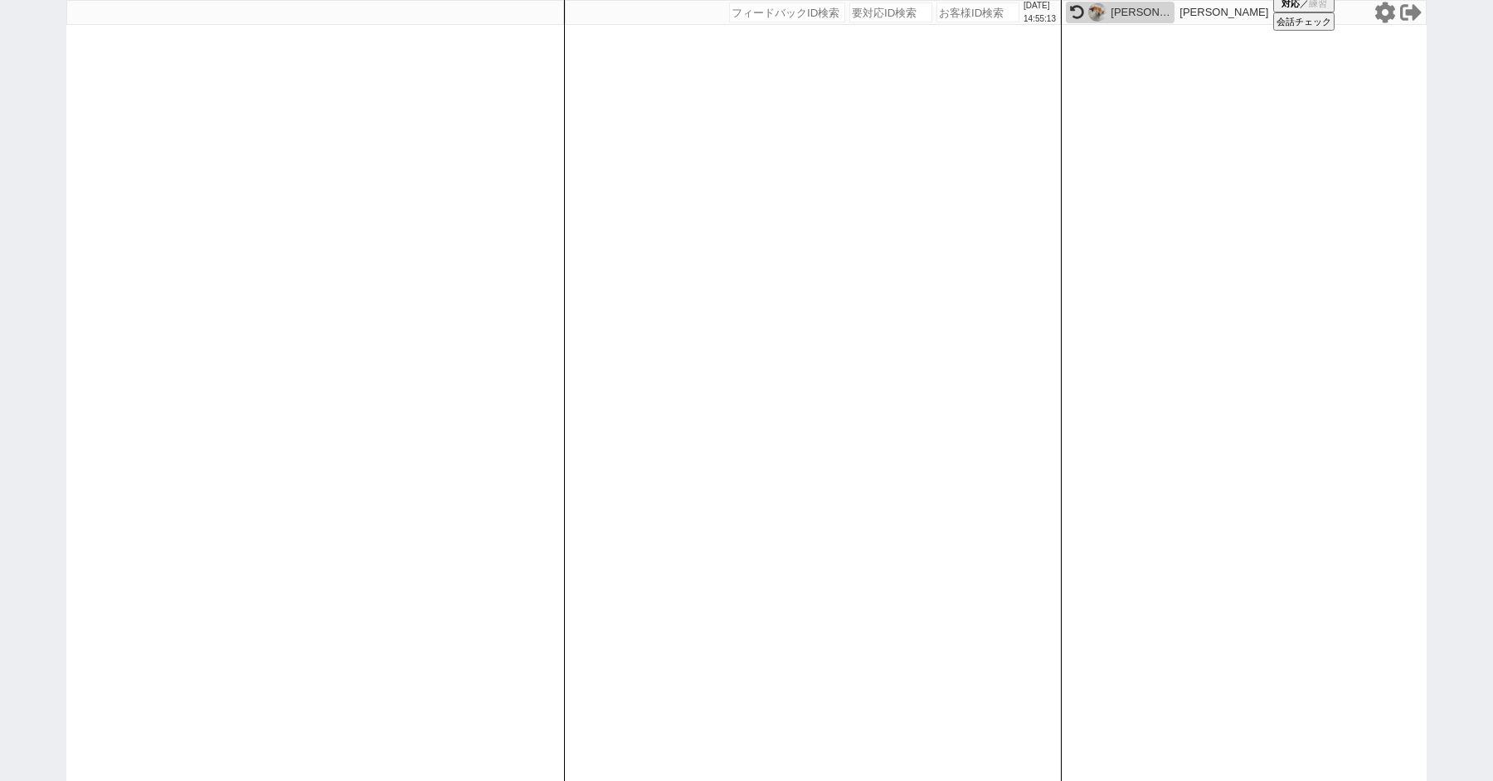
paste input "608948"
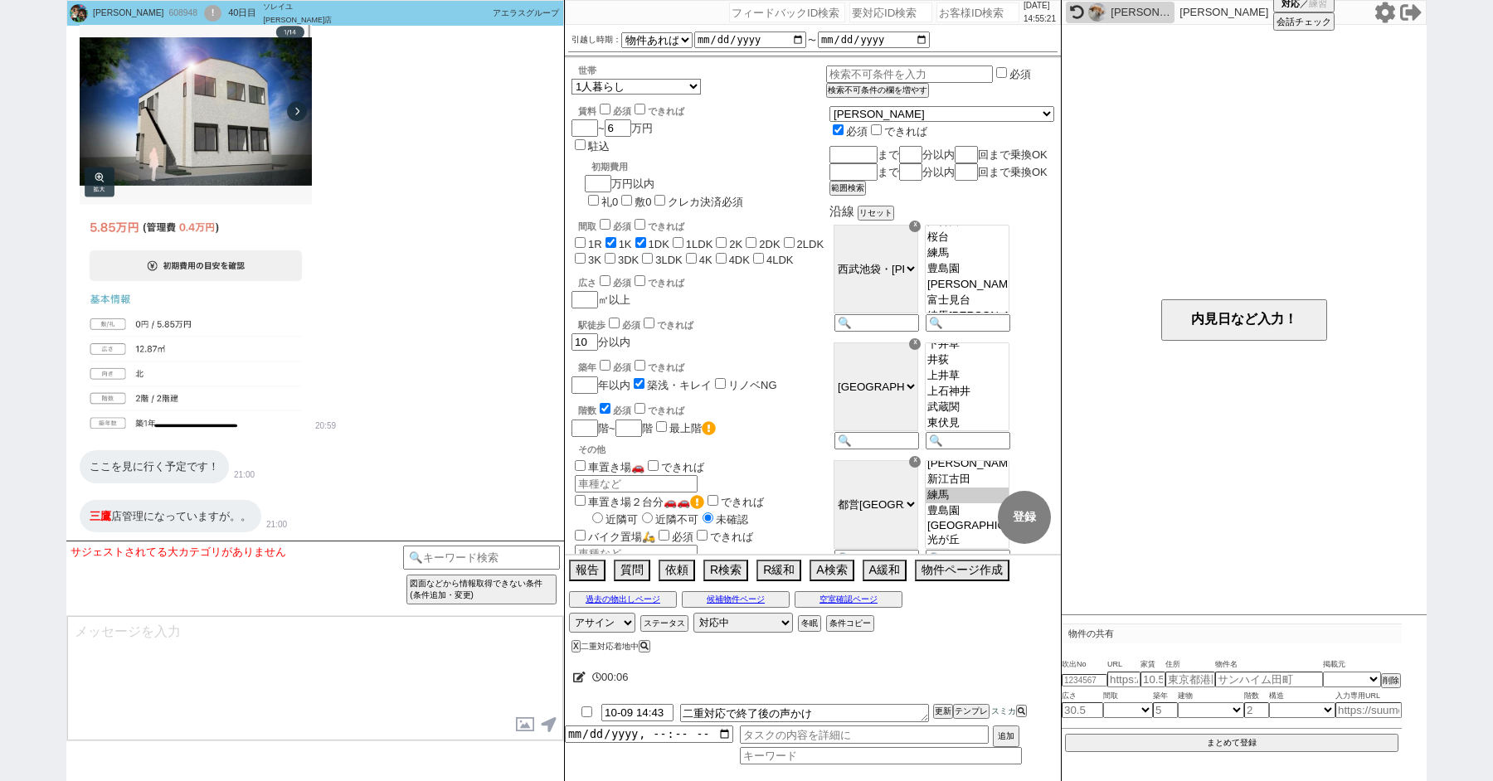
scroll to position [3046, 0]
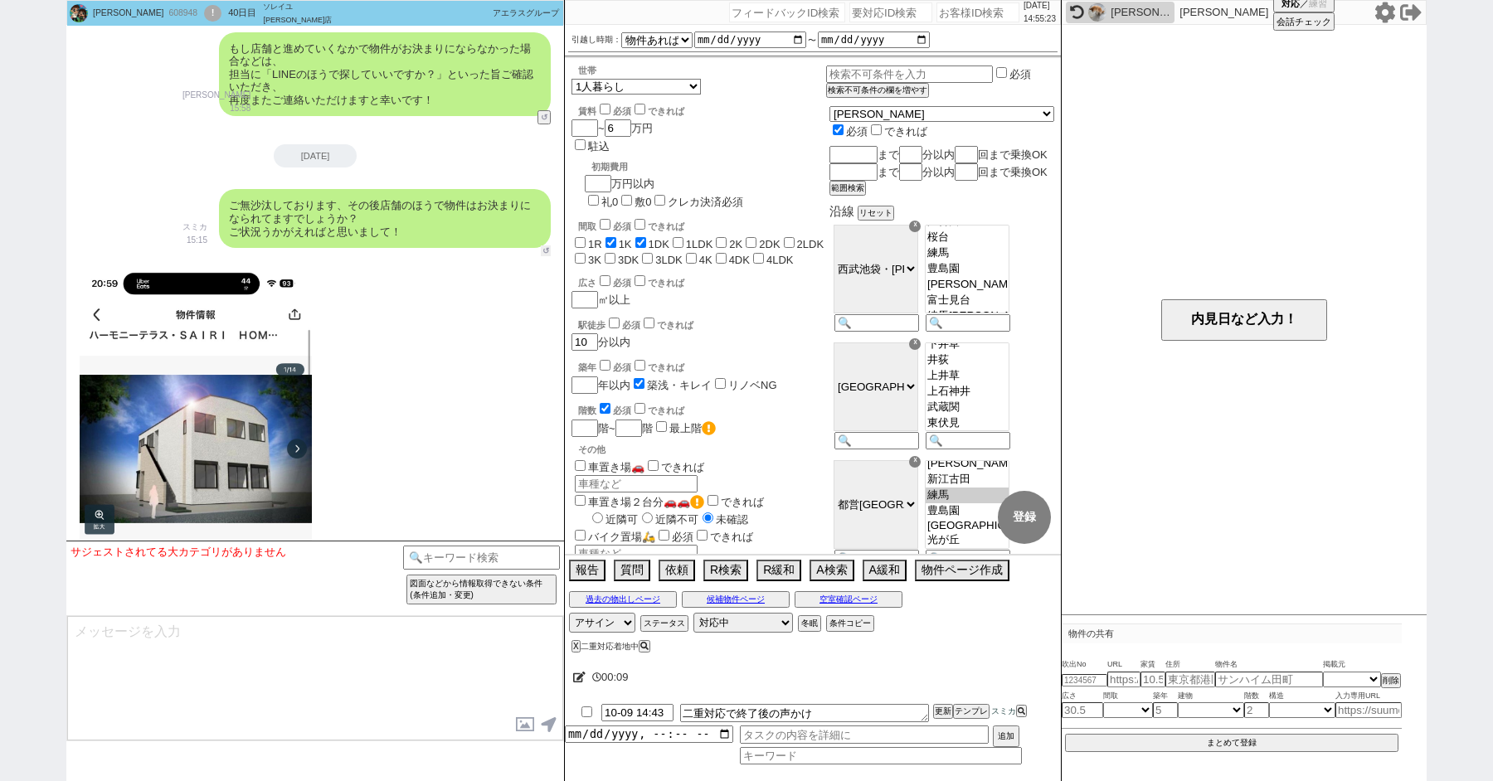
click at [542, 250] on button "↺" at bounding box center [546, 250] width 10 height 11
click at [231, 559] on option "決まってます ／ 申込済みです" at bounding box center [248, 554] width 149 height 16
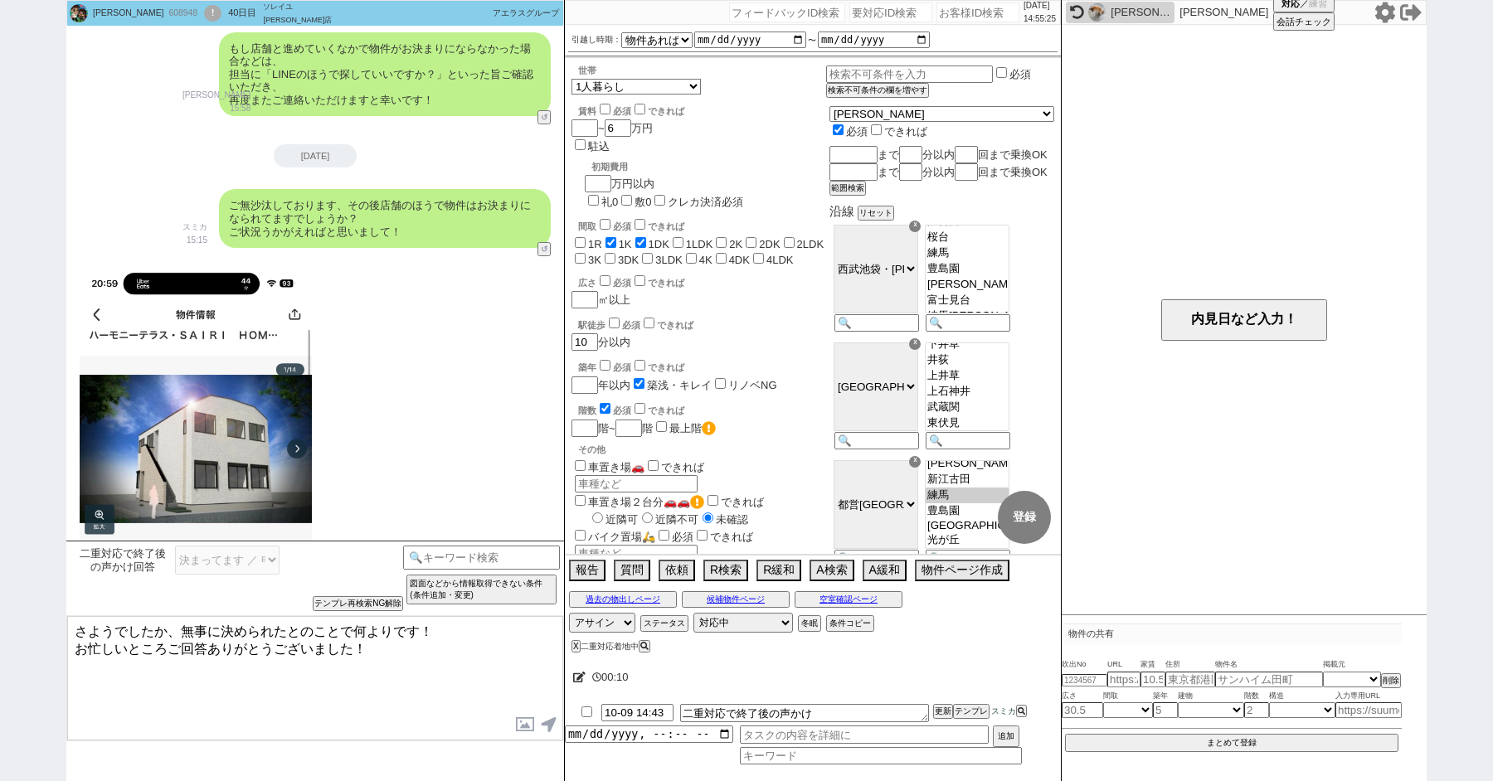
scroll to position [3385, 0]
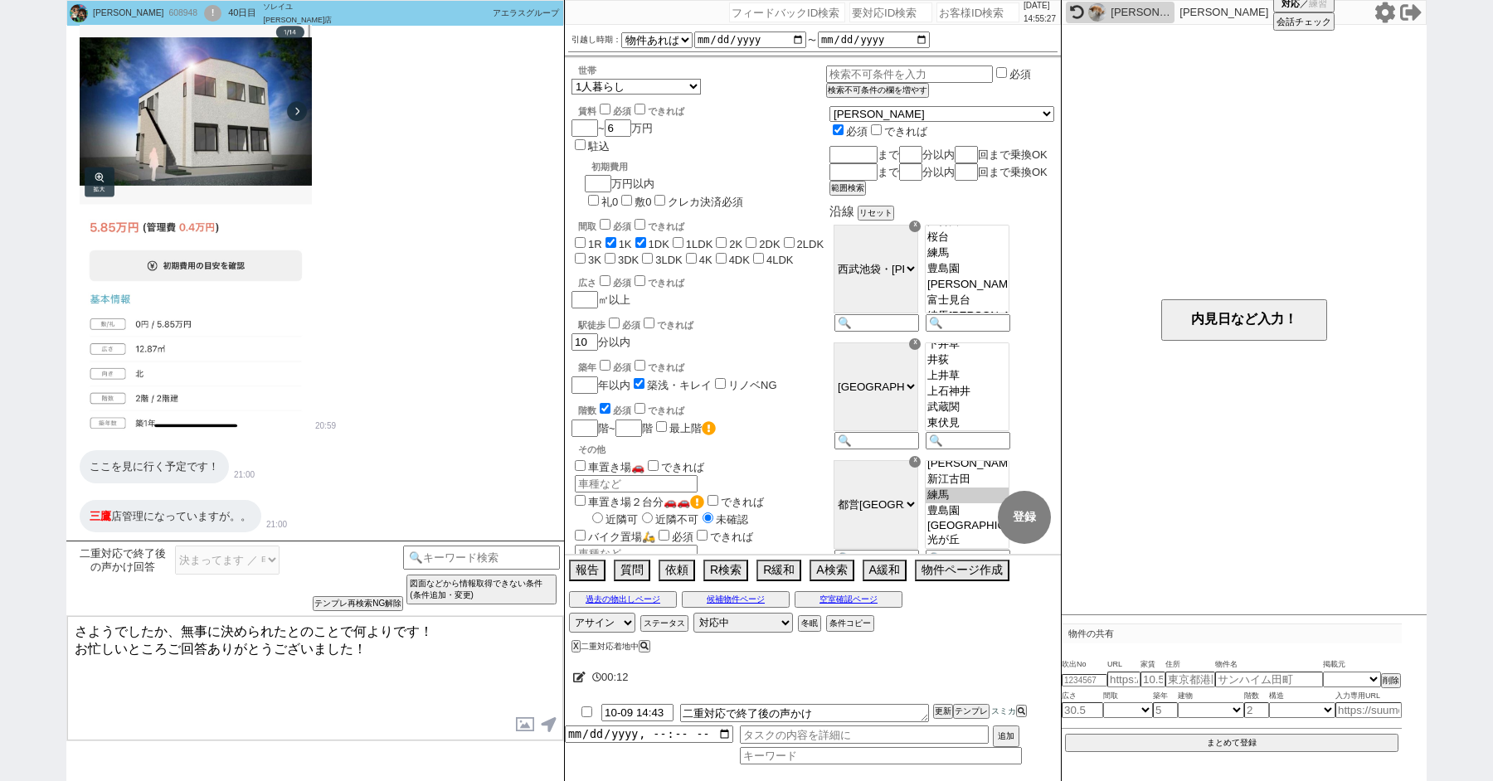
drag, startPoint x: 177, startPoint y: 628, endPoint x: 9, endPoint y: 562, distance: 180.7
click at [41, 571] on div "[PERSON_NAME] 608948 ! 0 40日目 ソレイユ[PERSON_NAME]店 冬眠中 自社客 アエラスグループ スミカ_BPO チャット全…" at bounding box center [746, 390] width 1493 height 781
drag, startPoint x: 246, startPoint y: 631, endPoint x: 118, endPoint y: 629, distance: 128.6
click at [118, 629] on textarea "無事に決められたとのことで何よりです！ お忙しいところご回答ありがとうございました！" at bounding box center [315, 678] width 496 height 124
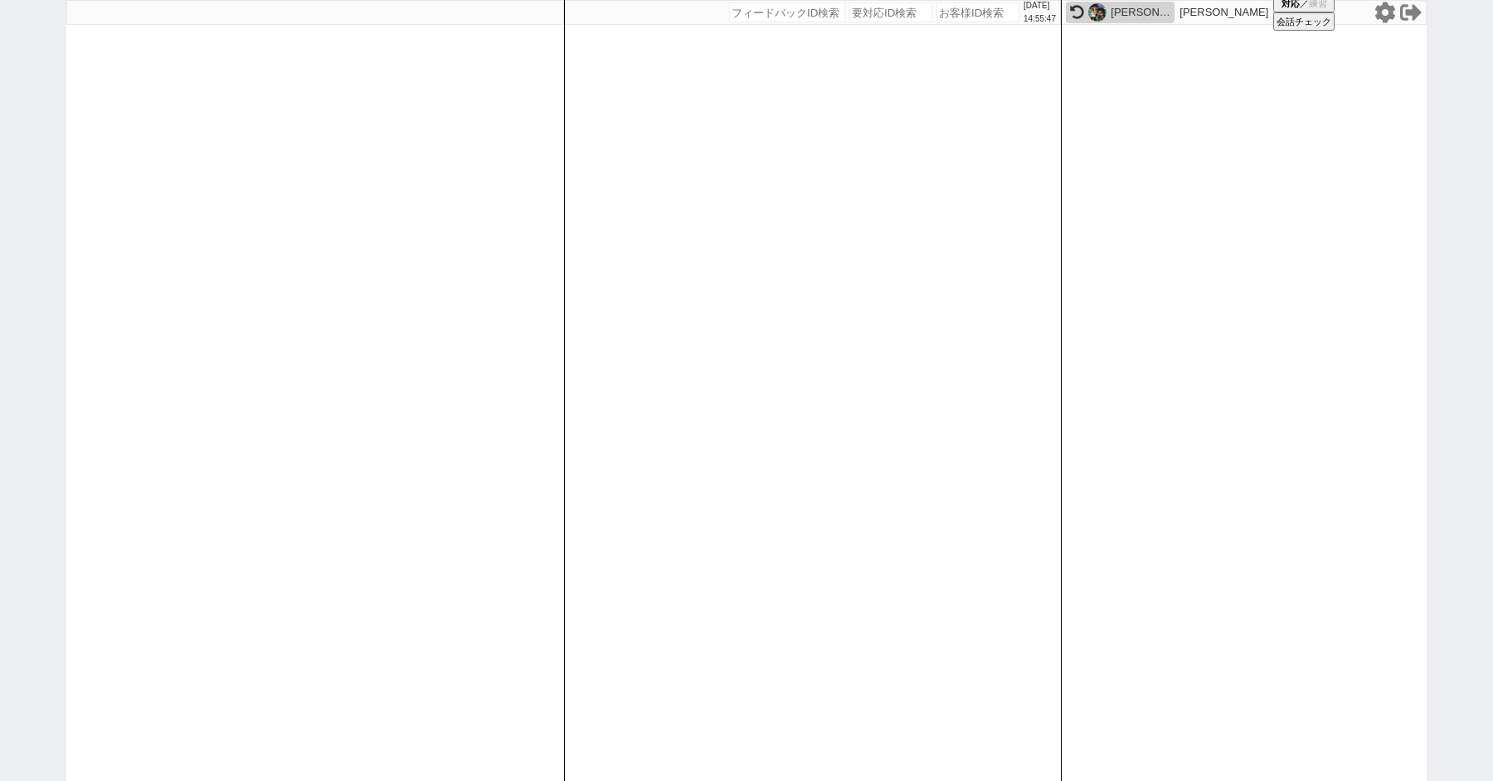
paste input "608961"
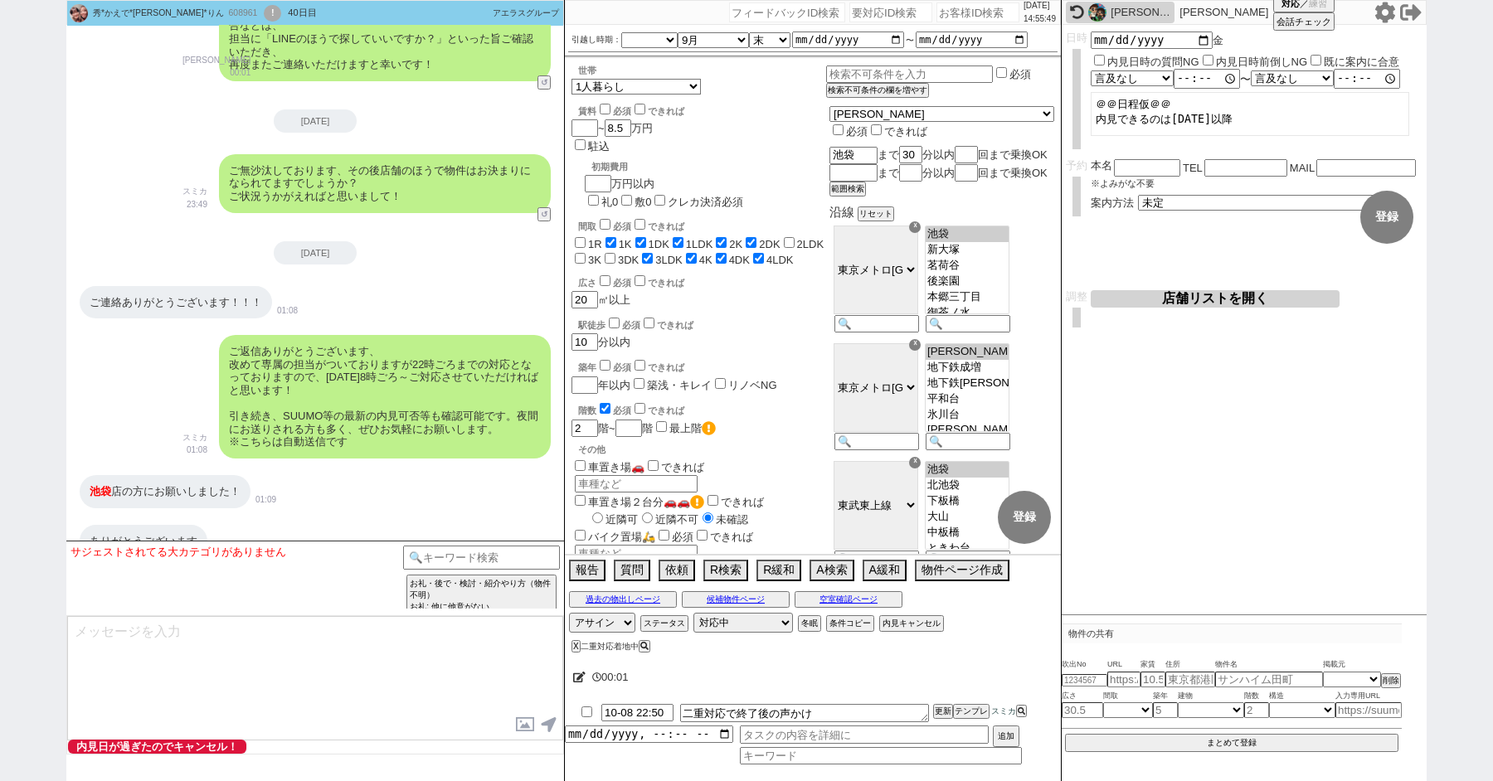
scroll to position [21, 0]
click at [264, 9] on div "!" at bounding box center [272, 13] width 17 height 17
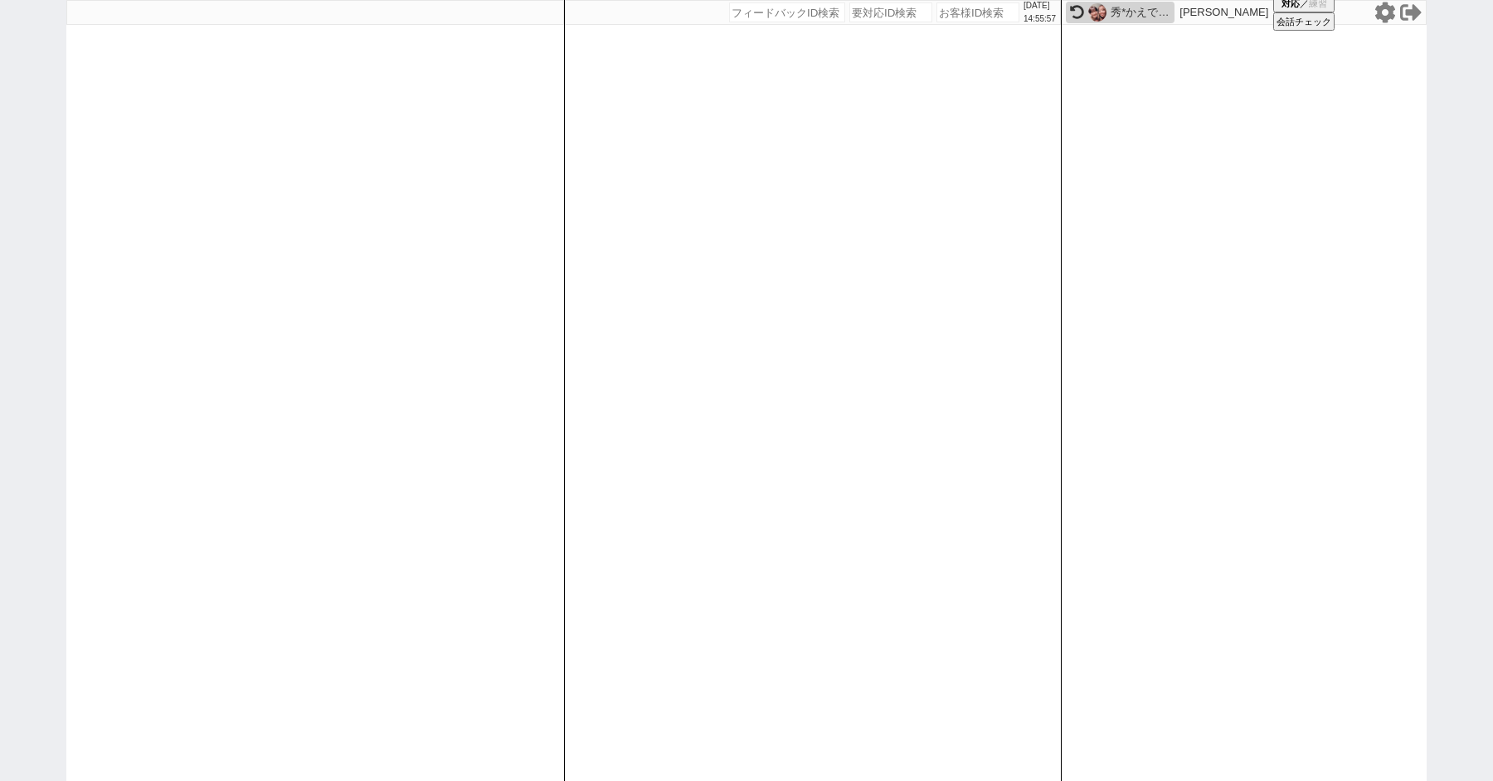
paste input "609179"
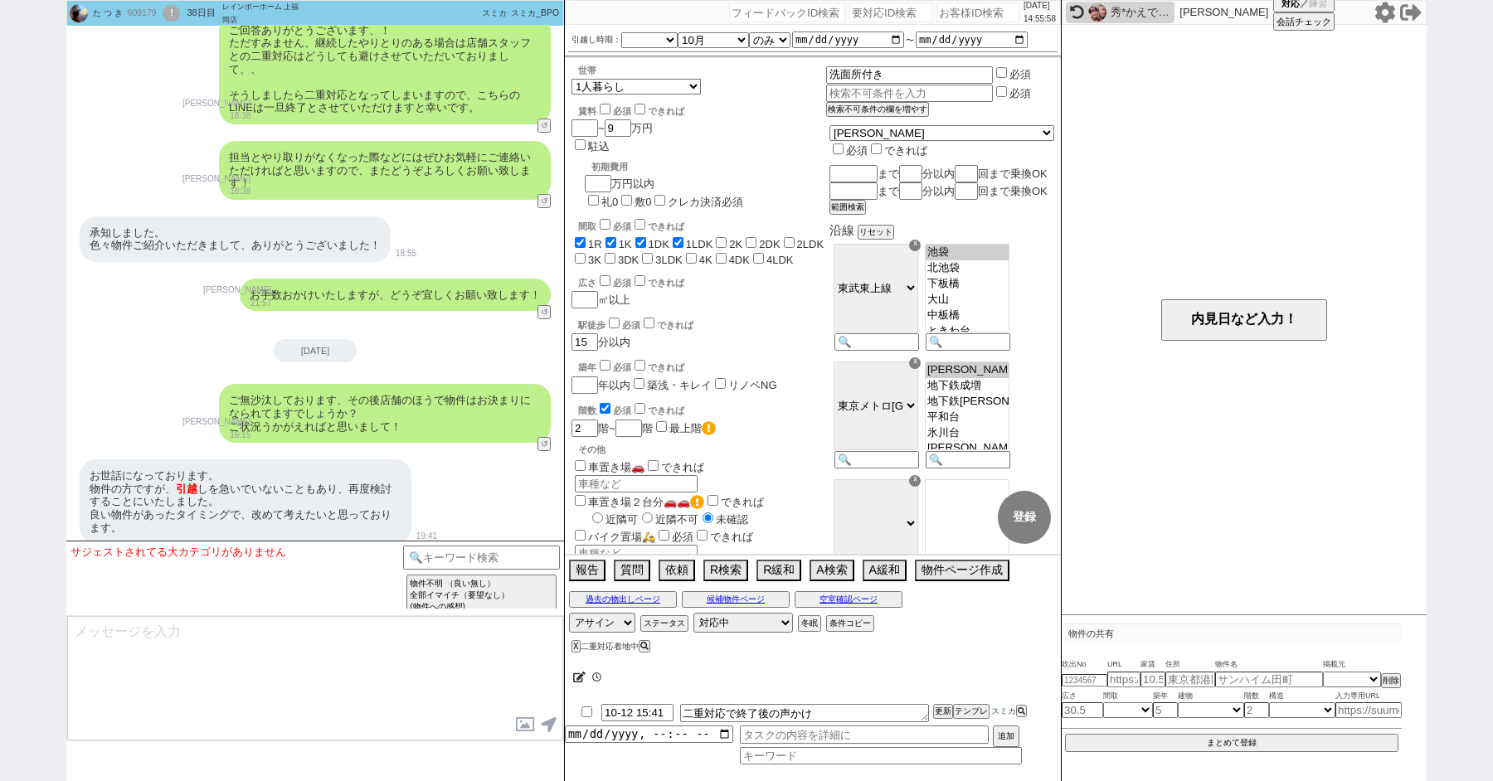
scroll to position [110, 0]
click at [548, 440] on button "↺" at bounding box center [546, 445] width 10 height 11
click at [215, 576] on option "決まってません" at bounding box center [248, 569] width 149 height 16
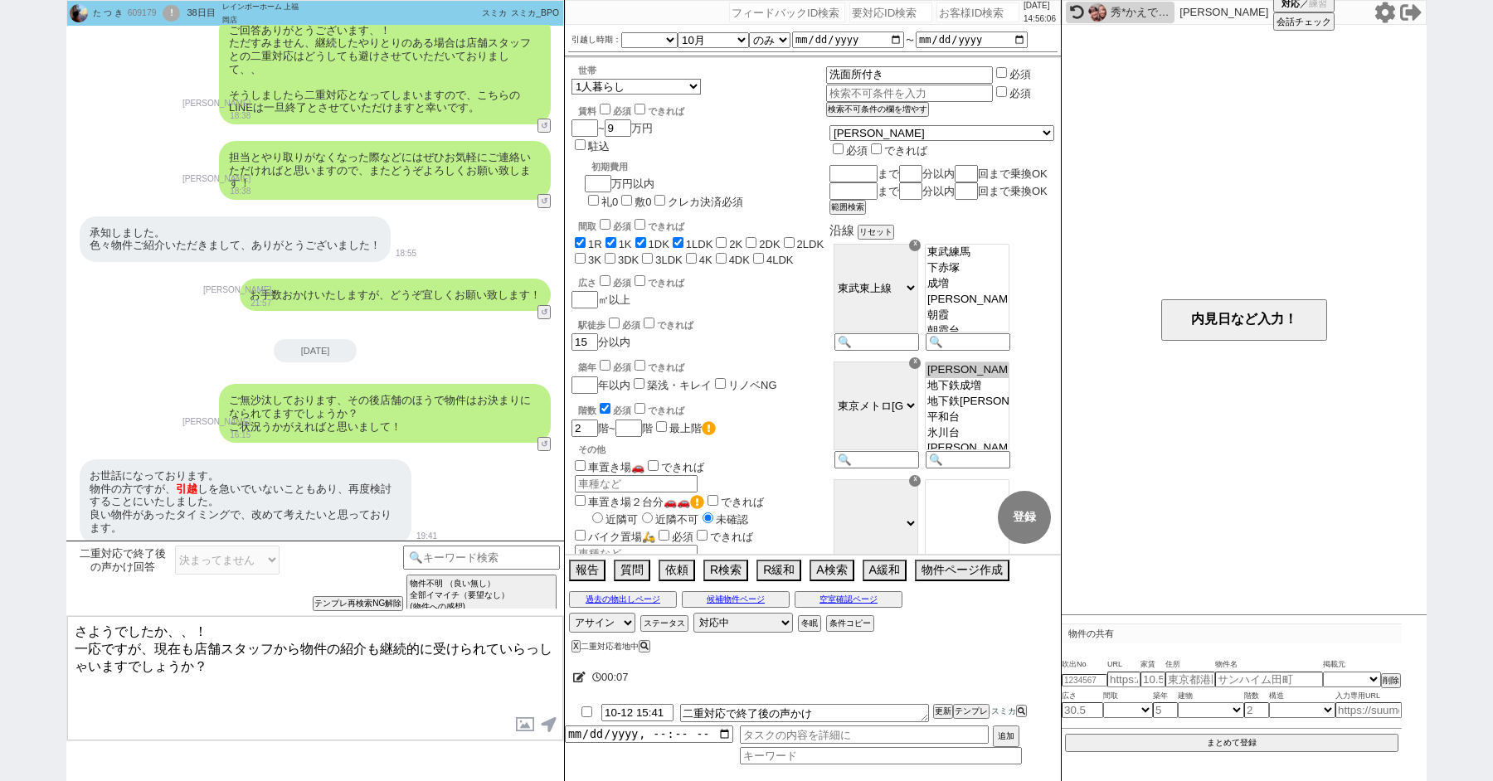
click at [194, 630] on textarea "さようでしたか、、！ 一応ですが、現在も店舗スタッフから物件の紹介も継続的に受けられていらっしゃいますでしょうか？" at bounding box center [315, 678] width 496 height 124
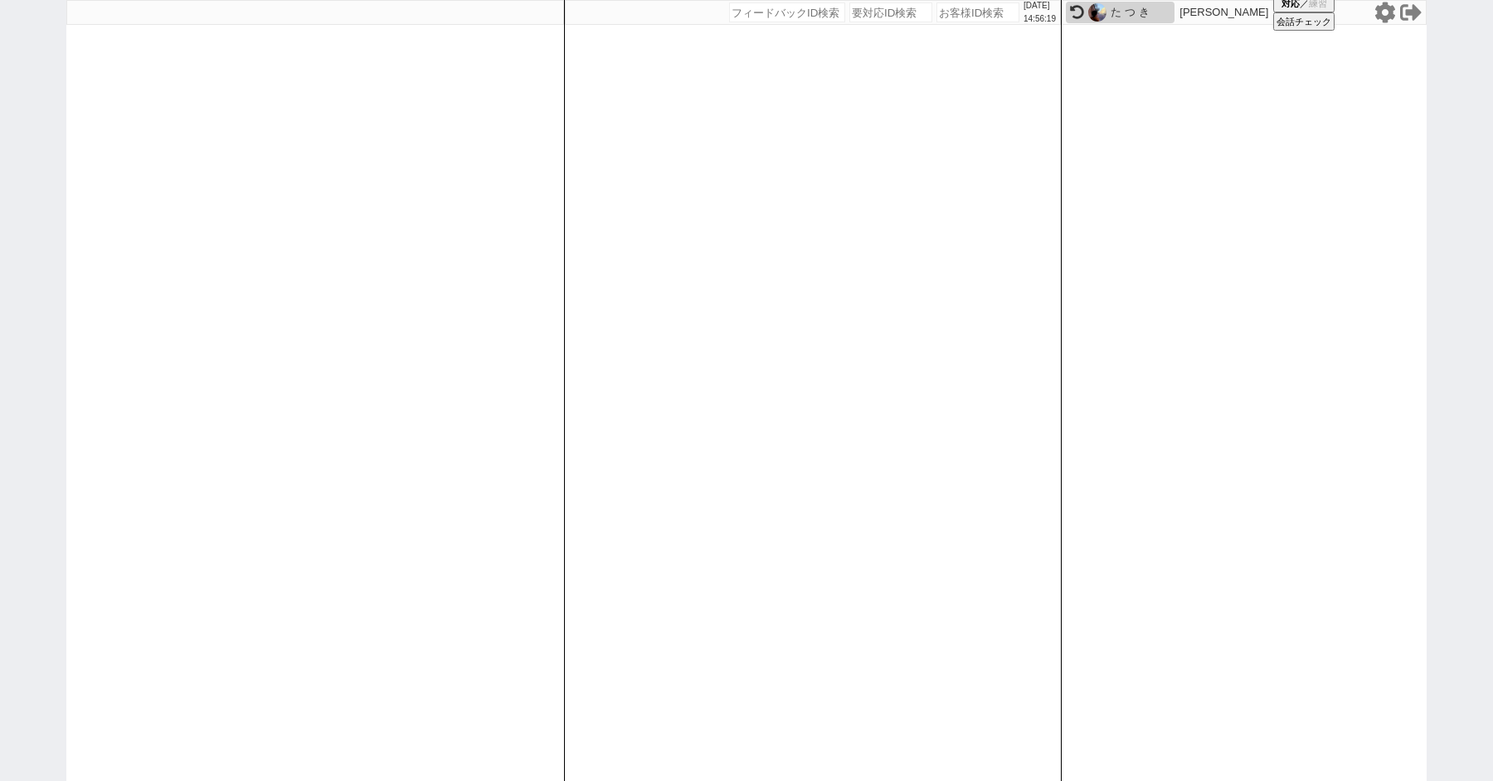
paste input "609251"
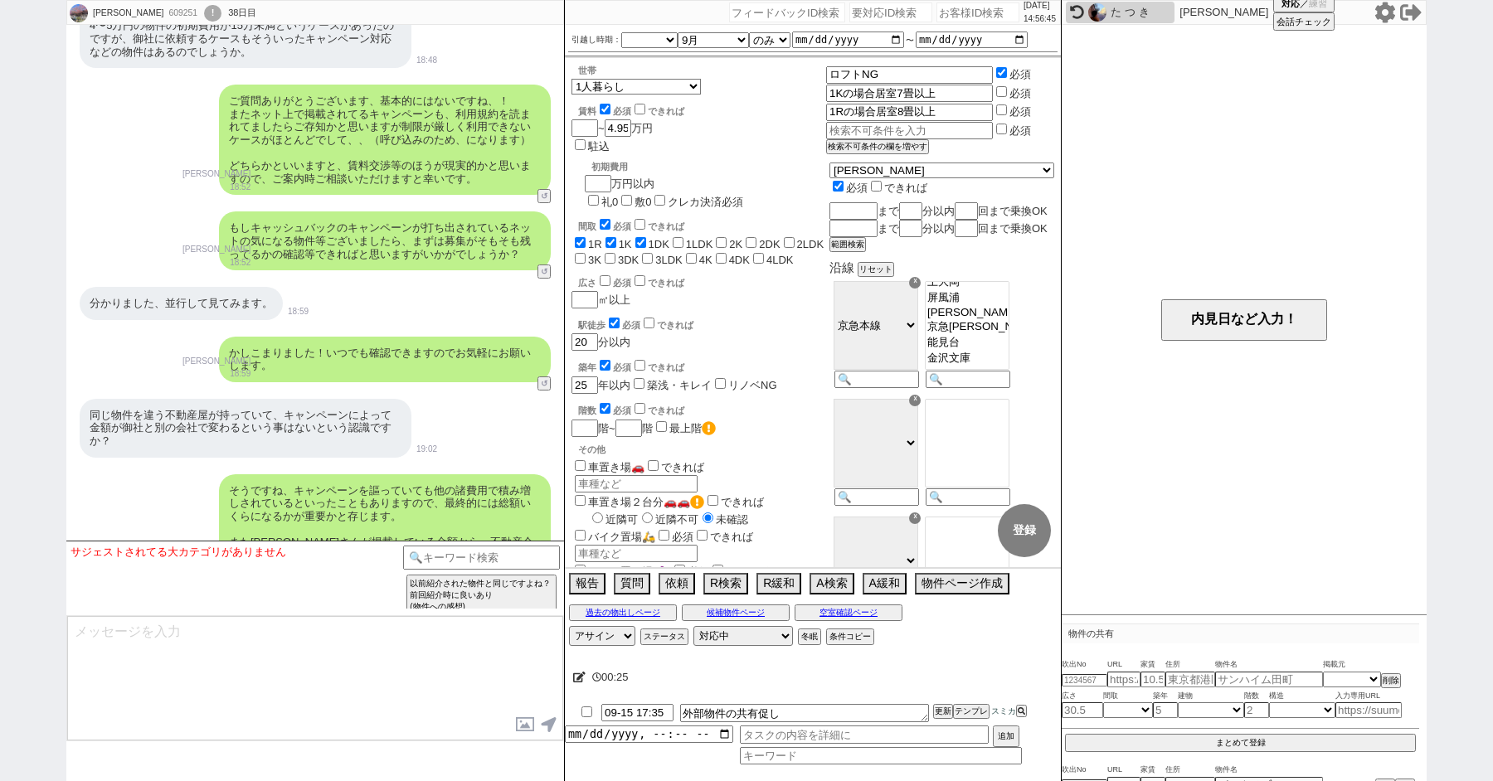
scroll to position [10411, 0]
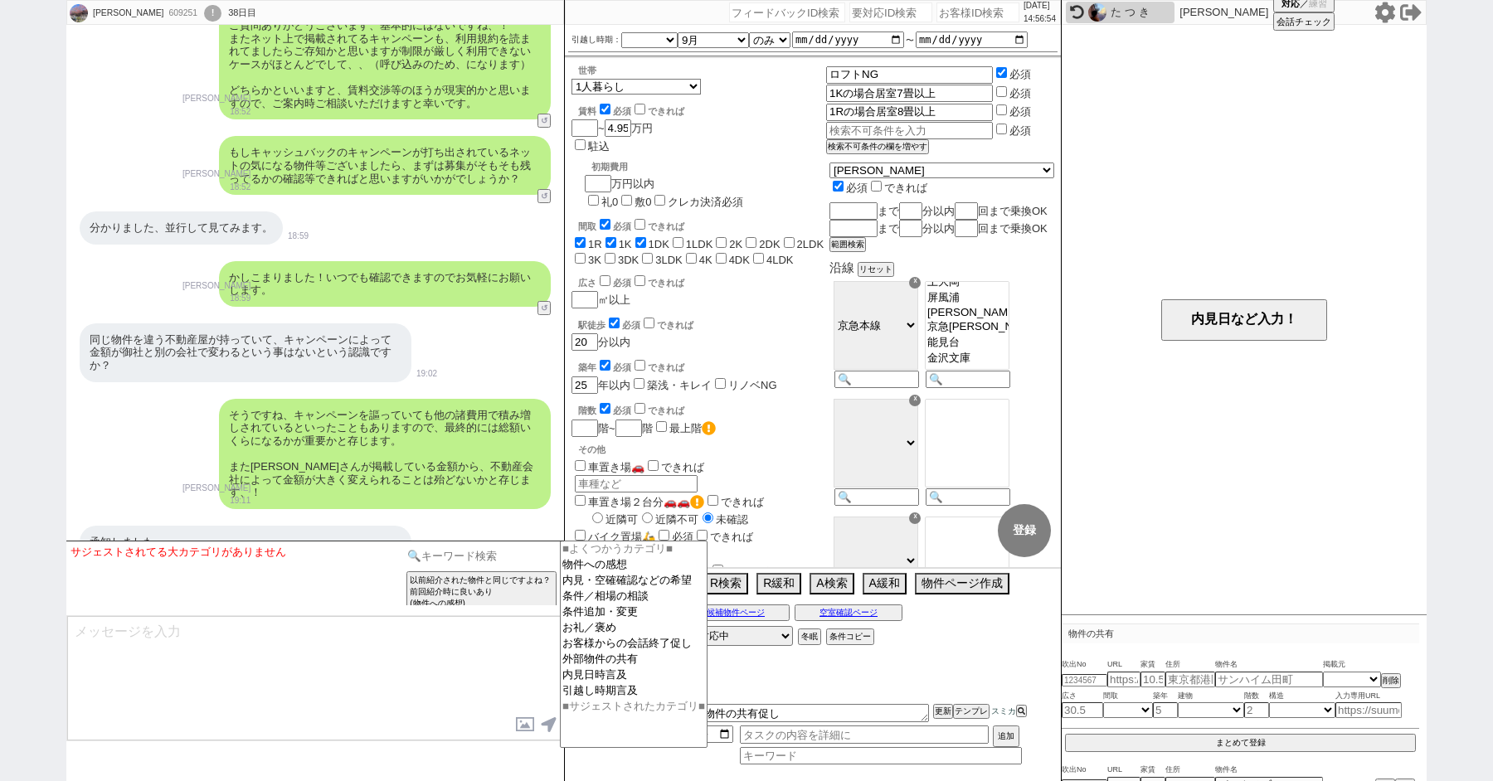
click at [445, 552] on input at bounding box center [481, 556] width 157 height 21
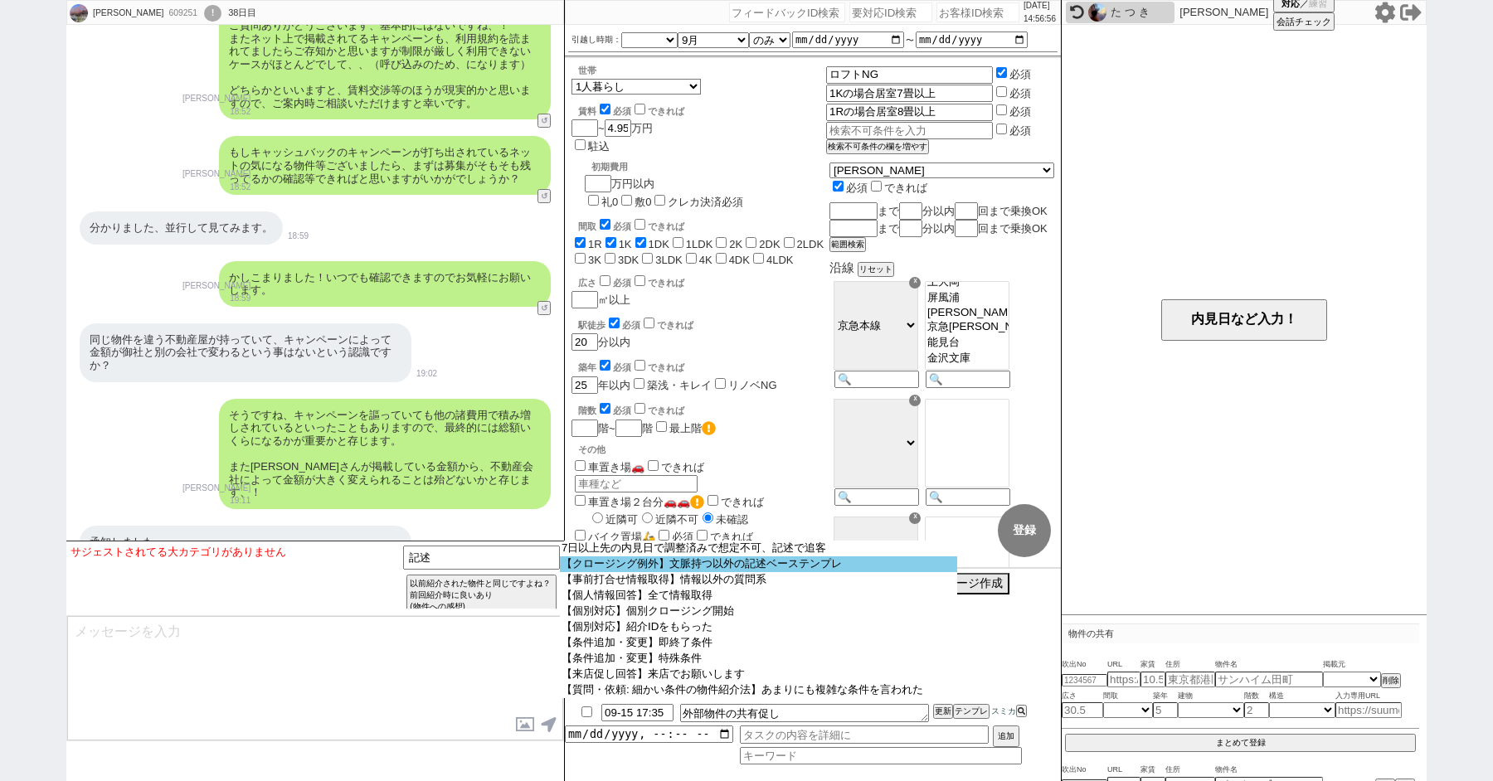
click at [737, 570] on option "【クロージング例外】文脈持つ以外の記述ベーステンプレ" at bounding box center [758, 564] width 397 height 16
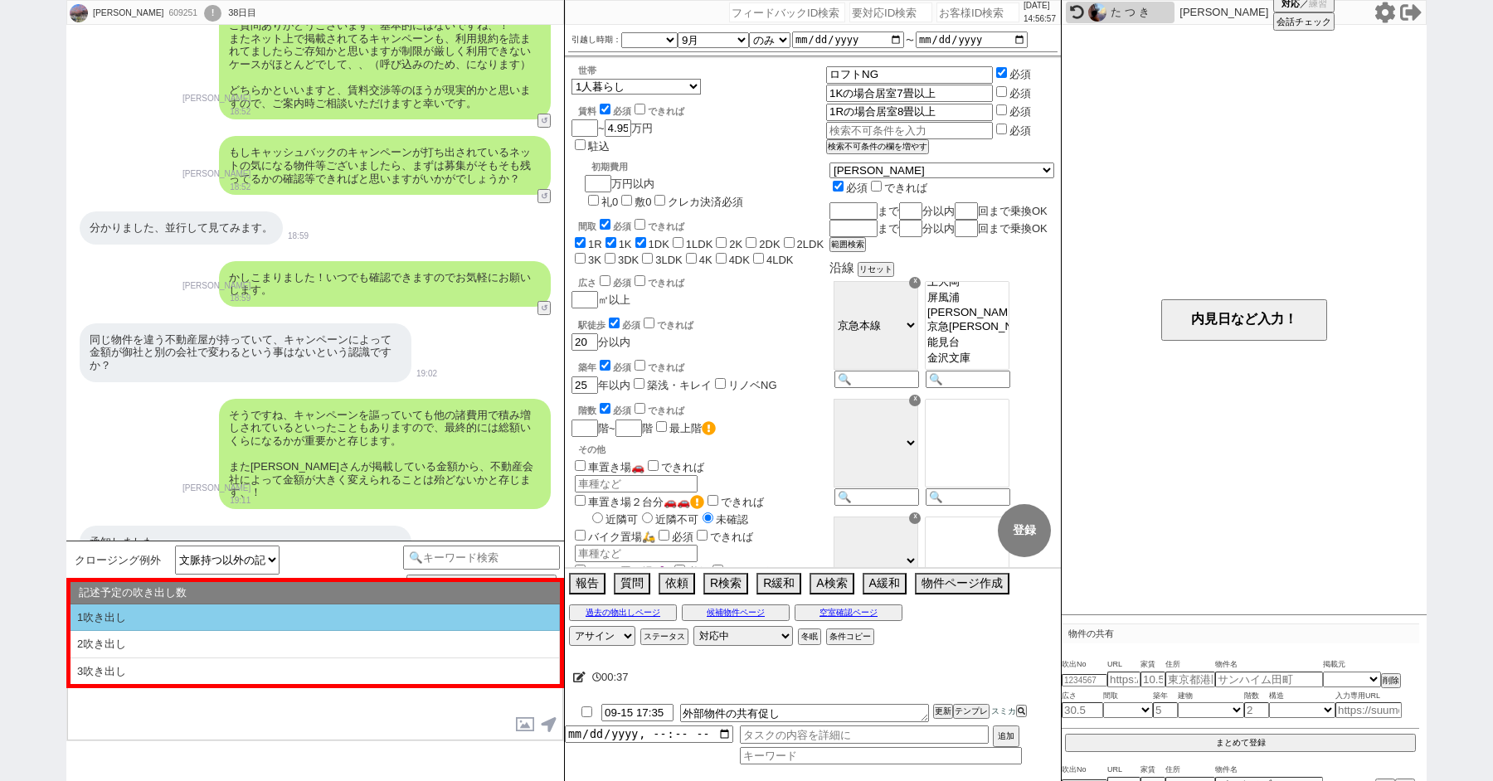
click at [335, 617] on li "1吹き出し" at bounding box center [314, 618] width 489 height 27
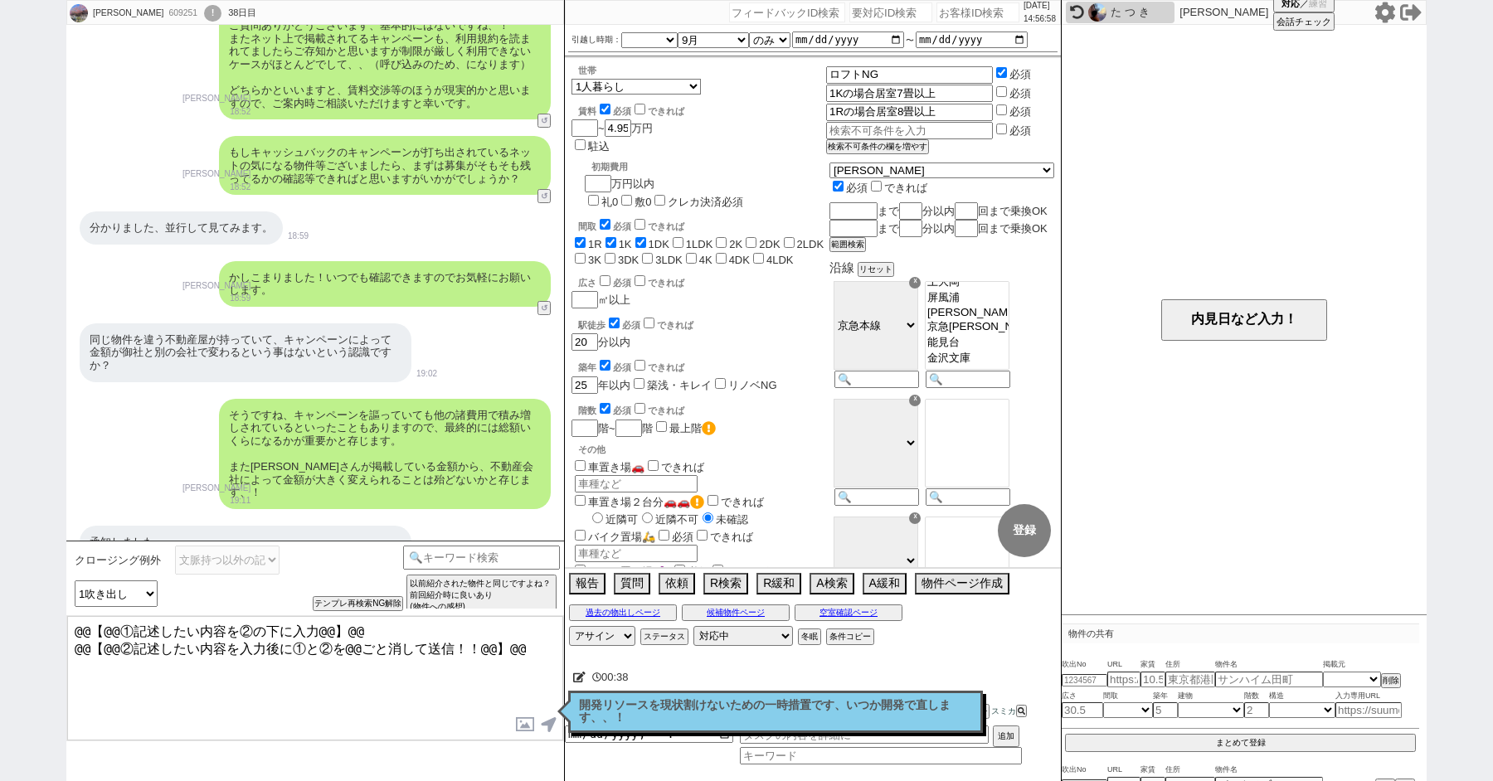
click at [195, 690] on textarea "@@【@@①記述したい内容を②の下に入力@@】@@ @@【@@②記述したい内容を入力後に①と②を@@ごと消して送信！！@@】@@" at bounding box center [315, 678] width 496 height 124
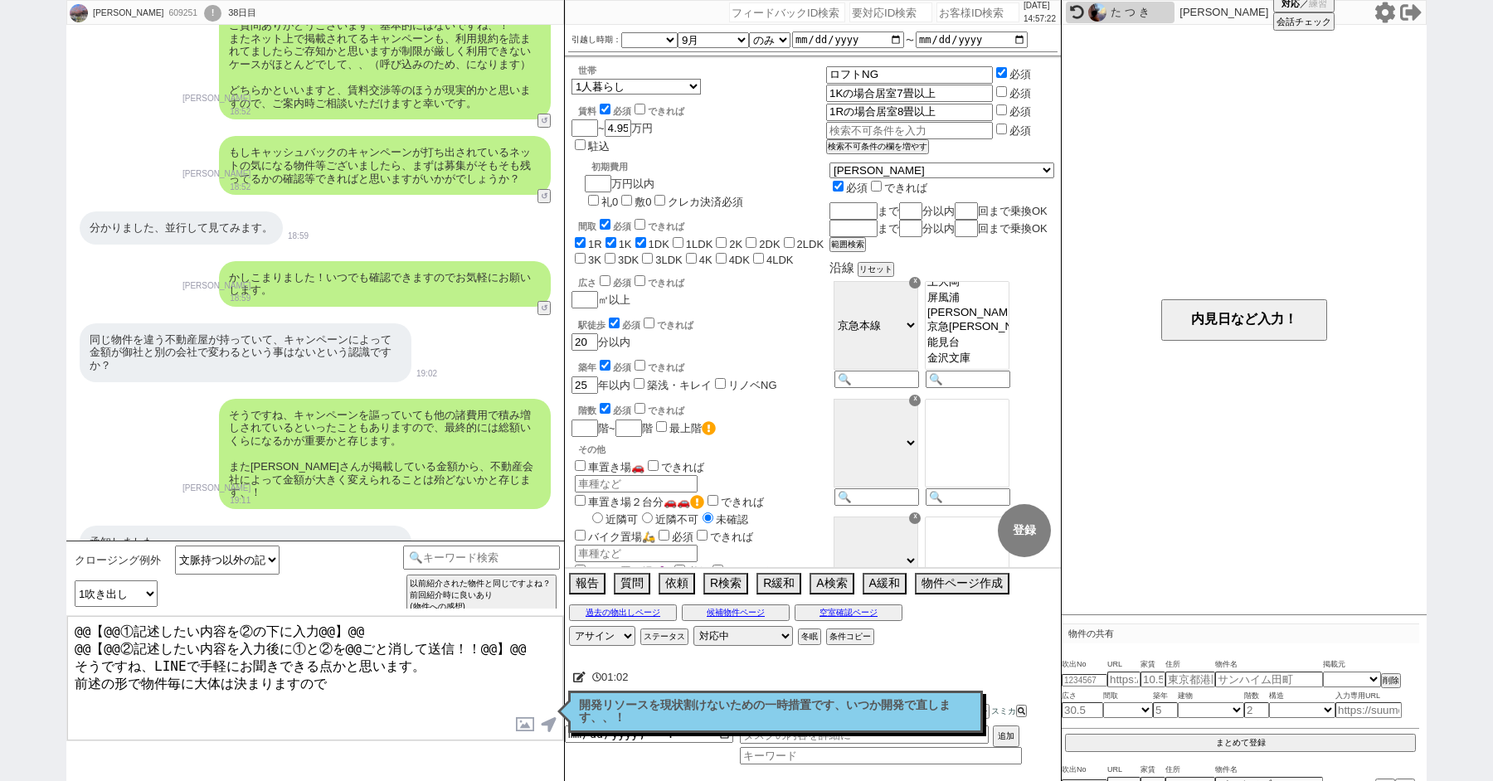
drag, startPoint x: 70, startPoint y: 663, endPoint x: 47, endPoint y: 504, distance: 160.0
click at [48, 508] on div "[PERSON_NAME] 609251 ! 0 38日目 冬眠中 自社客 スミカ スミカ_BPO チャット全表示 [DATE] 新しくフォローされました (…" at bounding box center [746, 390] width 1493 height 781
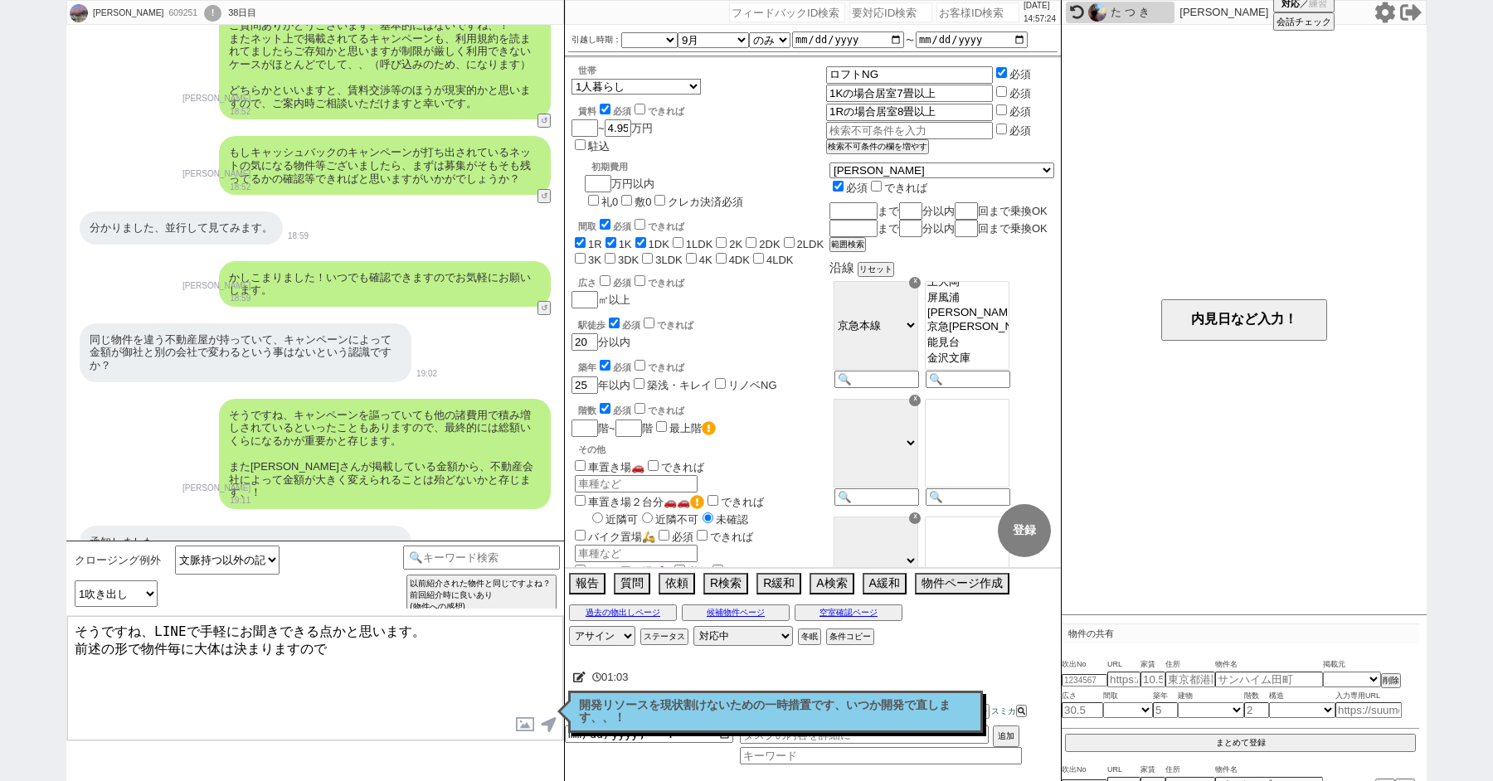
click at [405, 668] on textarea "そうですね、LINEで手軽にお聞きできる点かと思います。 前述の形で物件毎に大体は決まりますので" at bounding box center [315, 678] width 496 height 124
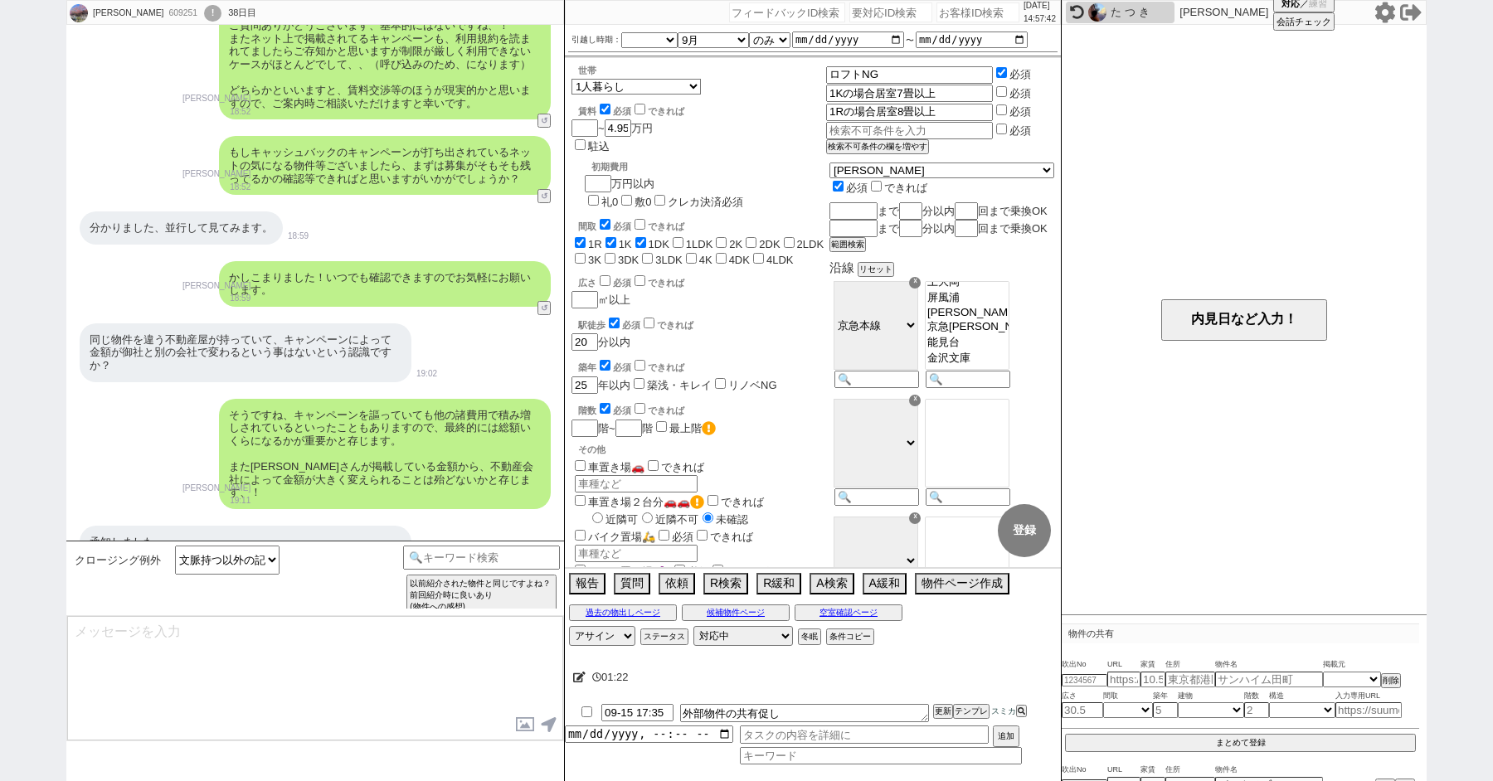
scroll to position [10543, 0]
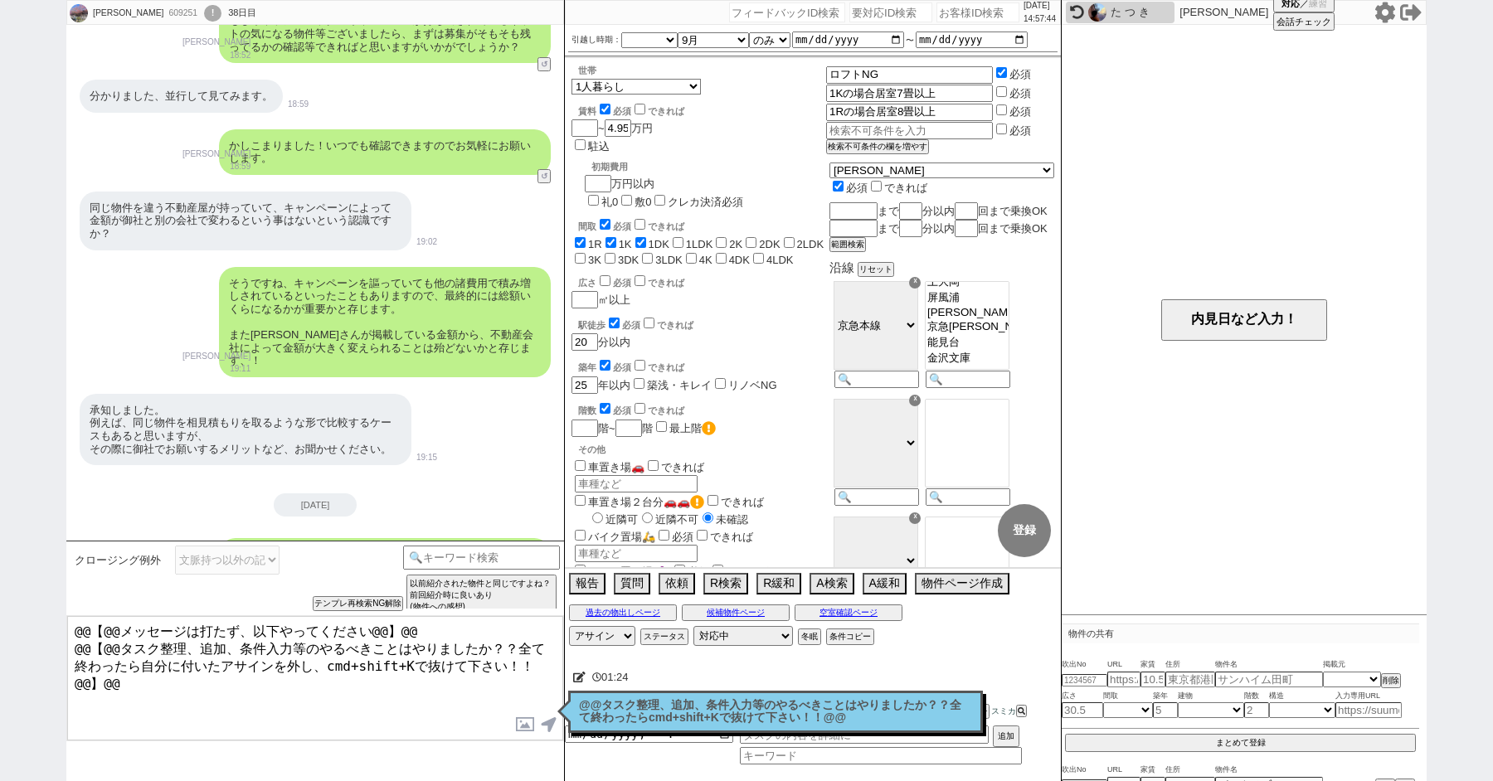
click at [643, 703] on p "@@タスク整理、追加、条件入力等のやるべきことはやりましたか？？全て終わったらcmd+shift+Kで抜けて下さい！！@@" at bounding box center [775, 712] width 393 height 26
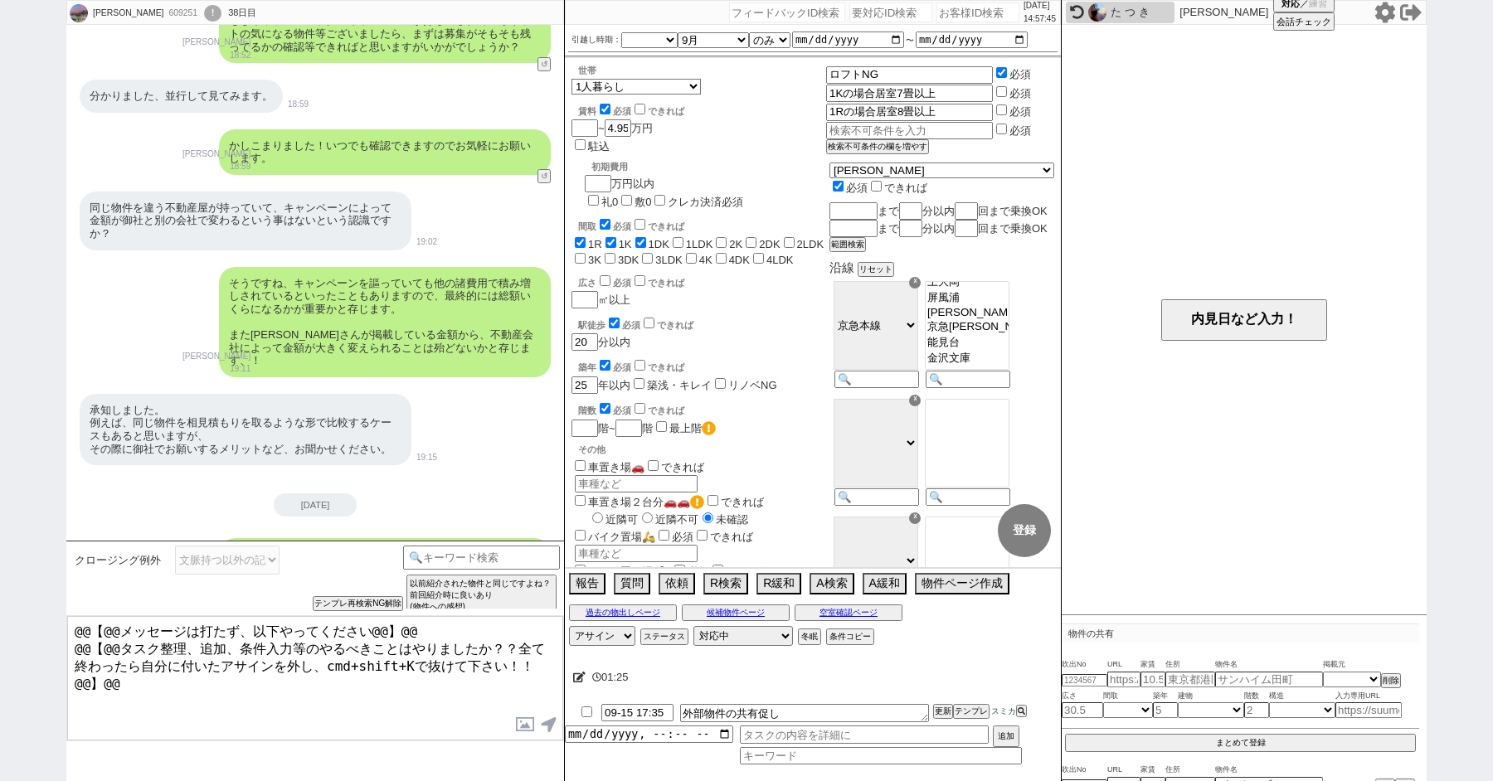
click at [204, 8] on div "!" at bounding box center [212, 13] width 17 height 17
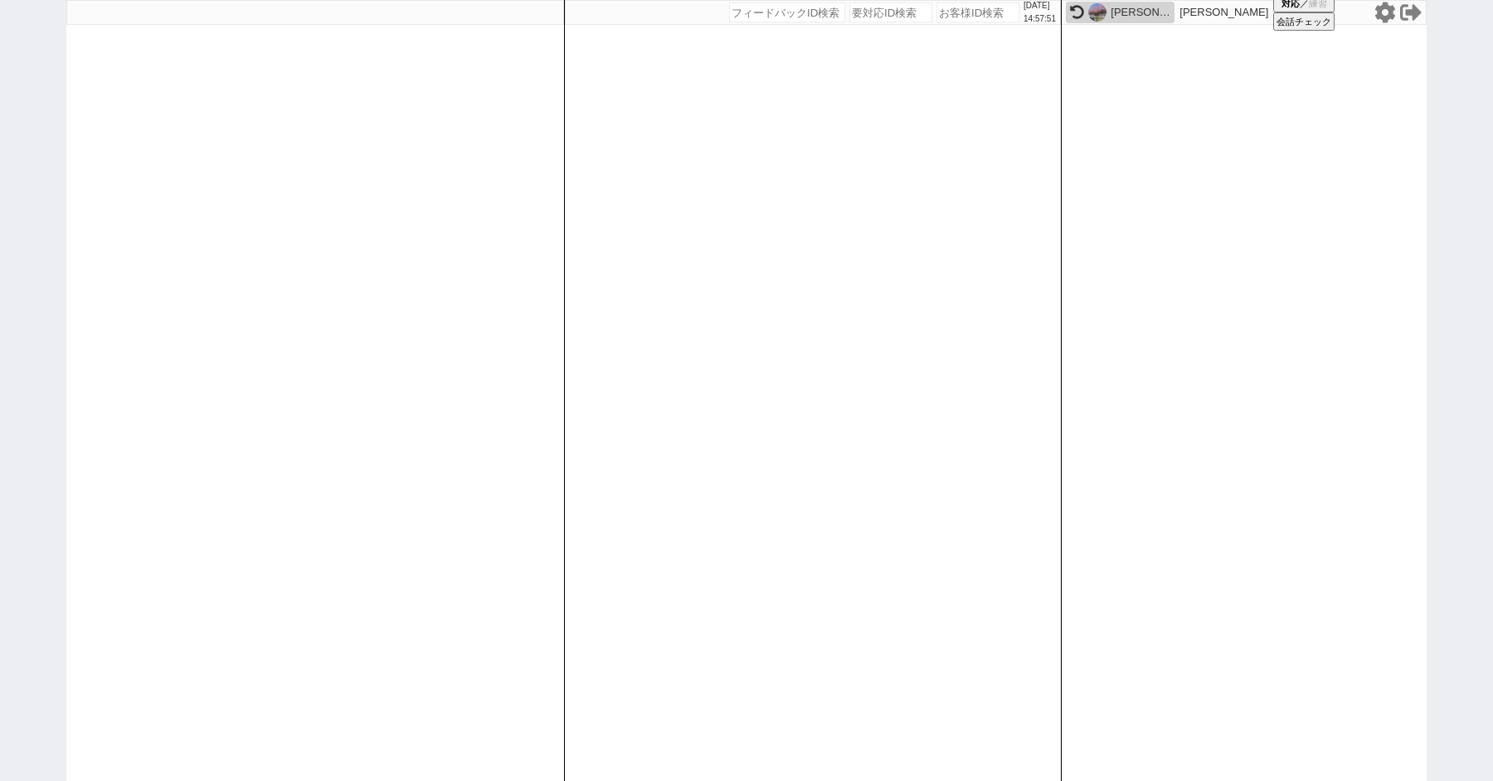
paste input "609266"
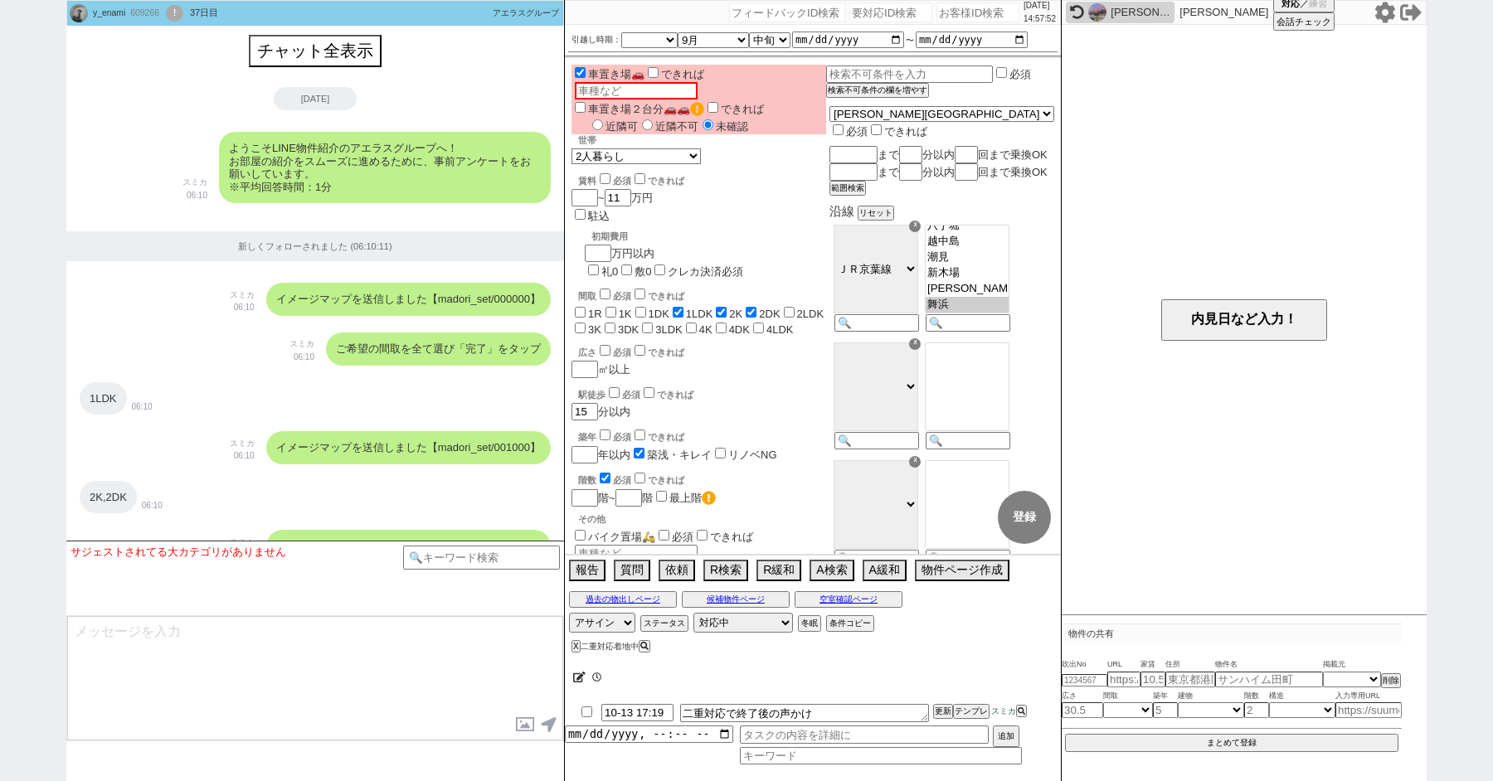
scroll to position [38, 0]
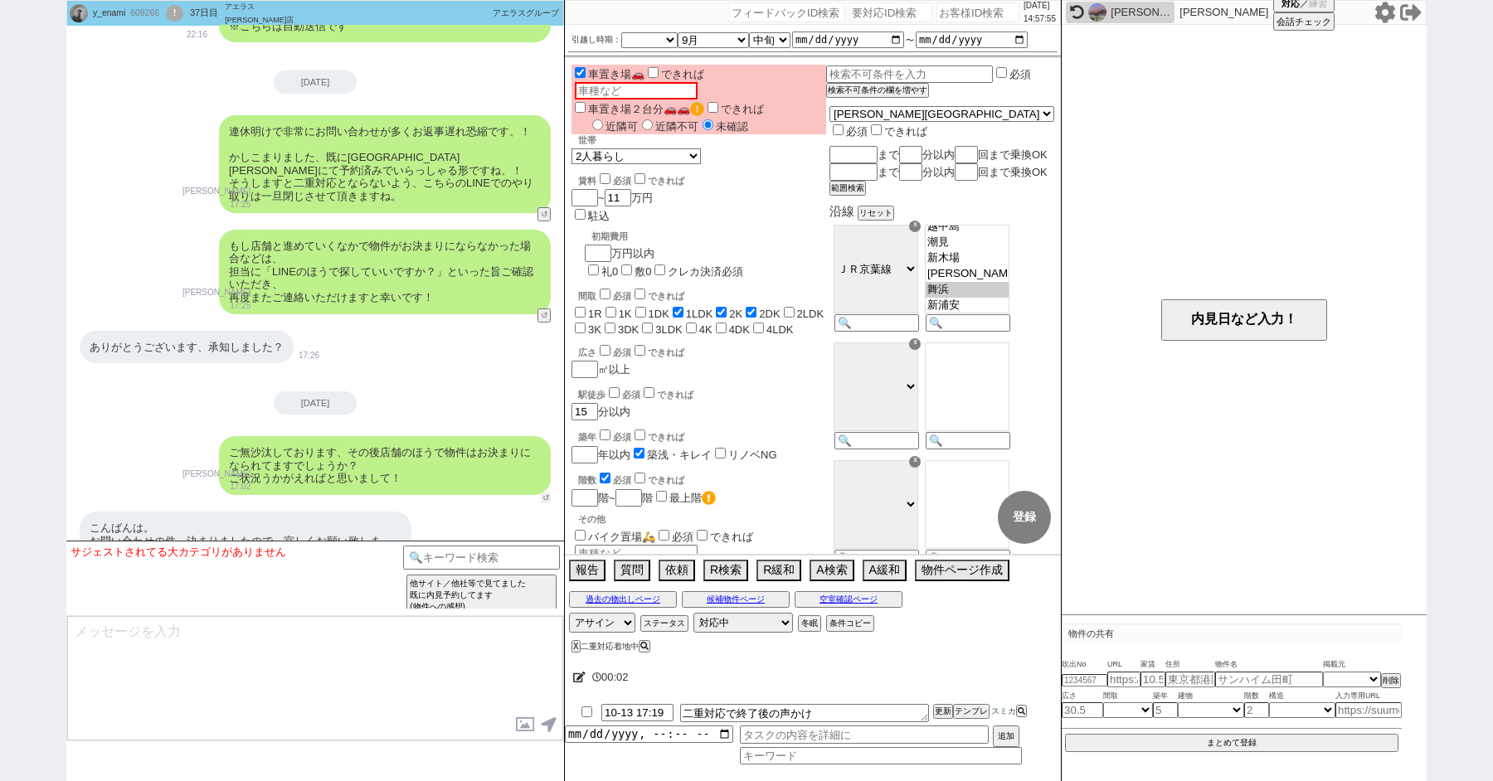
click at [545, 493] on button "↺" at bounding box center [546, 498] width 10 height 11
click at [237, 556] on option "決まってます ／ 申込済みです" at bounding box center [248, 554] width 149 height 16
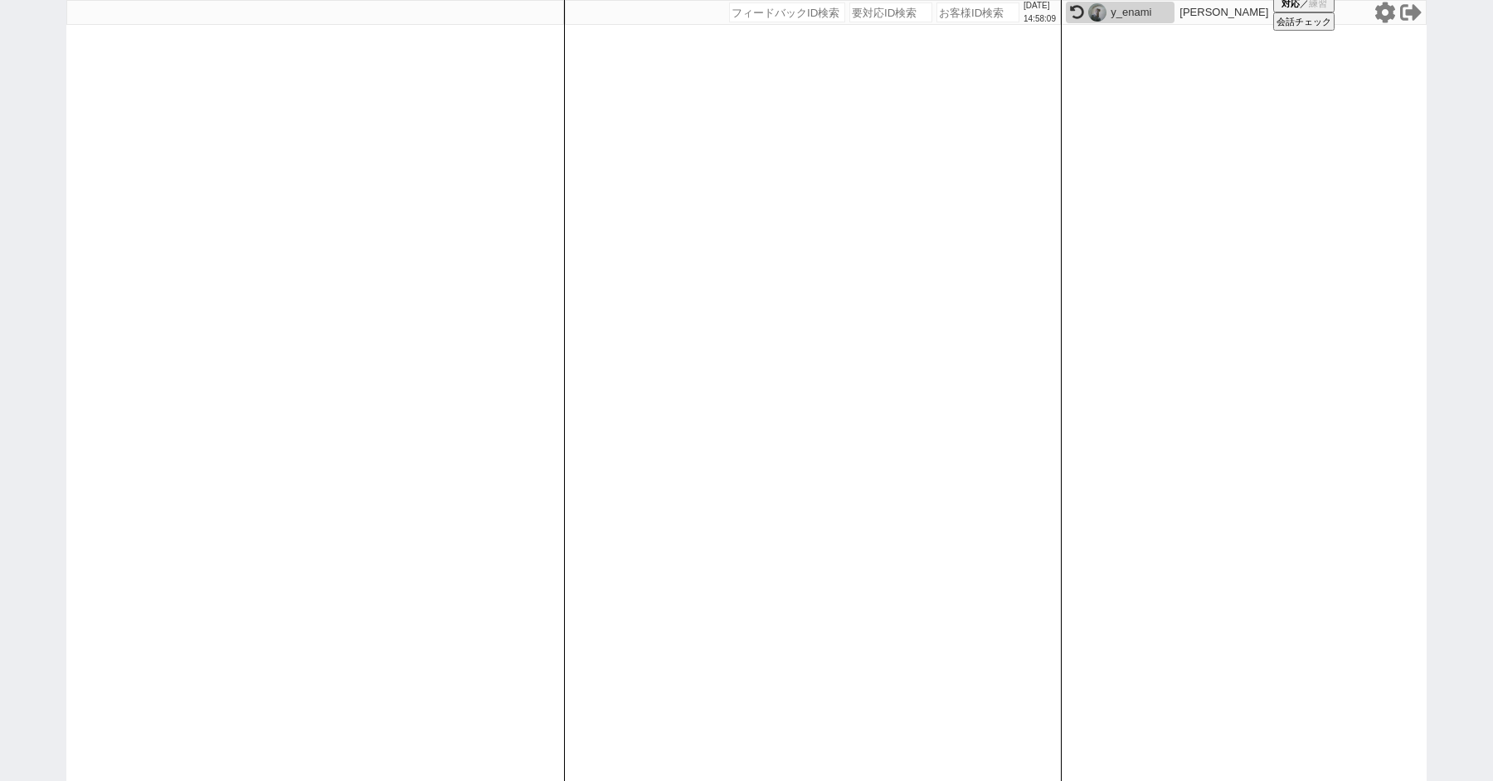
click at [42, 202] on div "[DATE] 14:58:09 候補物件を追加してしてください 紹介した物件一覧 他社物件を追加する 空室確認ページに追加・削除 紹介した物件一覧 他社物件を…" at bounding box center [746, 390] width 1493 height 781
paste input "609304"
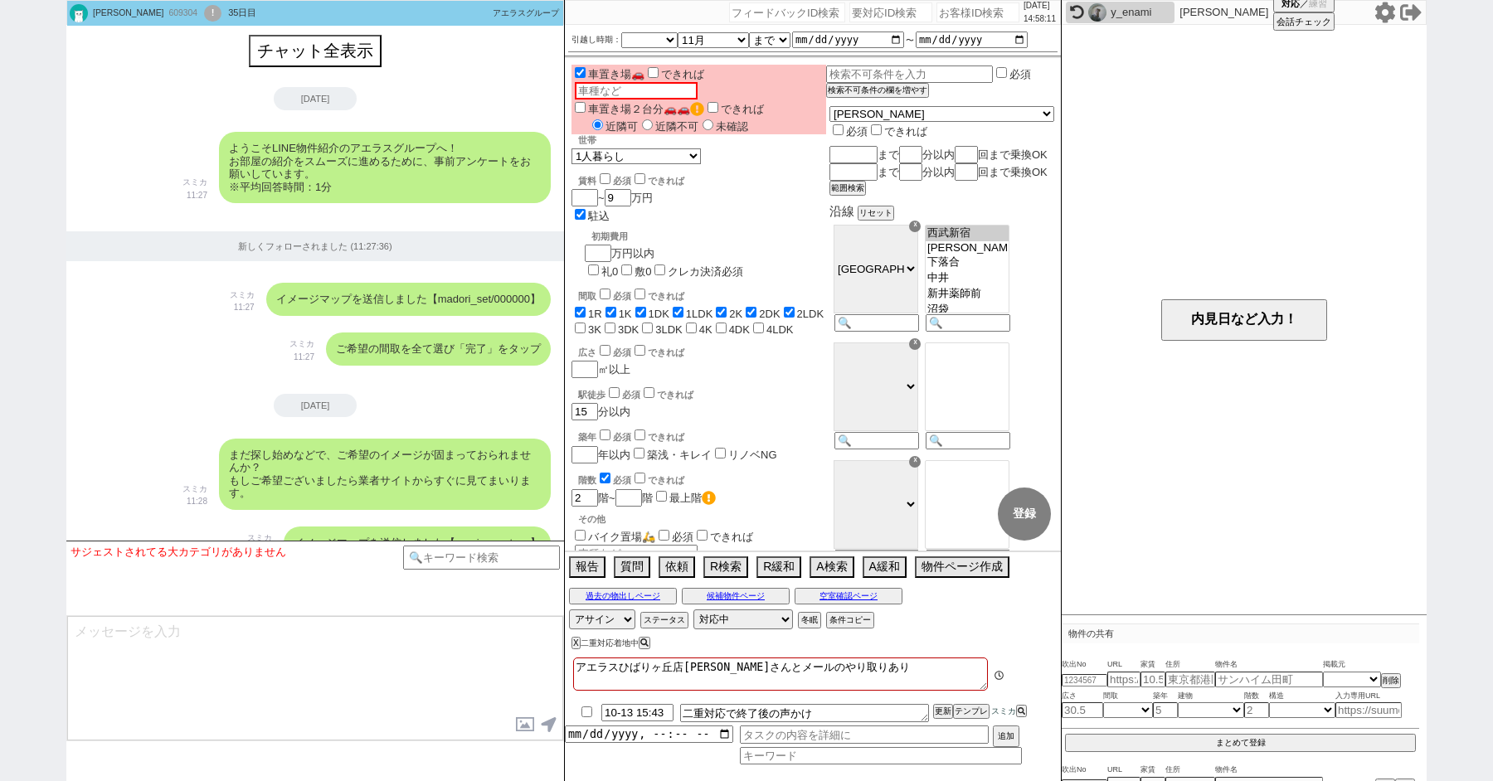
scroll to position [3409, 0]
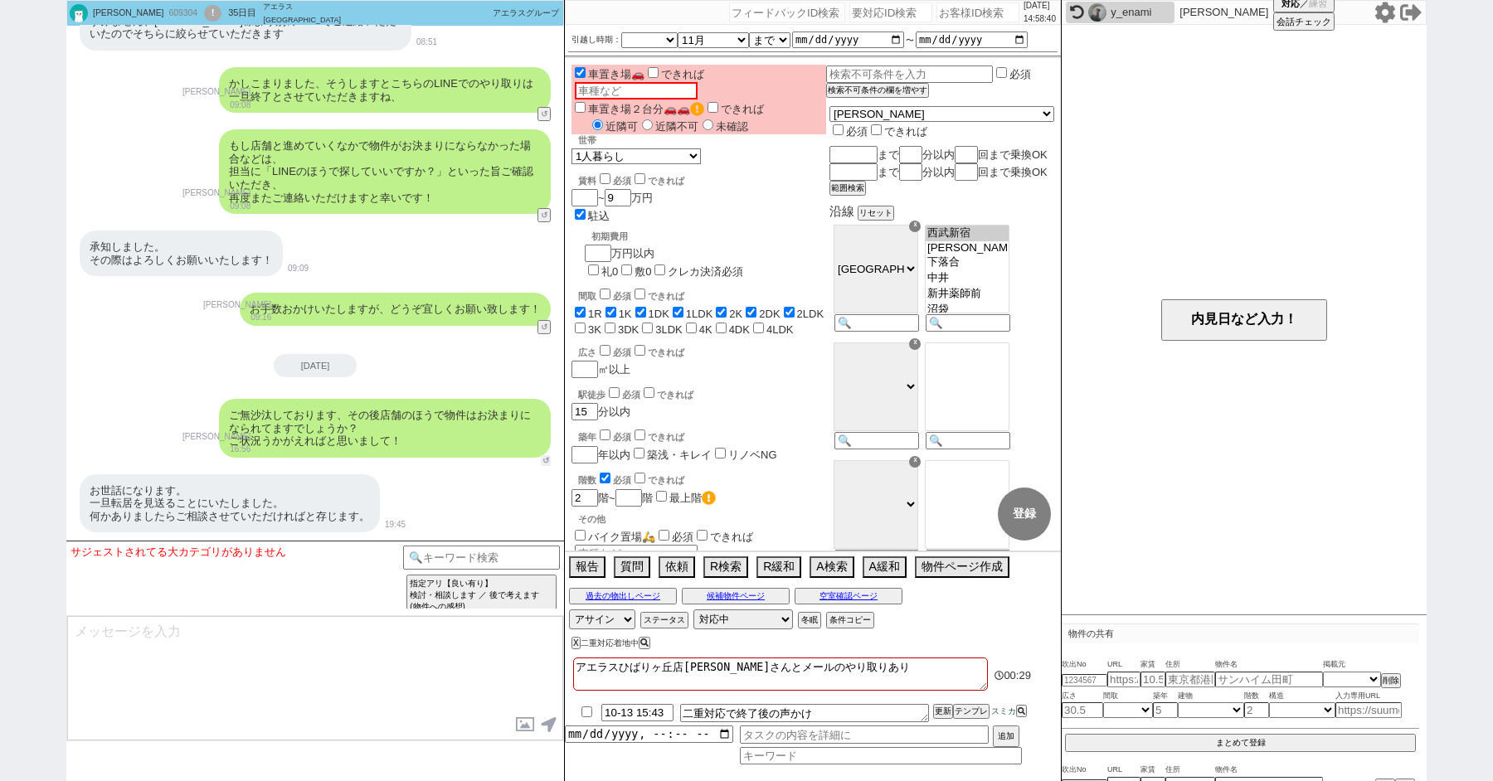
click at [545, 456] on button "↺" at bounding box center [546, 460] width 10 height 11
click at [485, 551] on input at bounding box center [481, 556] width 157 height 21
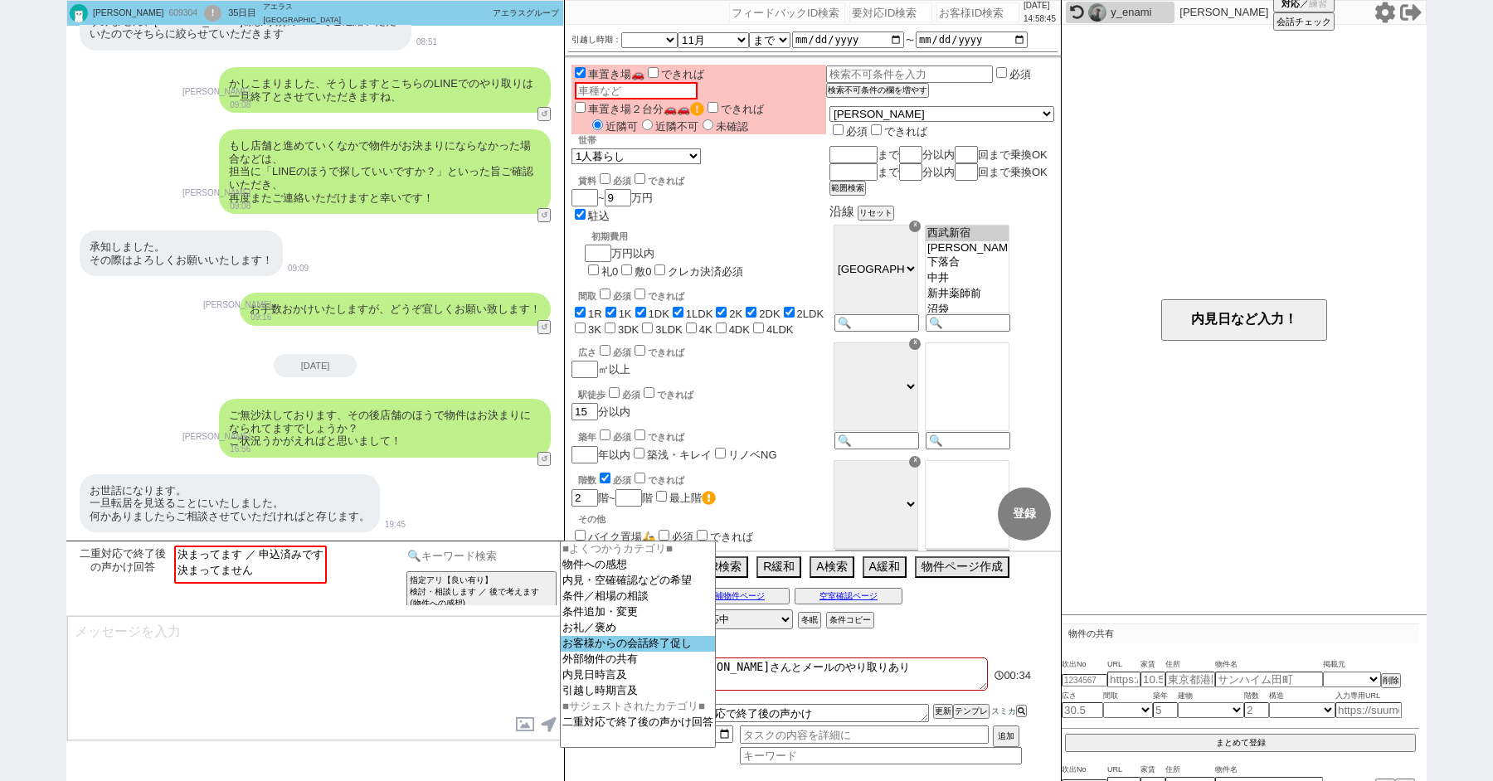
scroll to position [8, 0]
click at [618, 698] on option "引越し時期言及" at bounding box center [638, 691] width 154 height 16
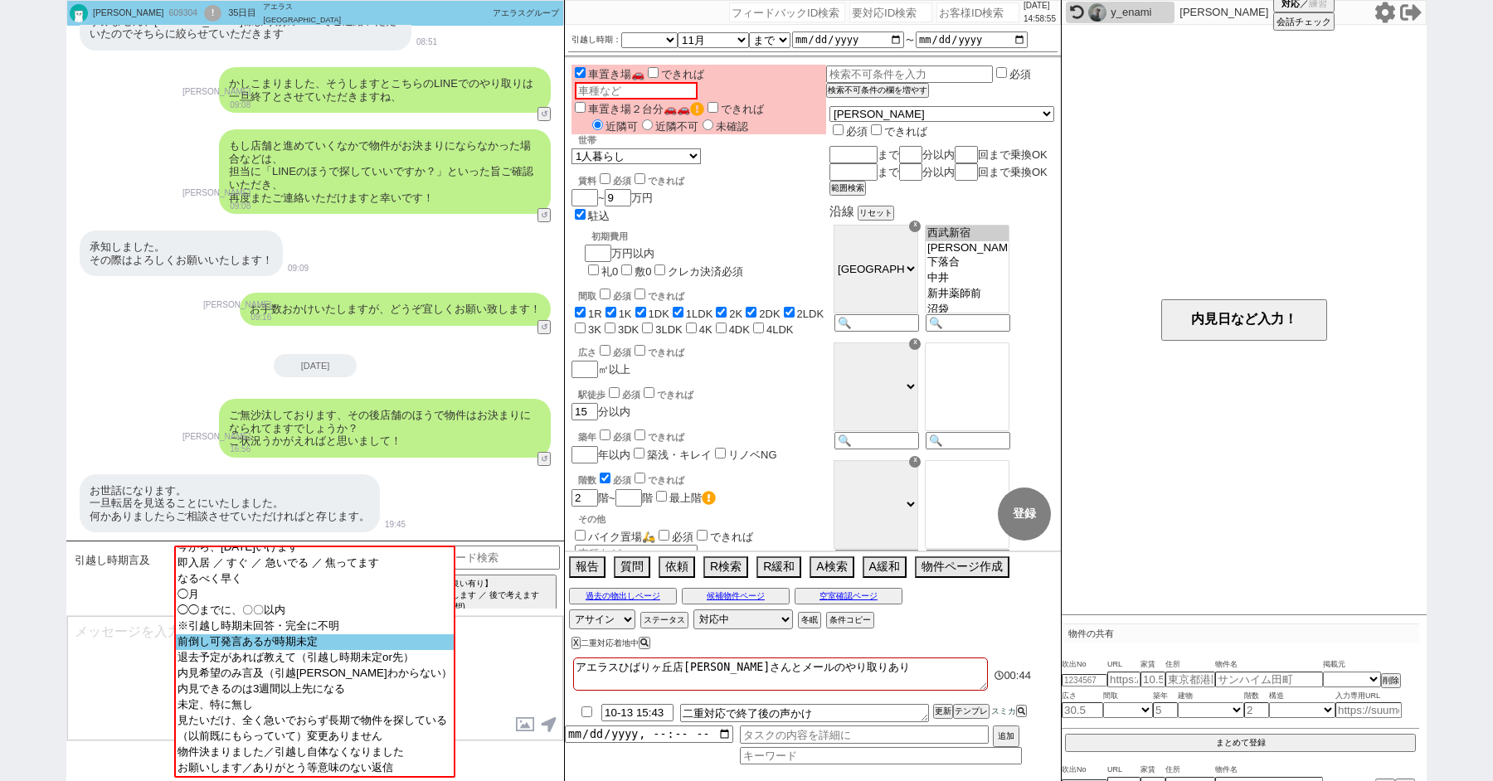
scroll to position [58, 0]
click at [85, 696] on textarea at bounding box center [315, 678] width 496 height 124
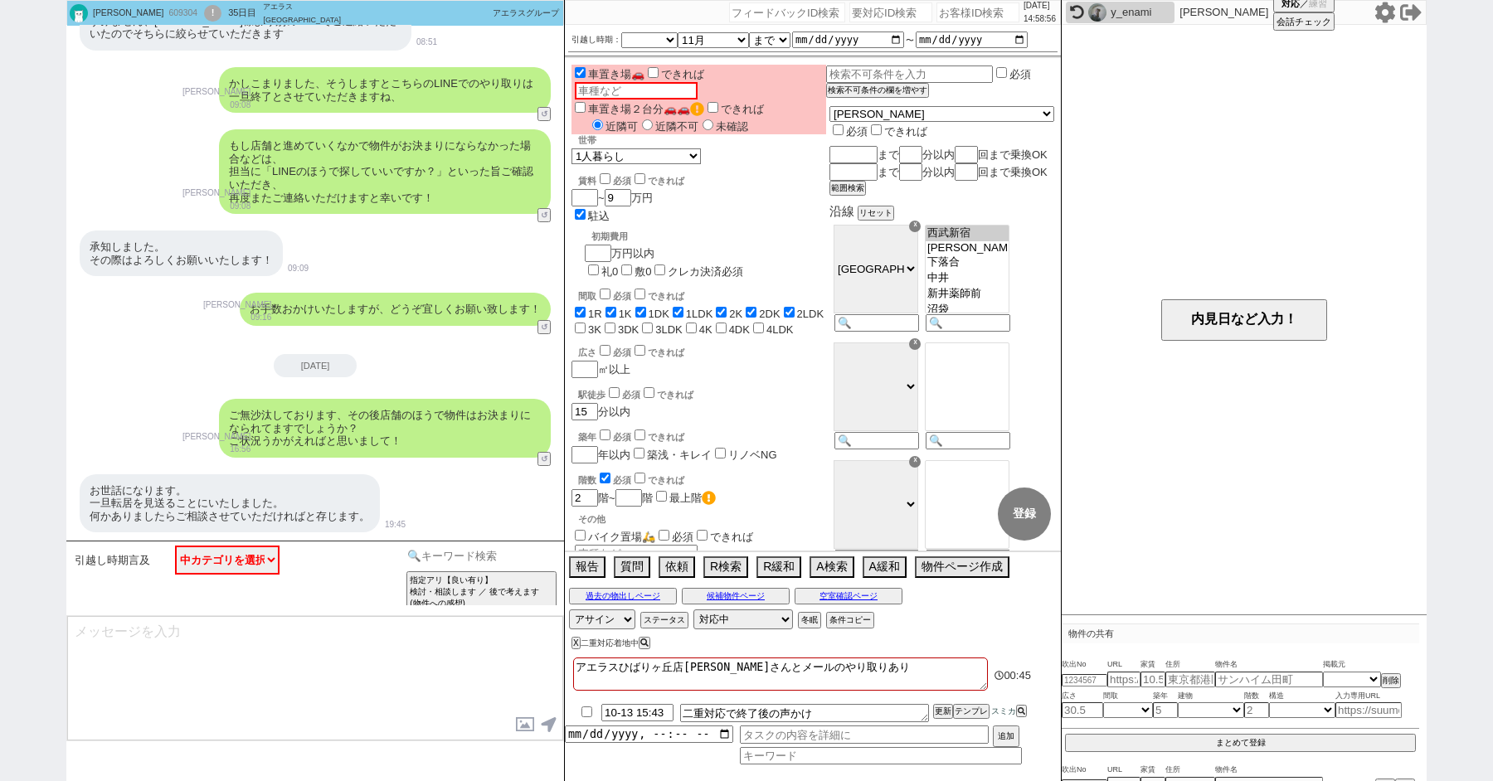
click at [495, 553] on input at bounding box center [481, 556] width 157 height 21
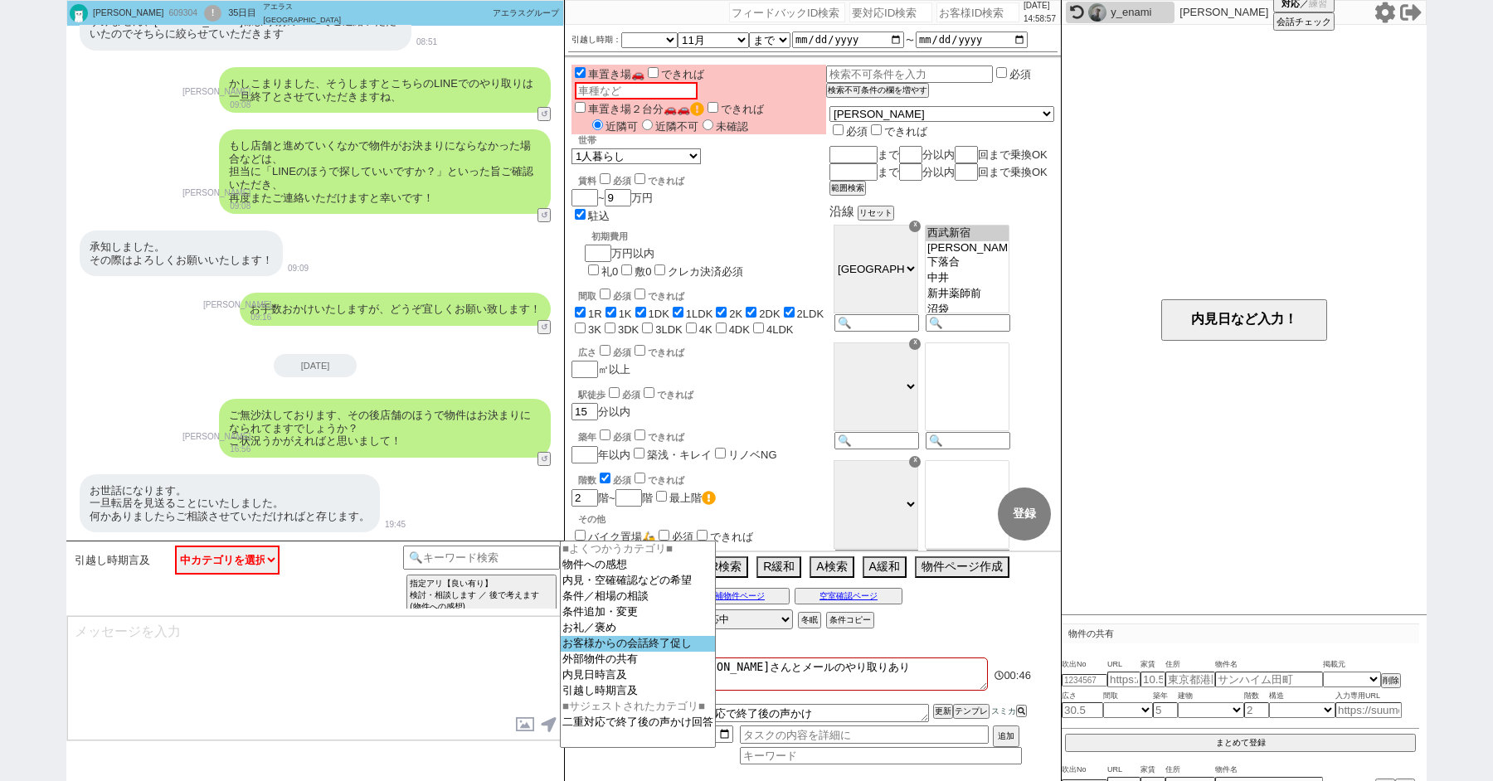
click at [668, 651] on option "お客様からの会話終了促し" at bounding box center [638, 644] width 154 height 16
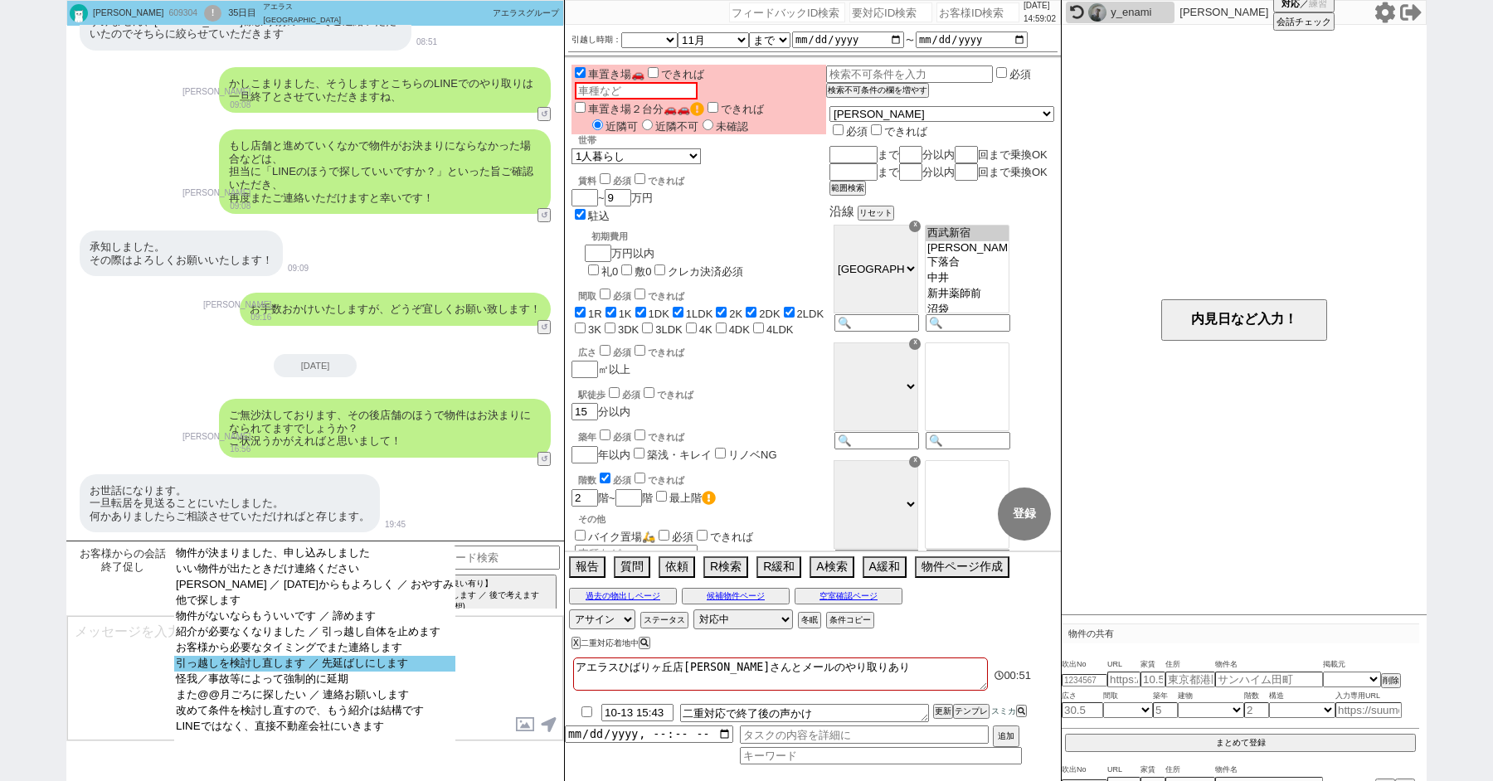
click at [329, 672] on option "引っ越しを検討し直します ／ 先延ばしにします" at bounding box center [314, 664] width 281 height 16
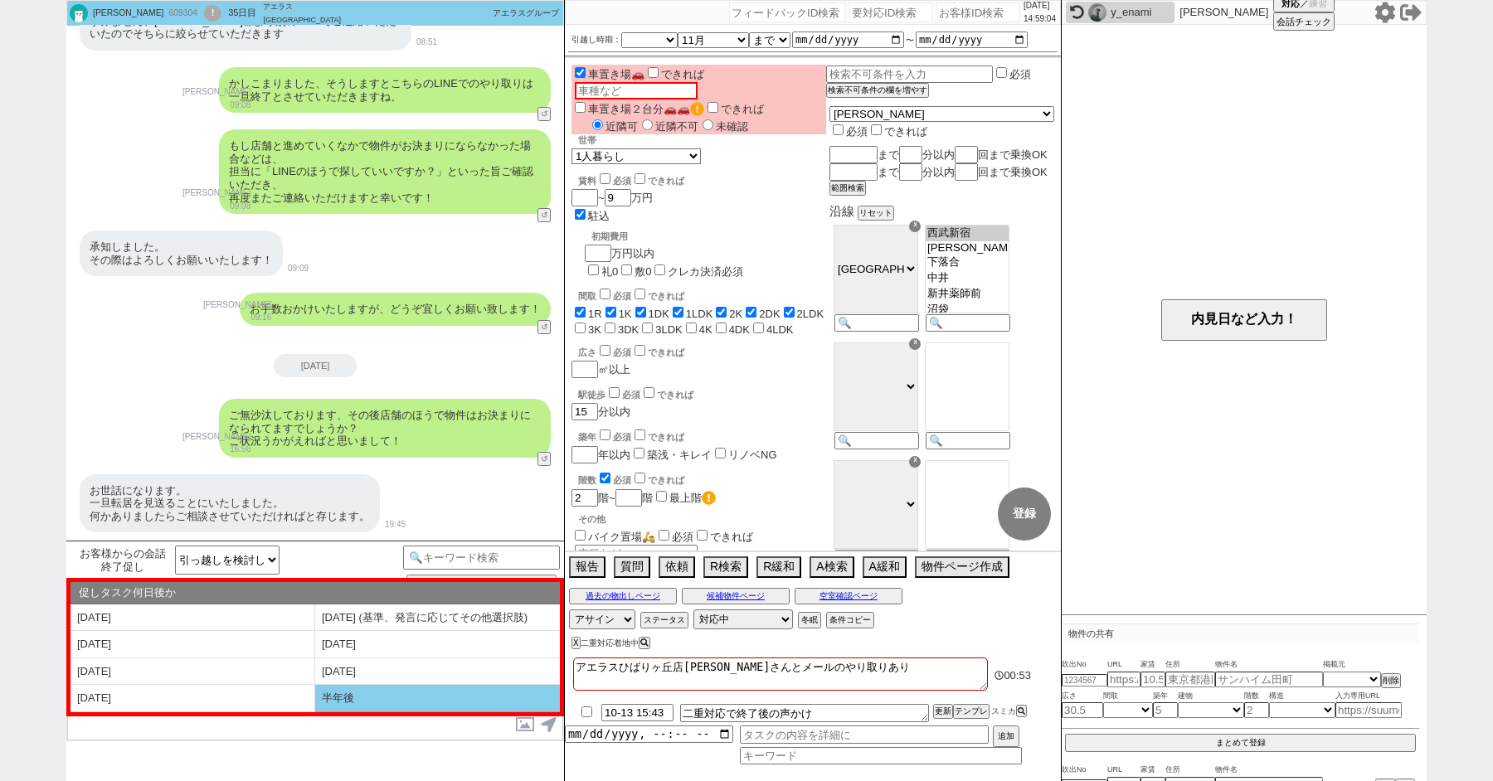
click at [328, 690] on li "半年後" at bounding box center [437, 698] width 245 height 27
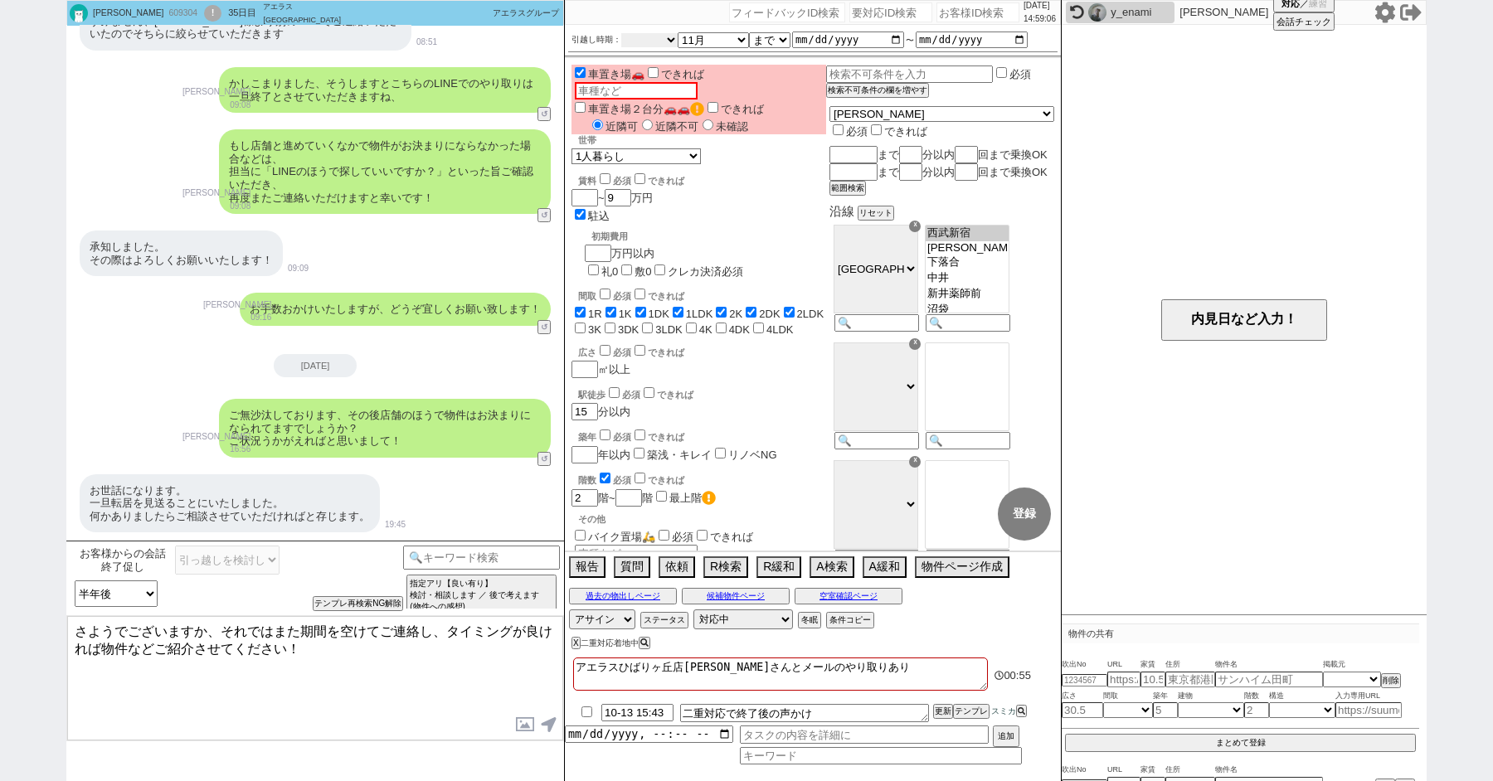
click at [661, 40] on select "2025年 2026年" at bounding box center [649, 40] width 56 height 14
click at [621, 33] on select "2025年 2026年" at bounding box center [649, 40] width 56 height 14
click at [695, 44] on select "なる早 未定 いつでも 物件あれば 年内 来年 1月 2月 3月 4月 5月 6月 7月 8月 9月 10月 11月 12月 春 [PERSON_NAME]" at bounding box center [713, 40] width 71 height 14
click at [678, 33] on select "なる早 未定 いつでも 物件あれば 年内 来年 1月 2月 3月 4月 5月 6月 7月 8月 9月 10月 11月 12月 春 [PERSON_NAME]" at bounding box center [713, 40] width 71 height 14
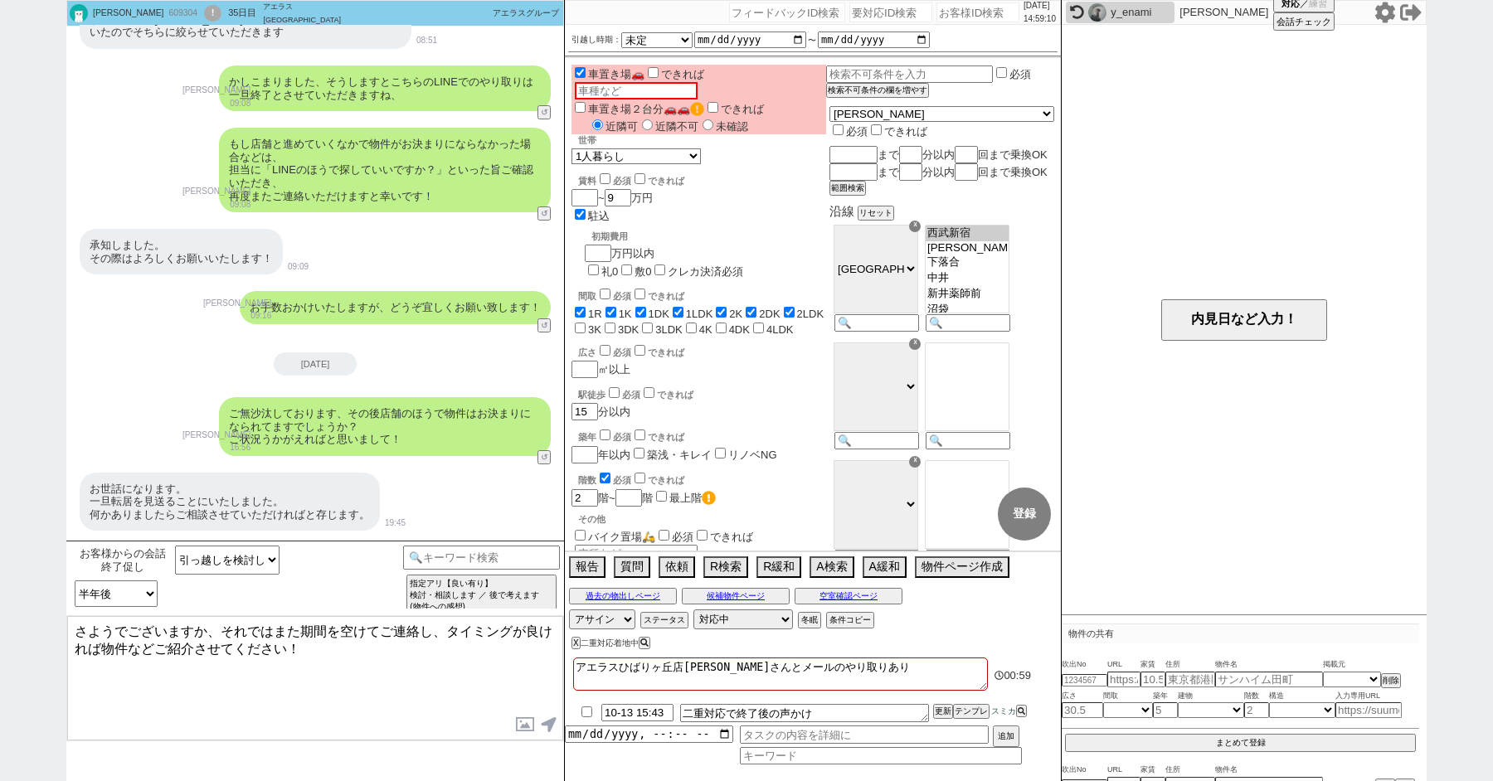
click at [350, 681] on textarea "さようでございますか、それではまた期間を空けてご連絡し、タイミングが良ければ物件などご紹介させてください！" at bounding box center [315, 678] width 496 height 124
click at [347, 673] on textarea "さようでございますか、それではまた期間を空けてご連絡し、タイミングが良ければ物件などご紹介させてください！" at bounding box center [315, 678] width 496 height 124
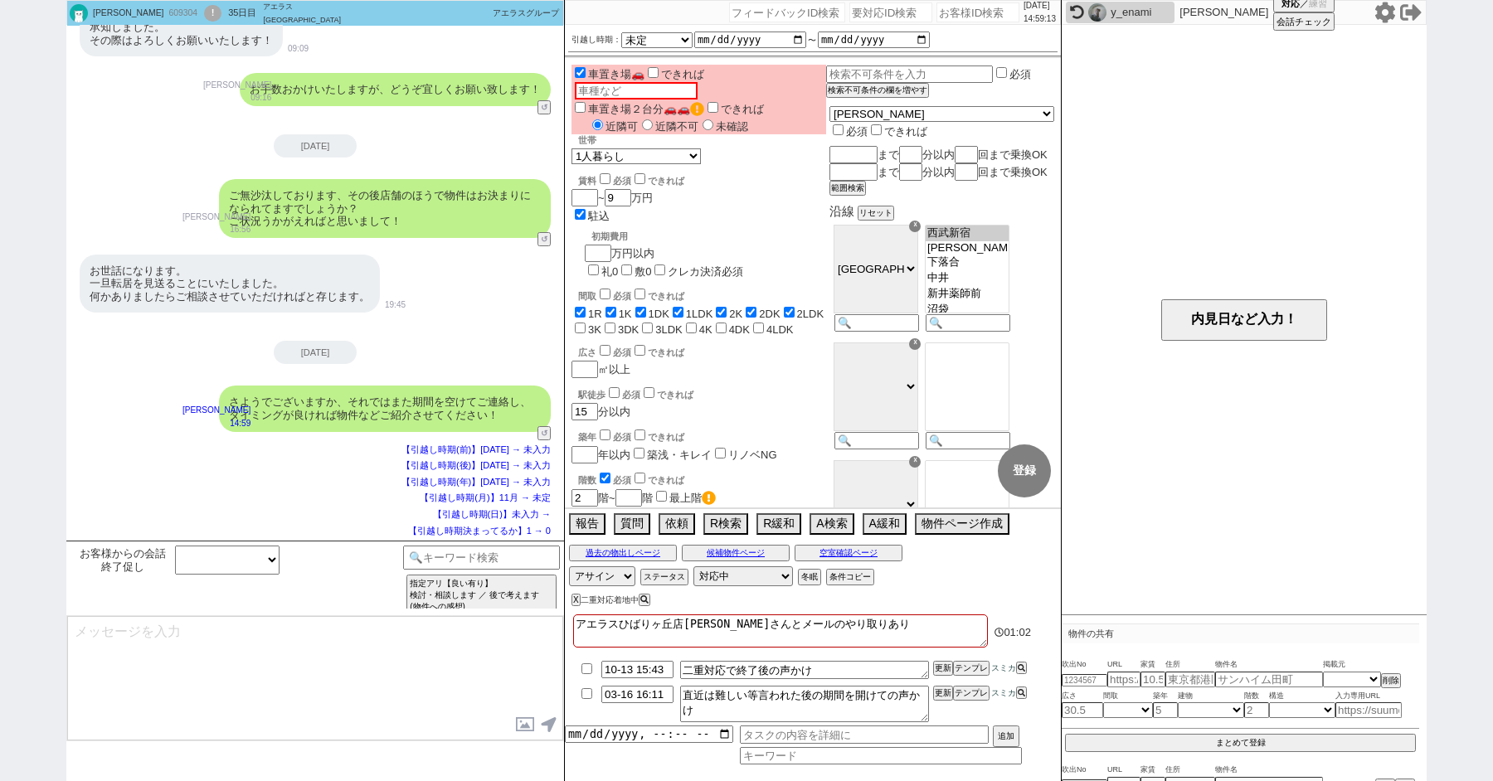
scroll to position [3704, 0]
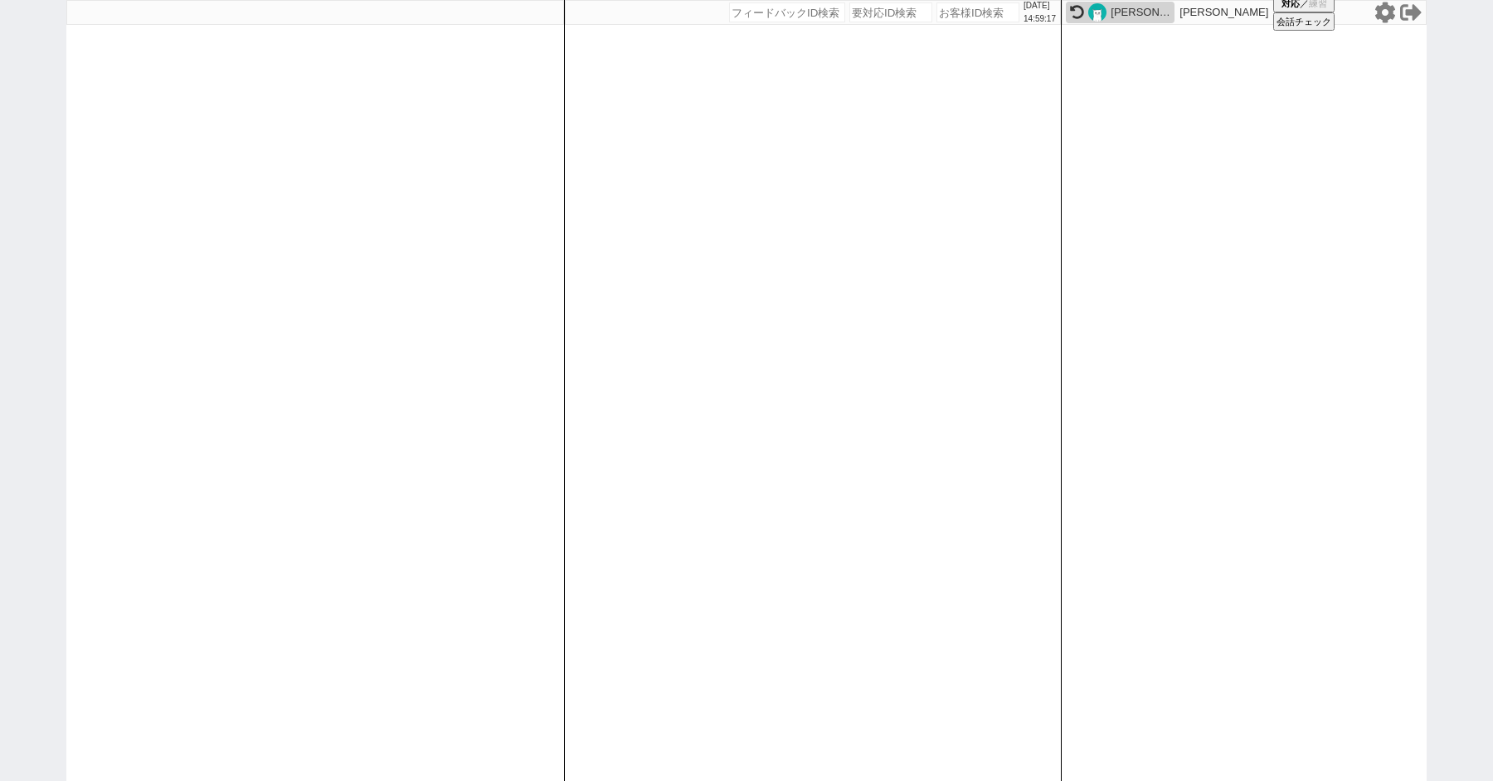
click at [1096, 11] on img at bounding box center [1097, 12] width 18 height 18
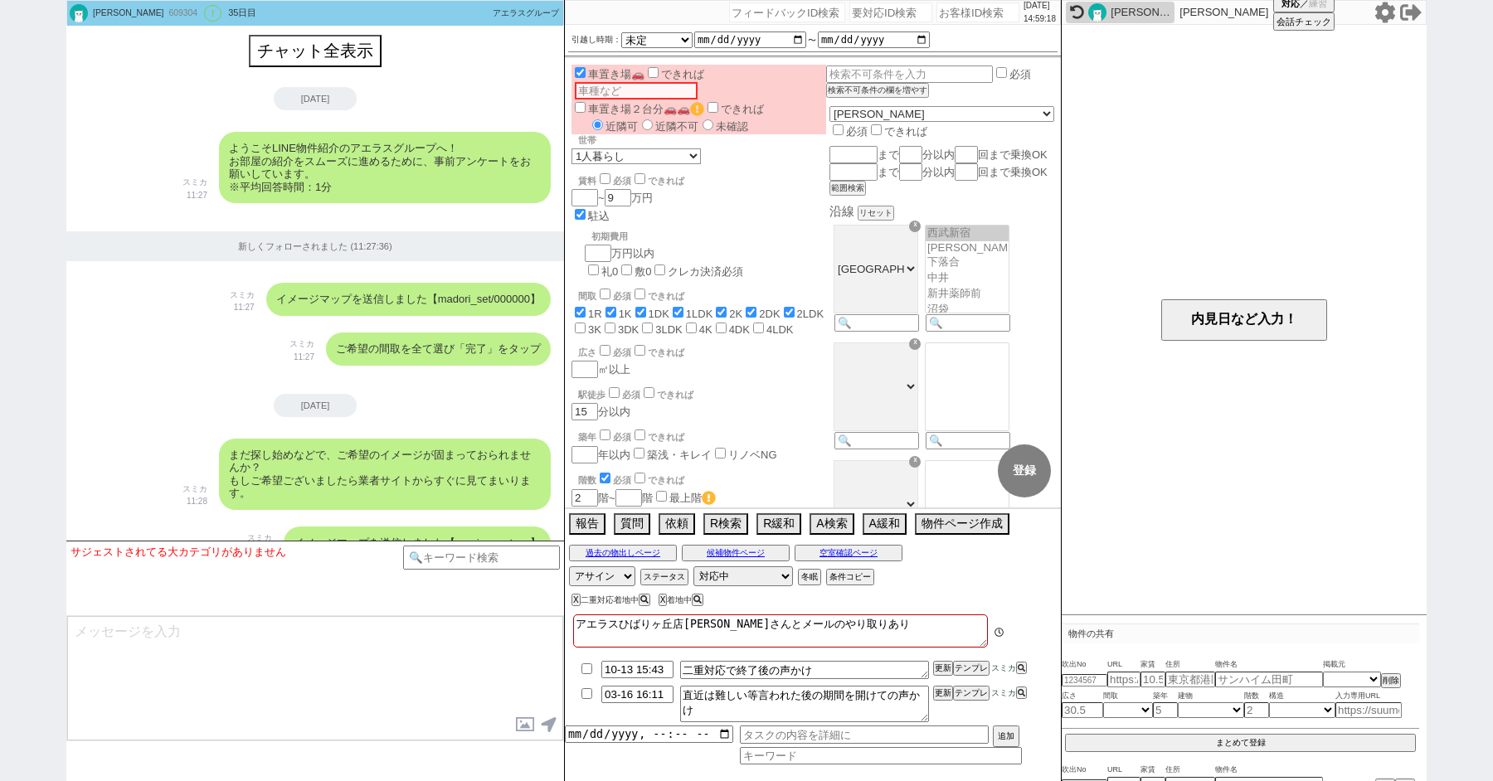
scroll to position [3603, 0]
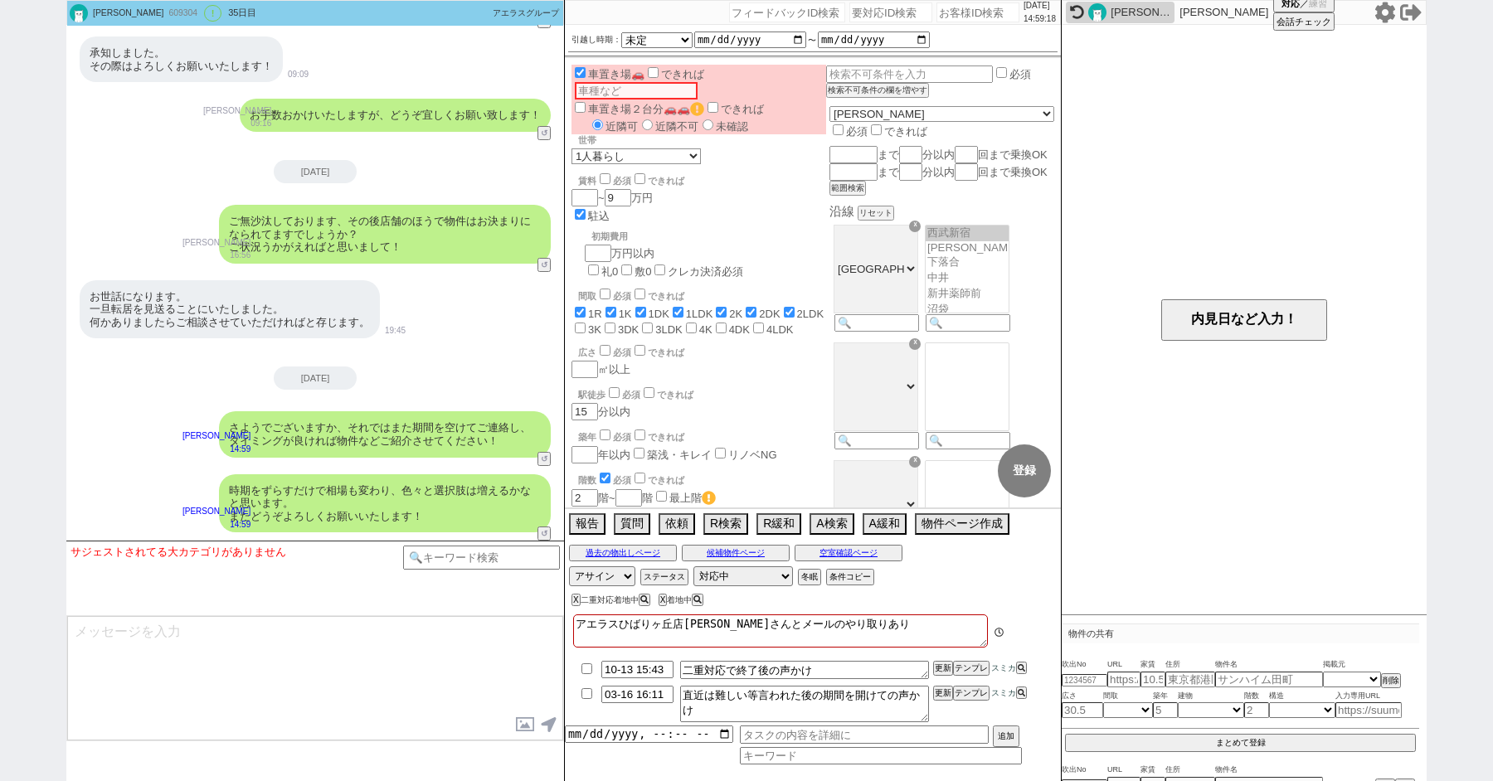
click at [586, 664] on input "checkbox" at bounding box center [587, 668] width 24 height 11
paste input "609312"
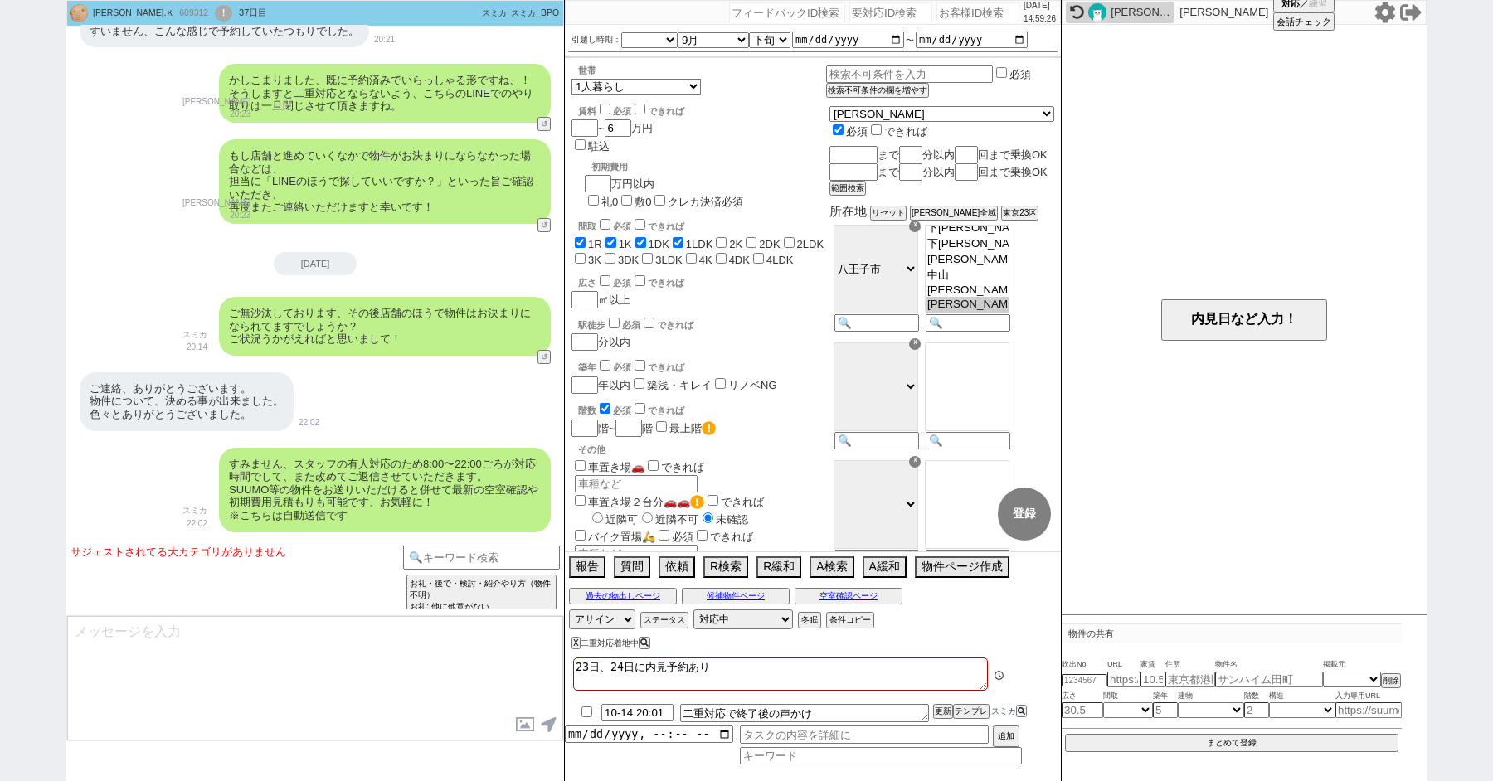
scroll to position [558, 0]
click at [546, 360] on button "↺" at bounding box center [546, 358] width 10 height 11
click at [248, 554] on option "決まってます ／ 申込済みです" at bounding box center [248, 554] width 149 height 16
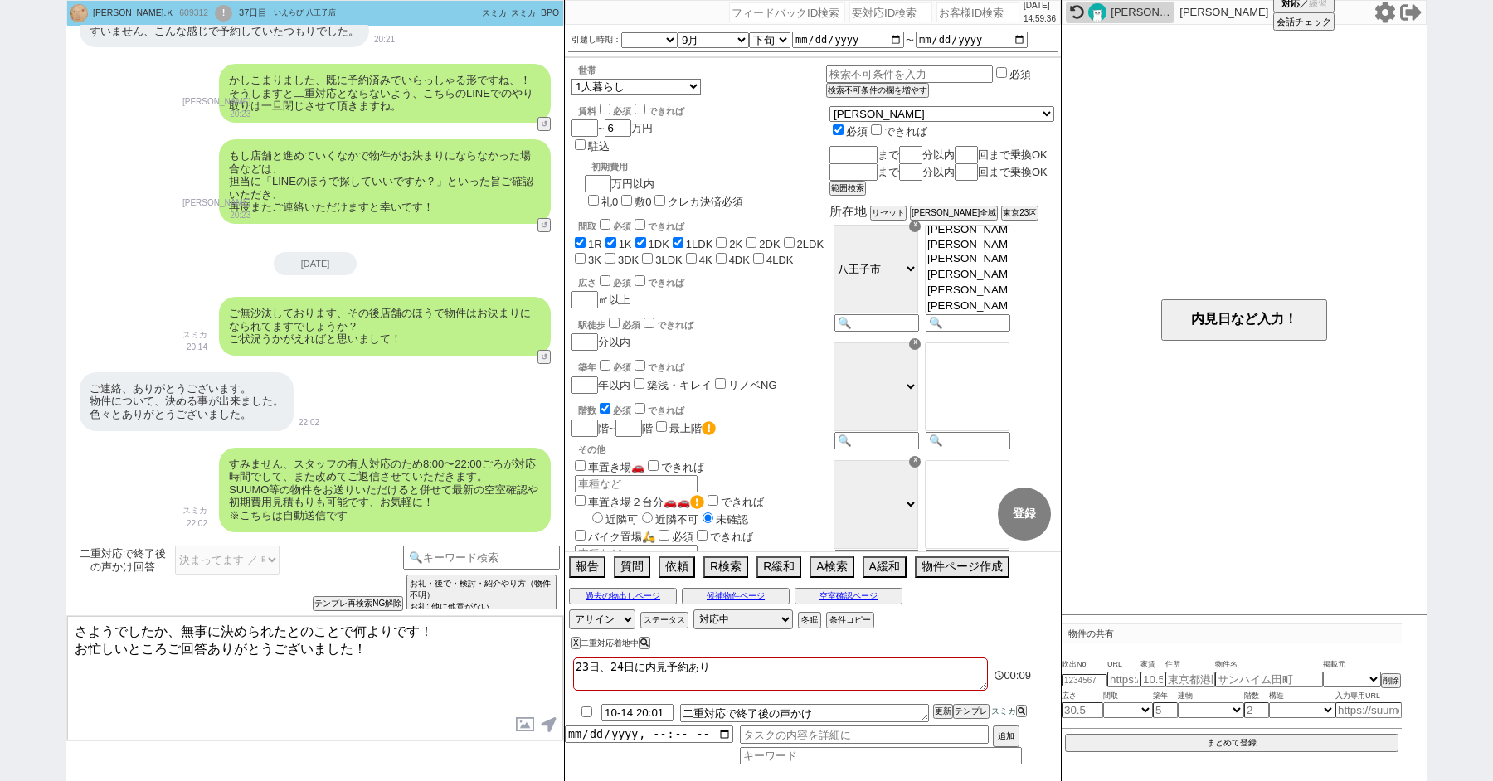
click at [414, 337] on div "ご無沙汰しております、その後店舗のほうで物件はお決まりになられてますでしょうか？ ご状況うかがえればと思いまして！" at bounding box center [385, 326] width 332 height 59
click at [583, 570] on button "報告" at bounding box center [585, 565] width 33 height 18
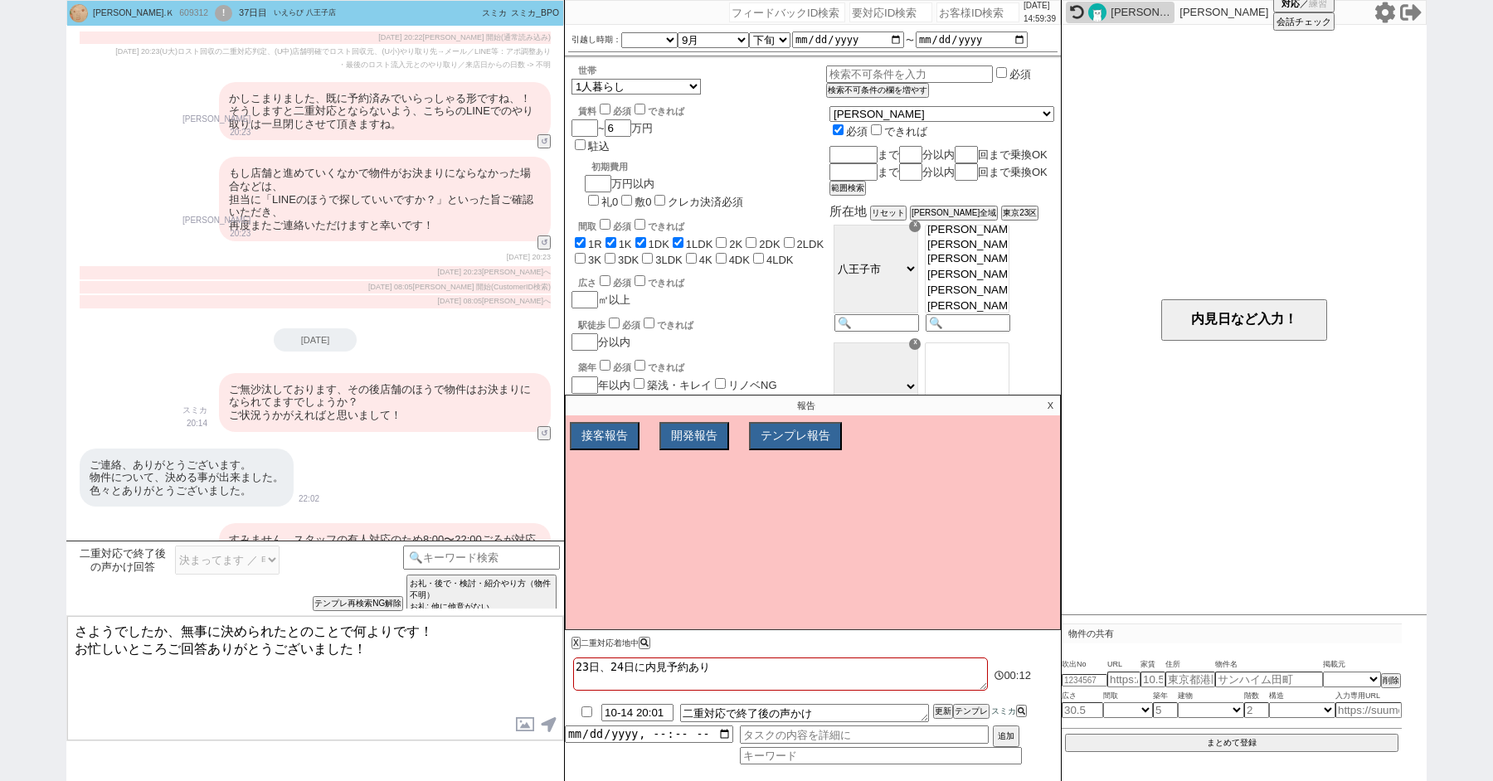
scroll to position [5577, 0]
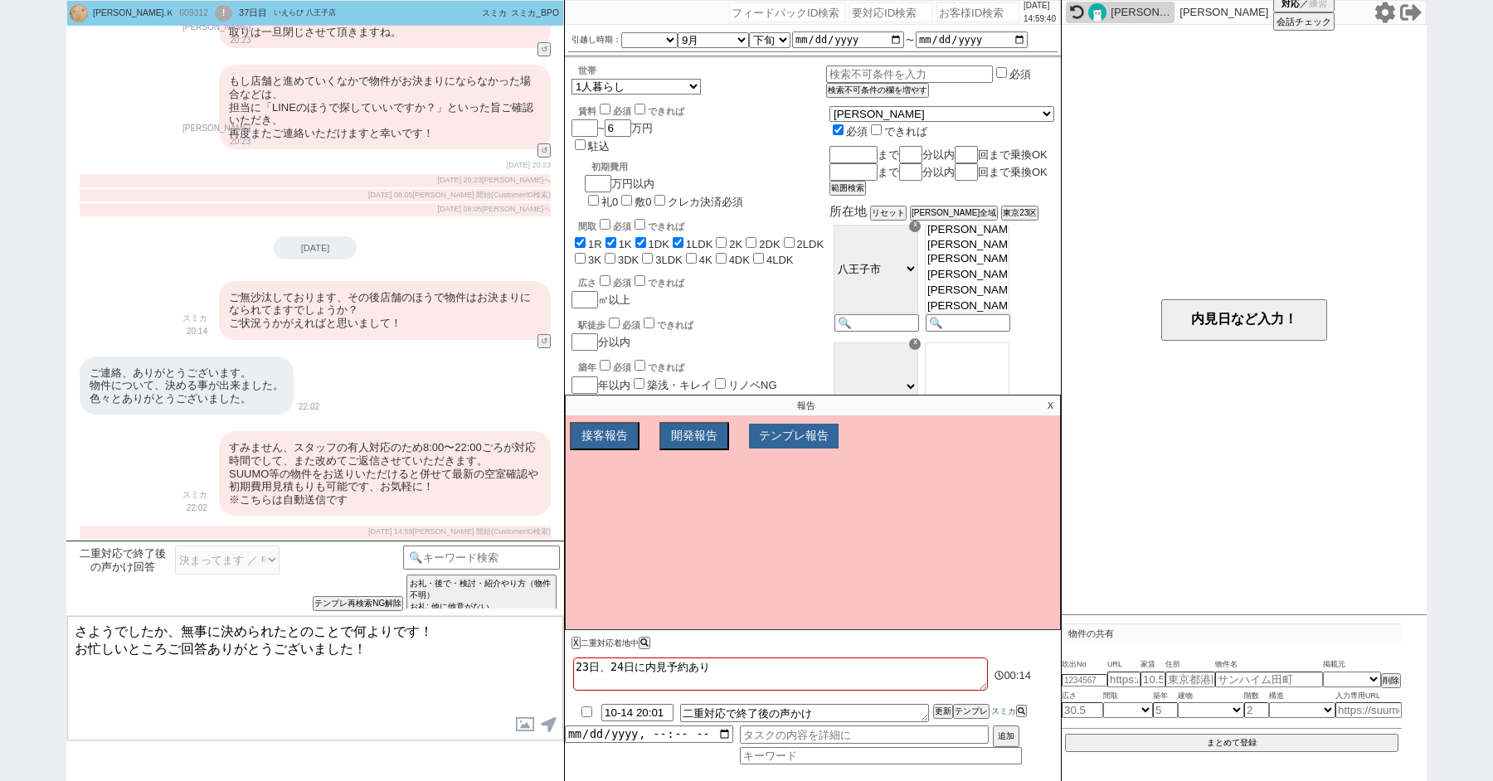
click at [767, 431] on button "テンプレ報告" at bounding box center [794, 436] width 90 height 25
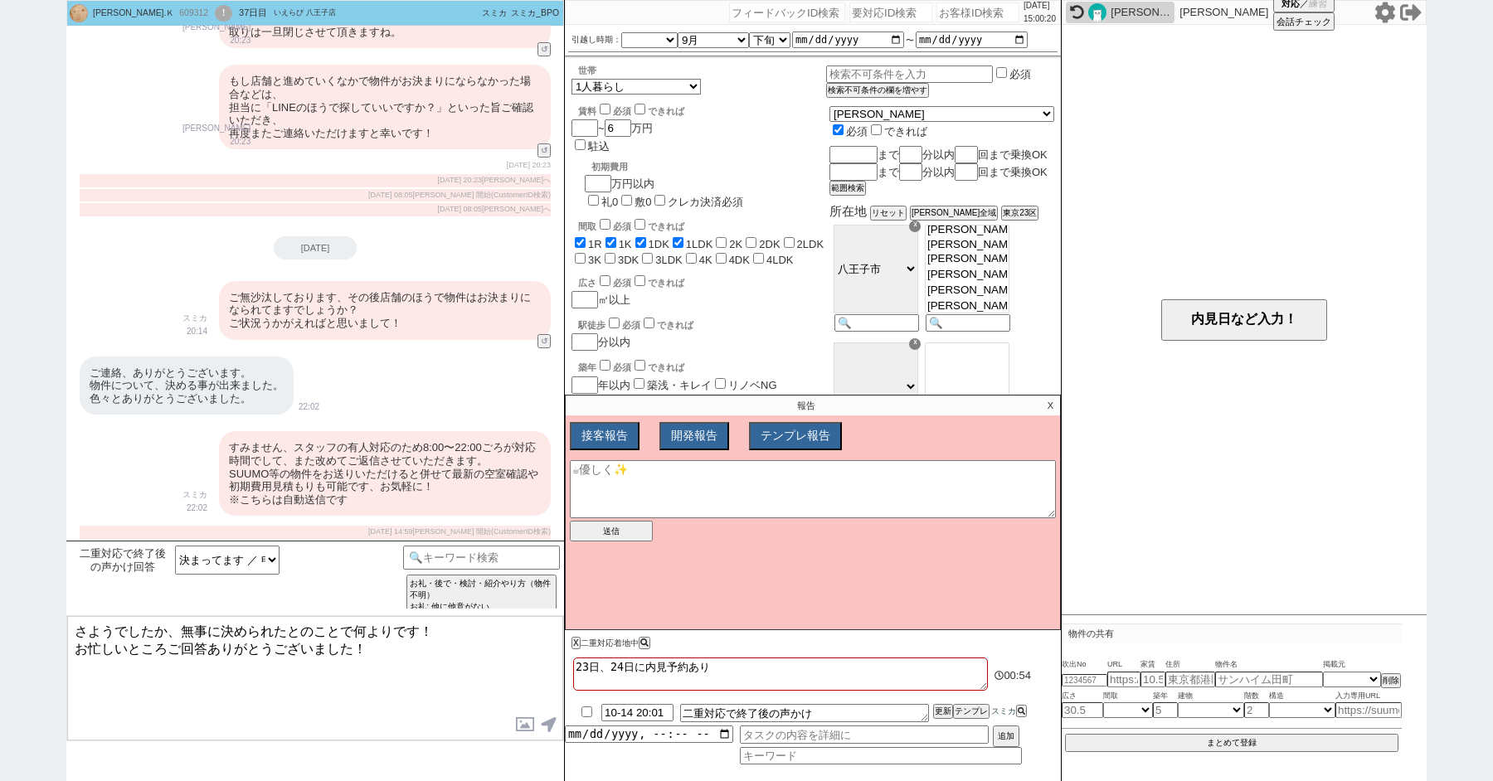
click at [435, 268] on div "[DATE] ご無沙汰しております、その後店舗のほうで物件はお決まりになられてますでしょうか？ ご状況うかがえればと思いまして！ スミカ 20:14 3925…" at bounding box center [315, 292] width 498 height 112
drag, startPoint x: 419, startPoint y: 323, endPoint x: 235, endPoint y: 294, distance: 186.4
click at [235, 298] on div "ご無沙汰しております、その後店舗のほうで物件はお決まりになられてますでしょうか？ ご状況うかがえればと思いまして！" at bounding box center [385, 310] width 332 height 59
click at [235, 294] on div "ご無沙汰しております、その後店舗のほうで物件はお決まりになられてますでしょうか？ ご状況うかがえればと思いまして！" at bounding box center [385, 310] width 332 height 59
drag, startPoint x: 230, startPoint y: 295, endPoint x: 418, endPoint y: 338, distance: 193.1
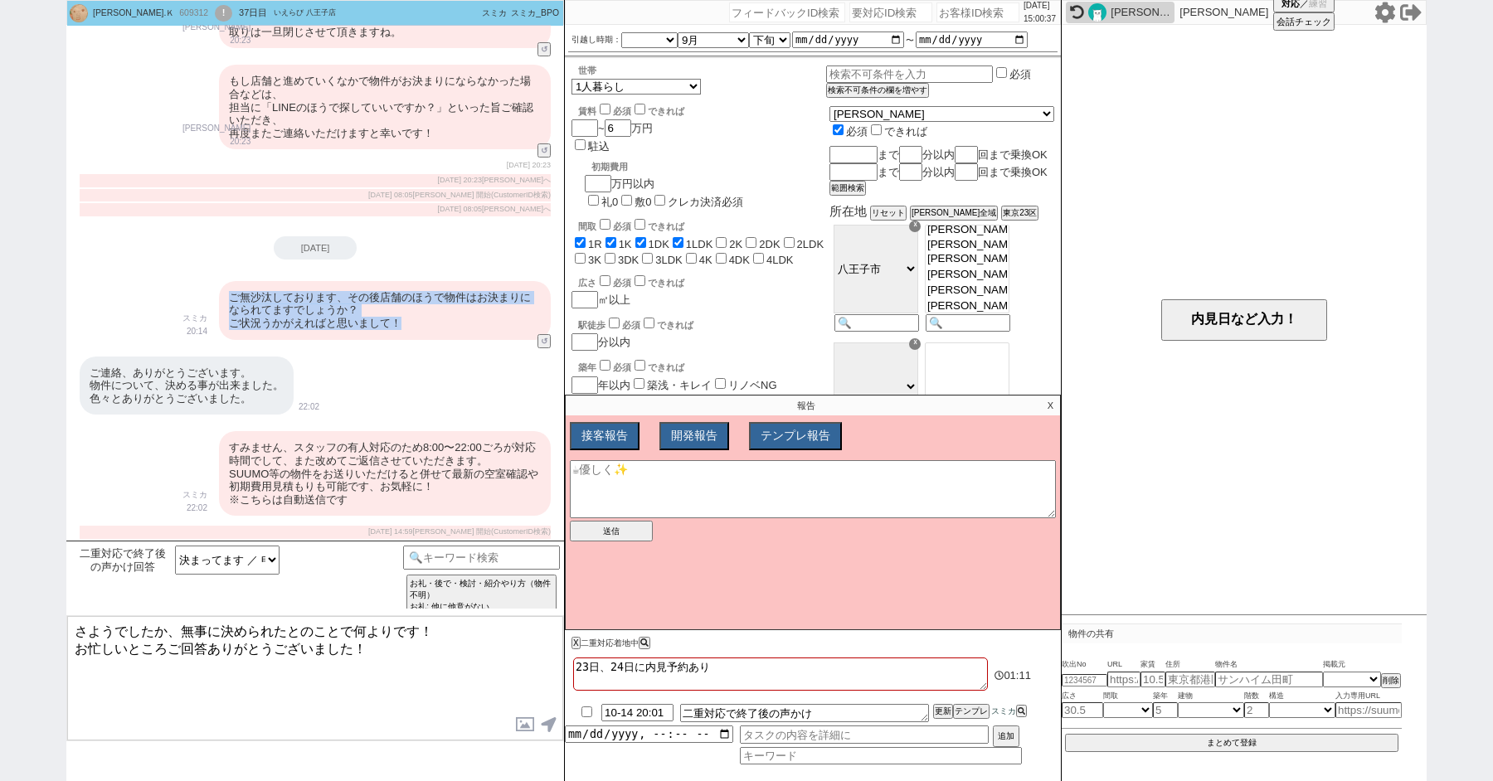
click at [418, 338] on div "ご無沙汰しております、その後店舗のほうで物件はお決まりになられてますでしょうか？ ご状況うかがえればと思いまして！" at bounding box center [385, 310] width 332 height 59
copy div "ご無沙汰しております、その後店舗のほうで物件はお決まりになられてますでしょうか？ ご状況うかがえればと思いまして！"
click at [716, 501] on textarea at bounding box center [813, 489] width 486 height 58
paste textarea "ご無沙汰しております、その後店舗のほうで物件はお決まりになられてますでしょうか？ ご状況うかがえればと思いまして！"
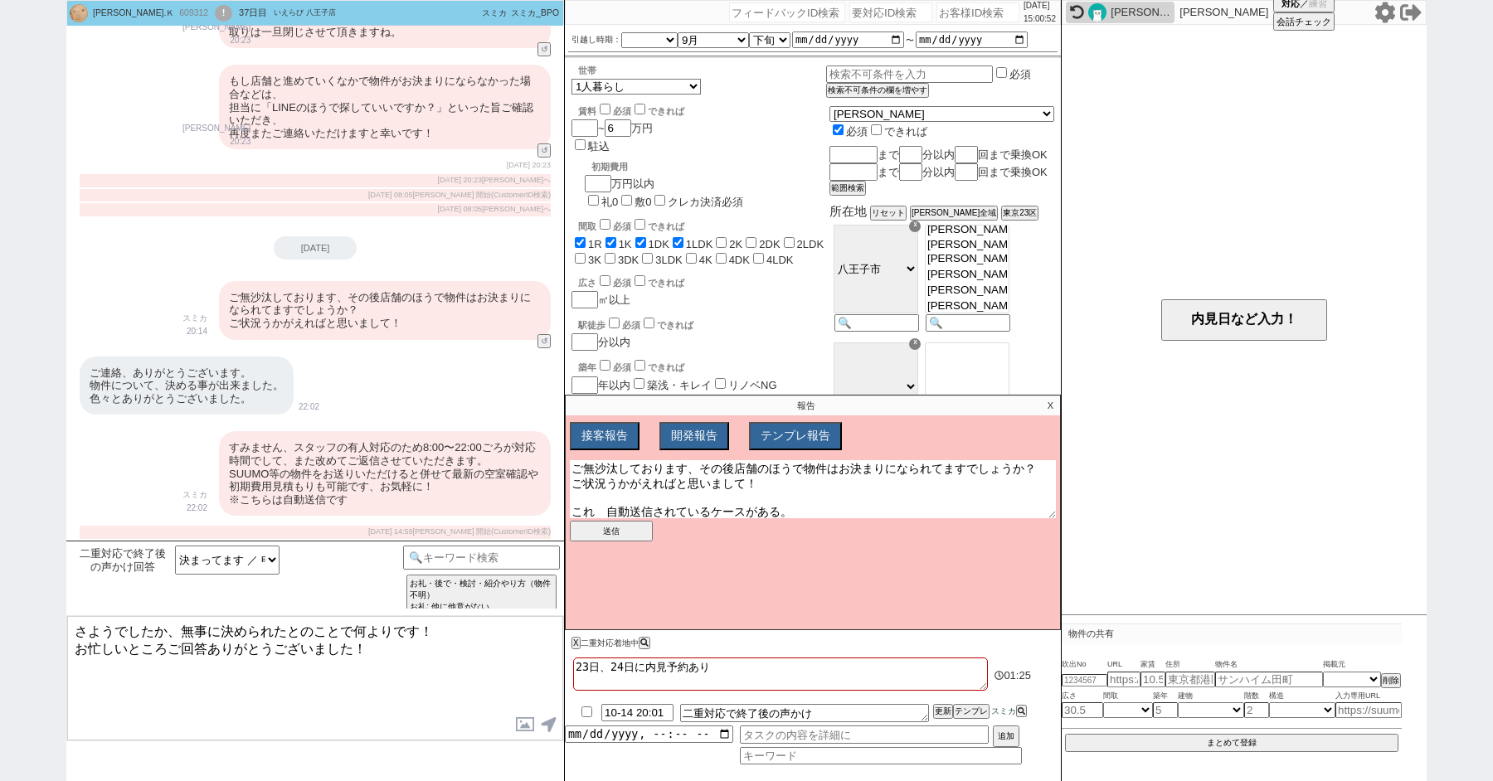
scroll to position [3, 0]
click at [594, 531] on button "送信" at bounding box center [611, 531] width 83 height 21
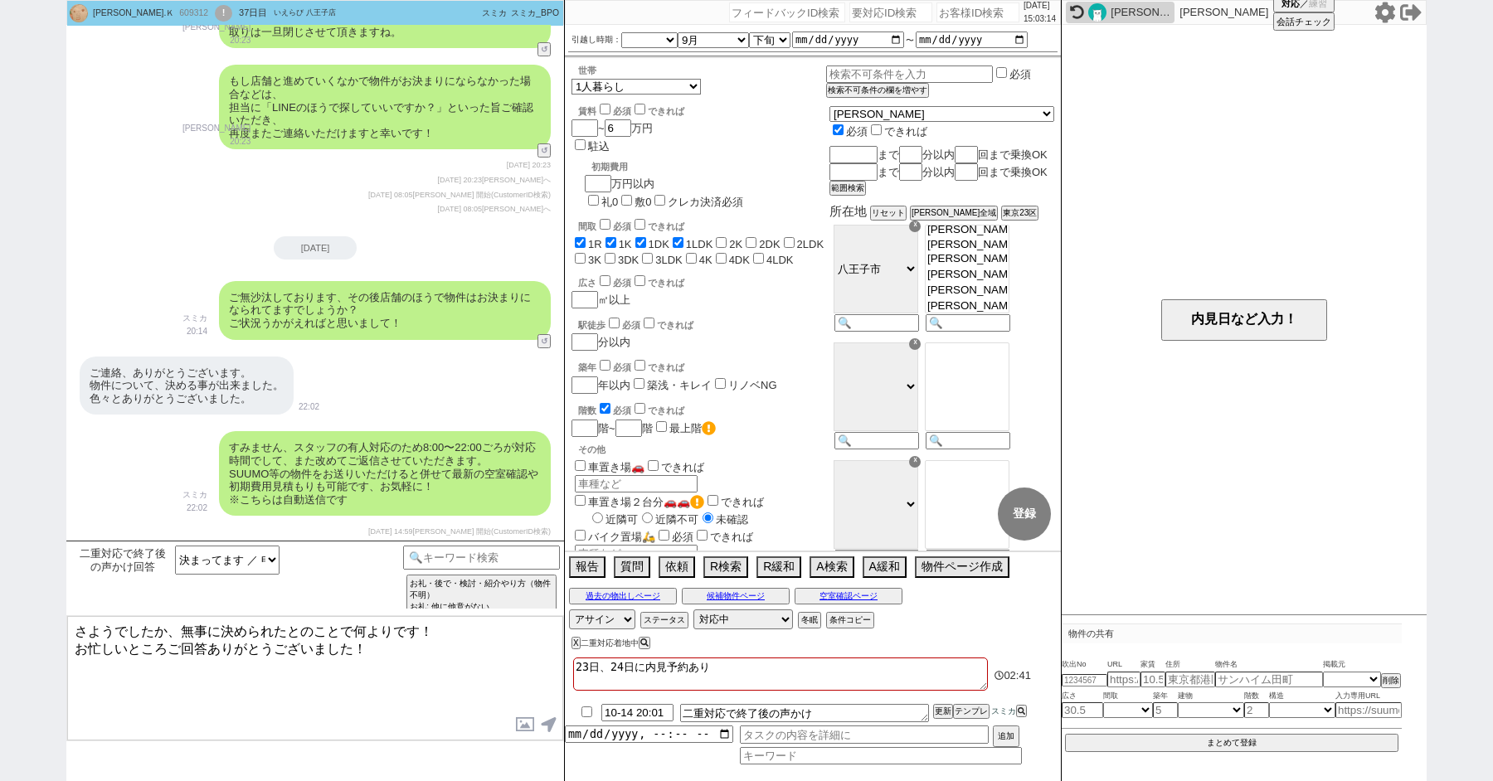
click at [340, 687] on textarea "さようでしたか、無事に決められたとのことで何よりです！ お忙しいところご回答ありがとうございました！" at bounding box center [315, 678] width 496 height 124
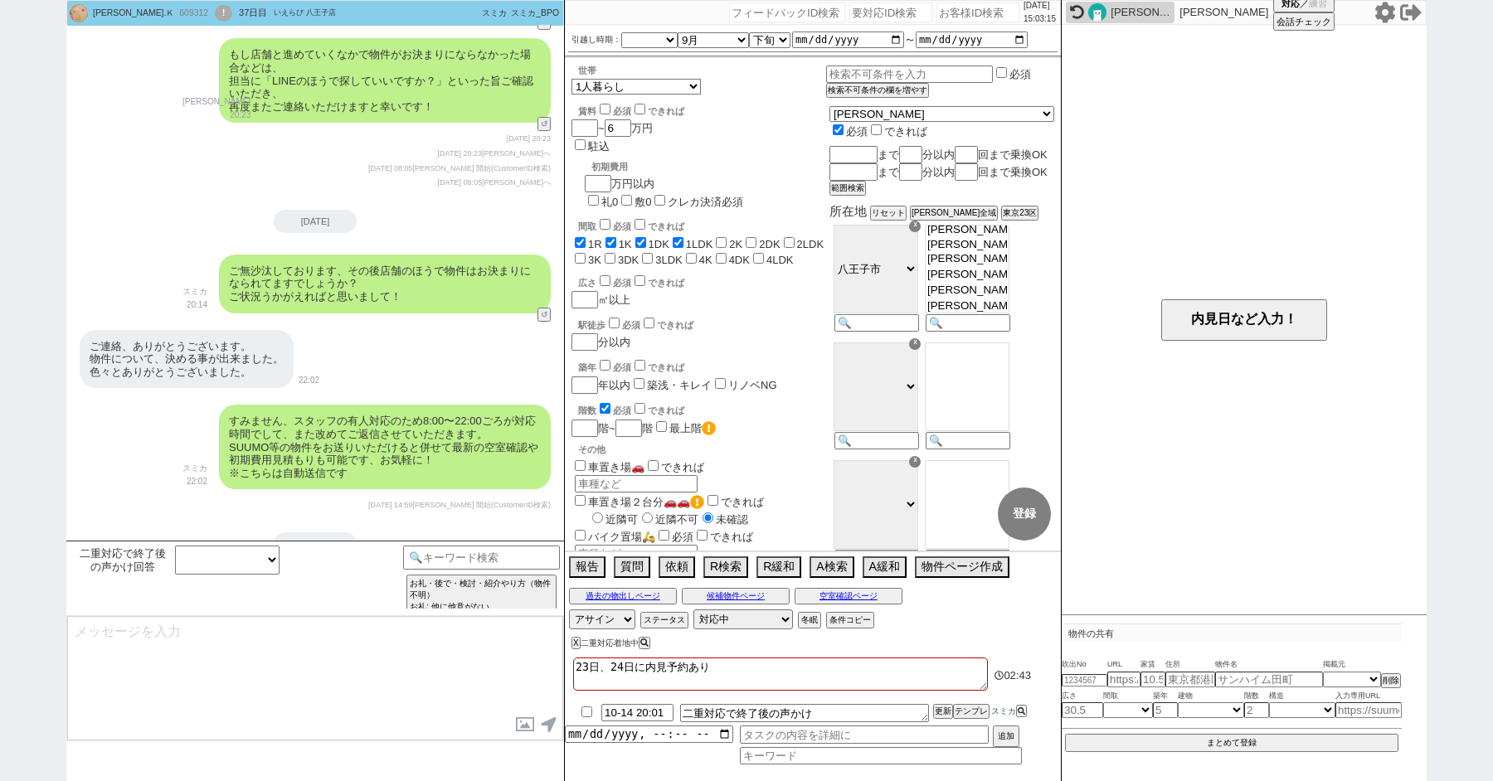
scroll to position [5710, 0]
